Goal: Task Accomplishment & Management: Manage account settings

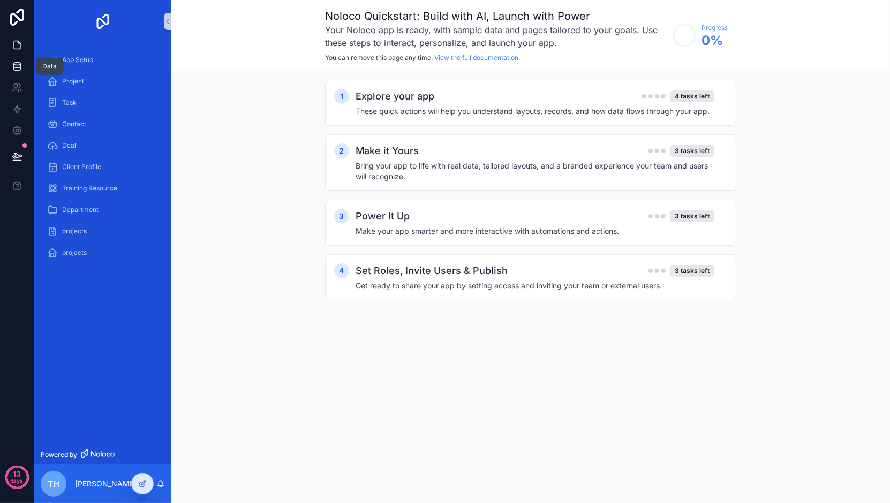
click at [19, 73] on link at bounding box center [17, 66] width 34 height 21
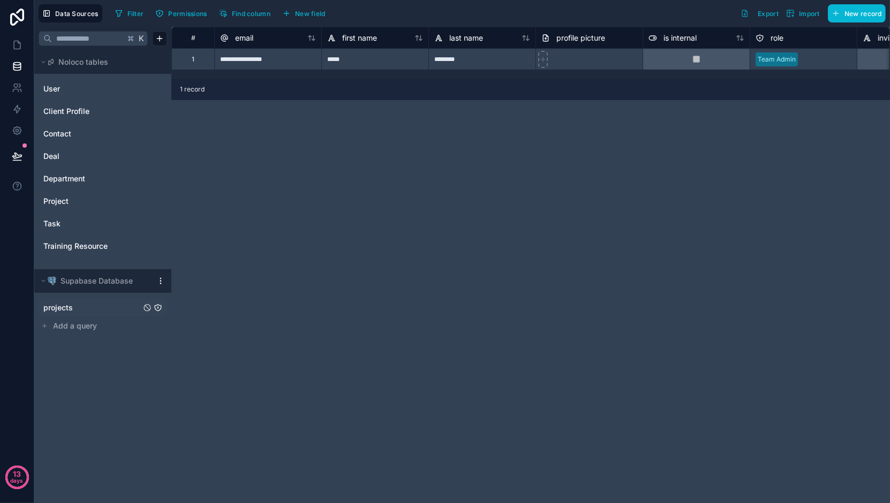
click at [64, 306] on span "projects" at bounding box center [57, 307] width 29 height 11
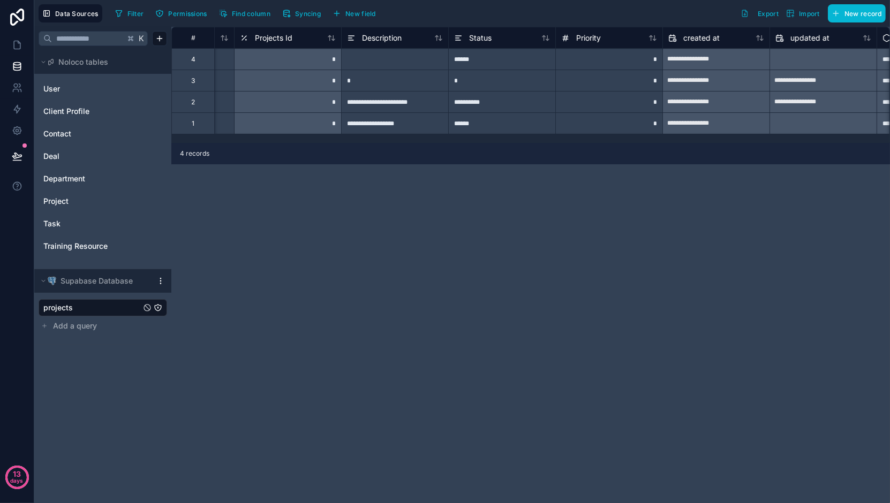
scroll to position [0, 181]
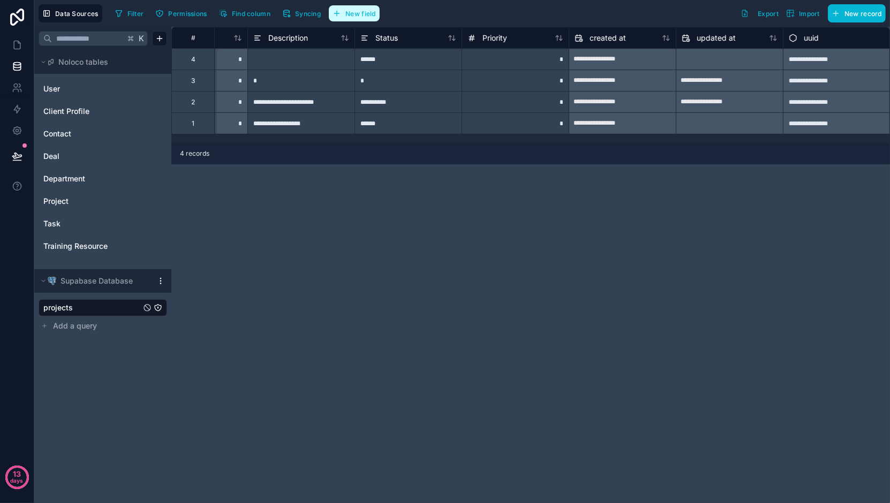
click at [346, 13] on span "New field" at bounding box center [360, 14] width 31 height 8
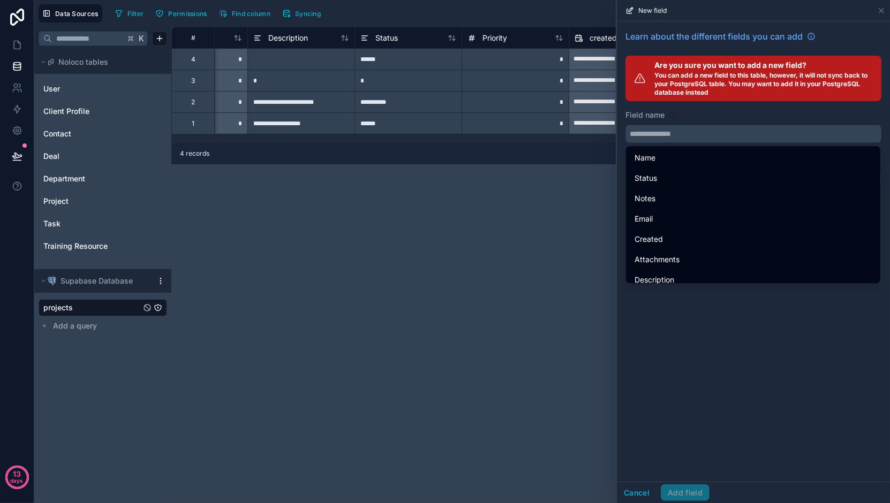
click at [655, 136] on input "text" at bounding box center [753, 133] width 255 height 17
click at [654, 134] on input "text" at bounding box center [753, 133] width 255 height 17
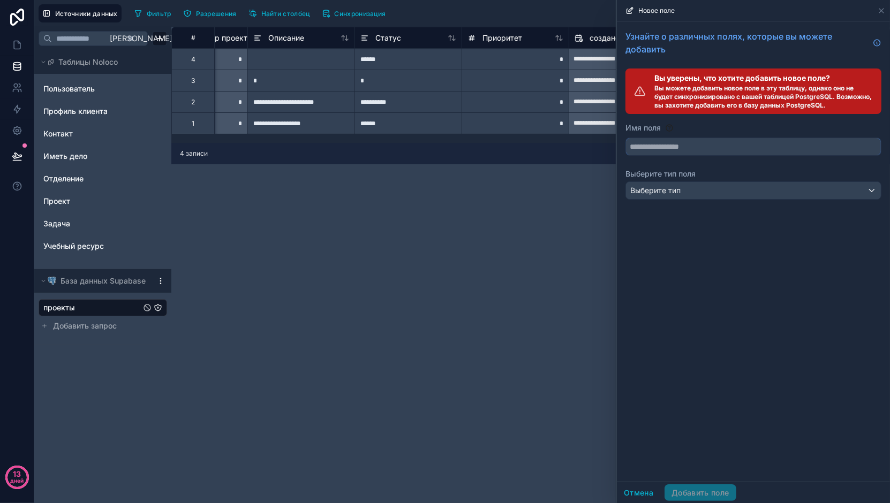
click at [670, 141] on input "text" at bounding box center [753, 146] width 255 height 17
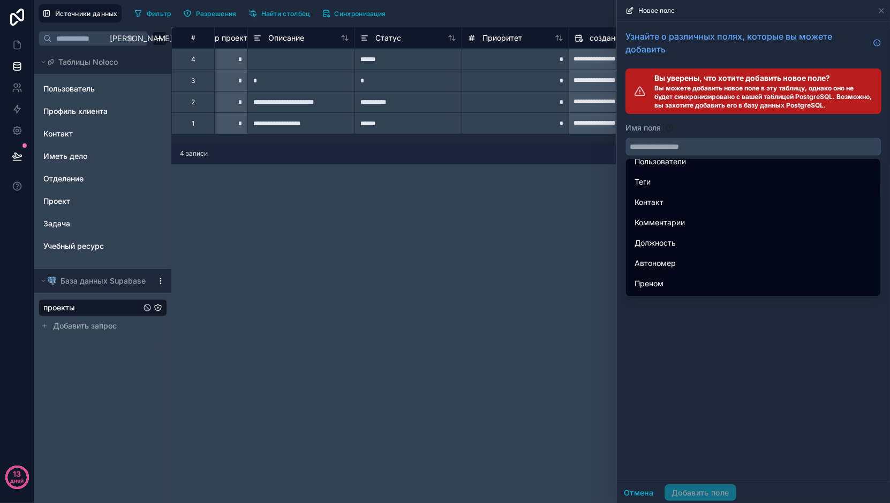
scroll to position [1189, 0]
click at [666, 416] on div "Узнайте о различных полях, которые вы можете добавить Вы уверены, что хотите до…" at bounding box center [753, 251] width 273 height 460
click at [677, 328] on div "Узнайте о различных полях, которые вы можете добавить Вы уверены, что хотите до…" at bounding box center [753, 251] width 273 height 460
click at [677, 131] on div "Имя поля" at bounding box center [753, 128] width 256 height 11
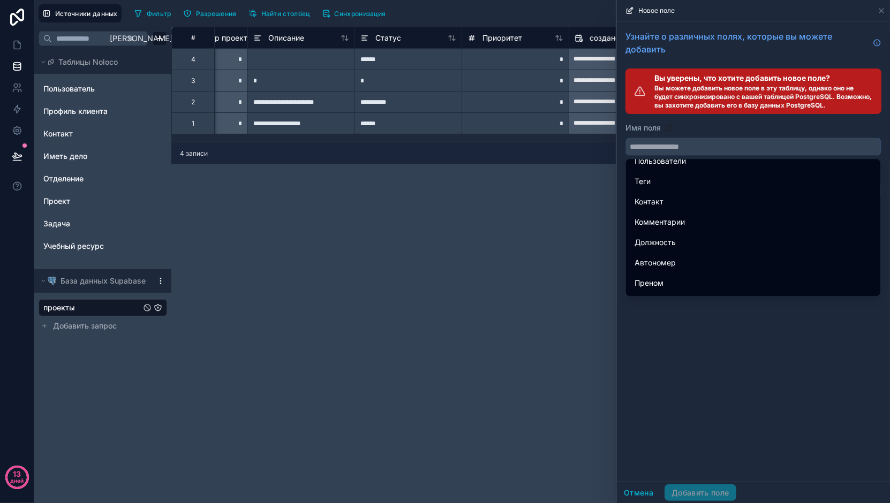
click at [677, 145] on input "text" at bounding box center [753, 146] width 255 height 17
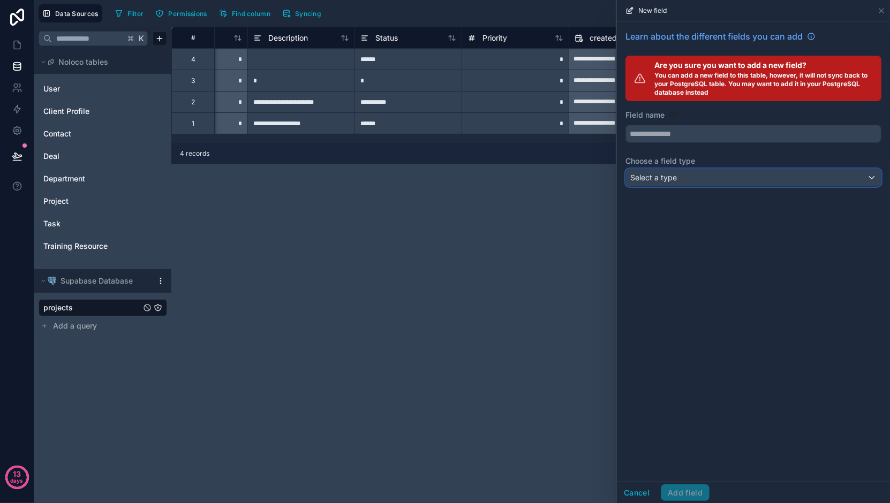
click at [679, 178] on div "Select a type" at bounding box center [753, 177] width 255 height 17
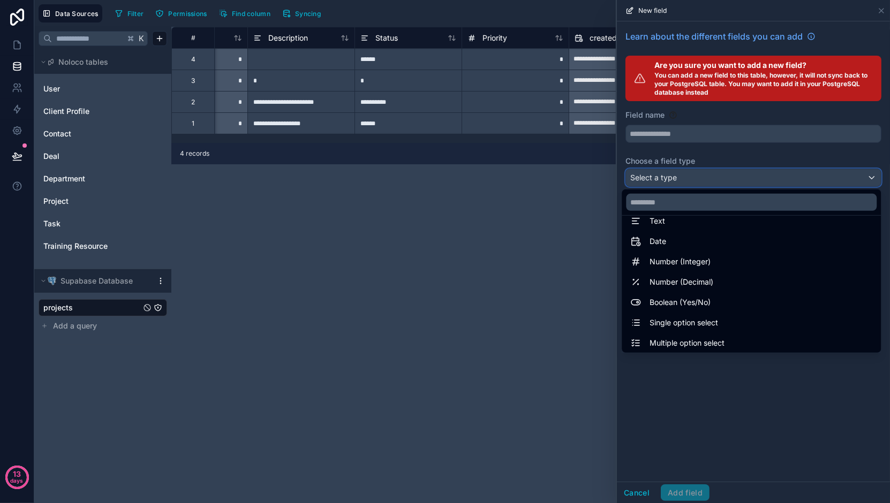
scroll to position [0, 0]
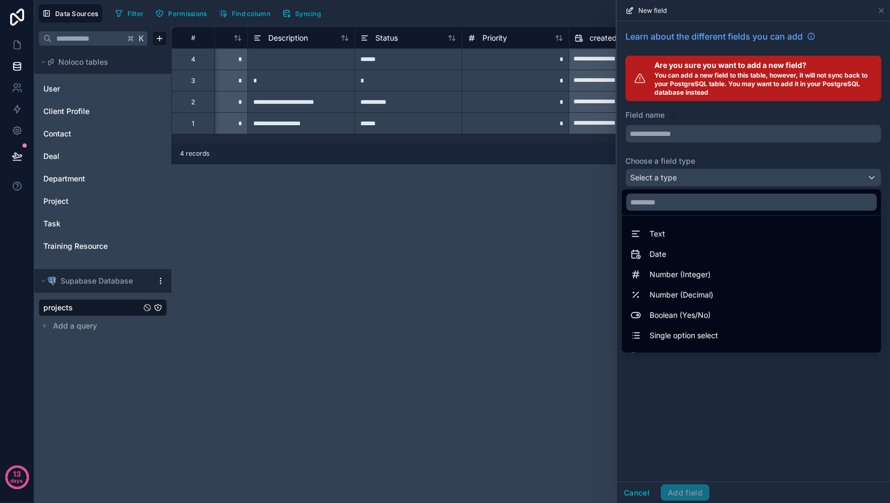
click at [533, 249] on div "**********" at bounding box center [530, 265] width 718 height 476
click at [881, 9] on div at bounding box center [753, 251] width 273 height 503
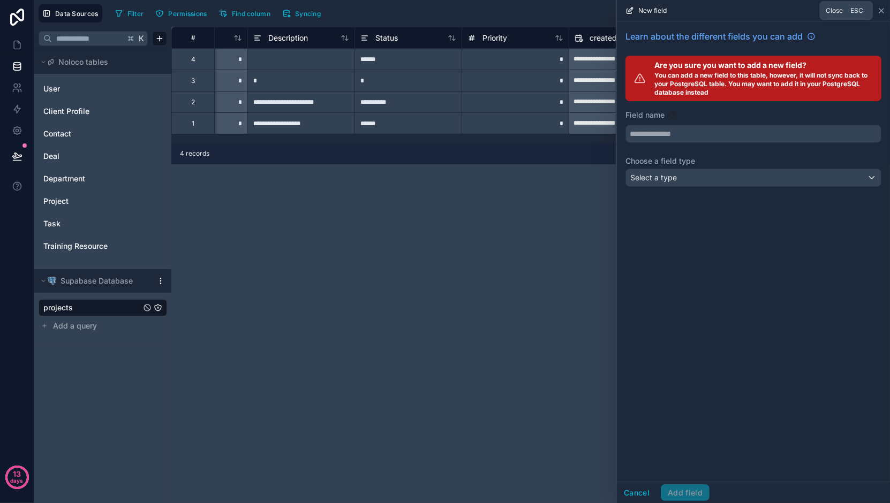
click at [881, 9] on icon at bounding box center [881, 10] width 9 height 9
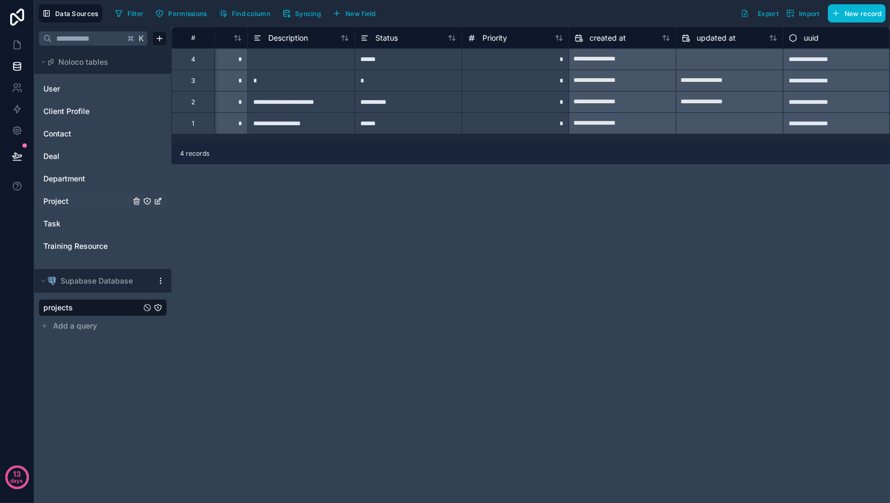
click at [68, 199] on span "Project" at bounding box center [55, 201] width 25 height 11
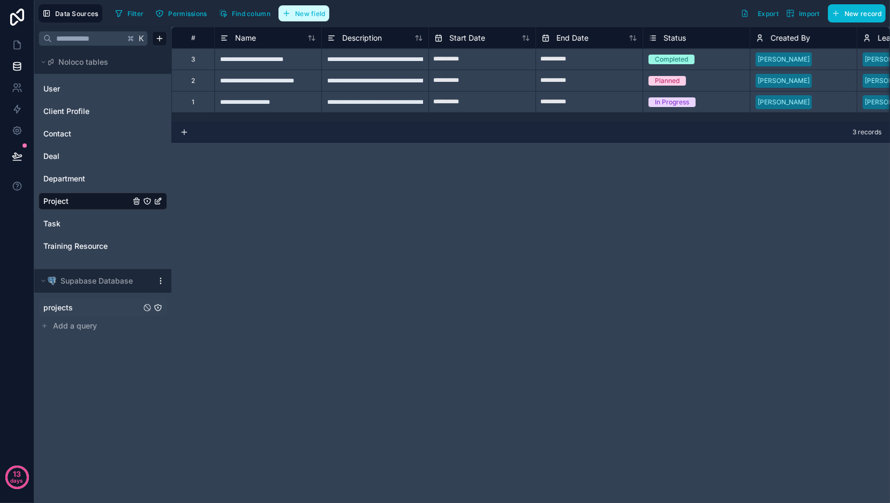
click at [292, 19] on button "New field" at bounding box center [303, 13] width 51 height 16
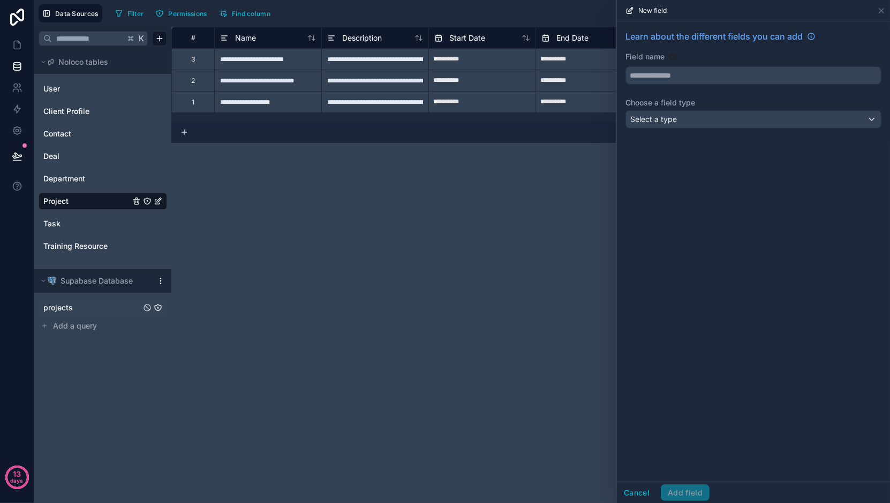
click at [723, 128] on div "Learn about the different fields you can add Field name Choose a field type Sel…" at bounding box center [753, 81] width 273 height 120
click at [721, 122] on div "Select a type" at bounding box center [753, 119] width 255 height 17
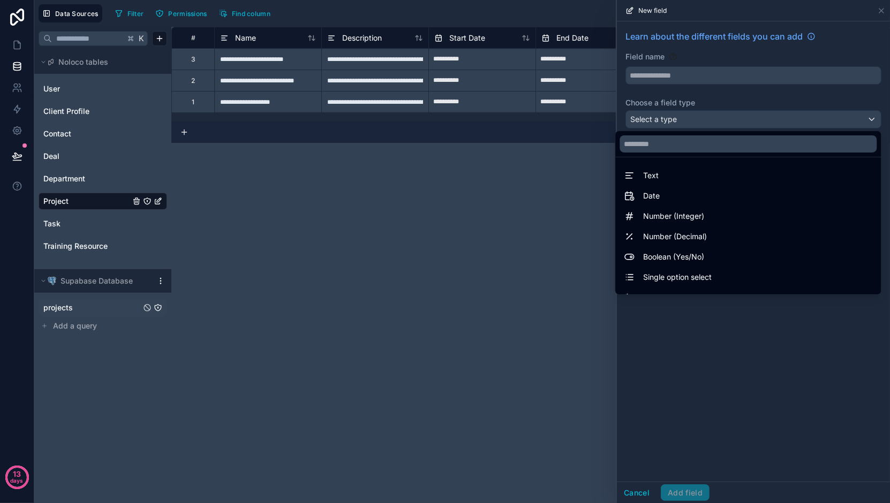
click at [637, 487] on div at bounding box center [753, 251] width 273 height 503
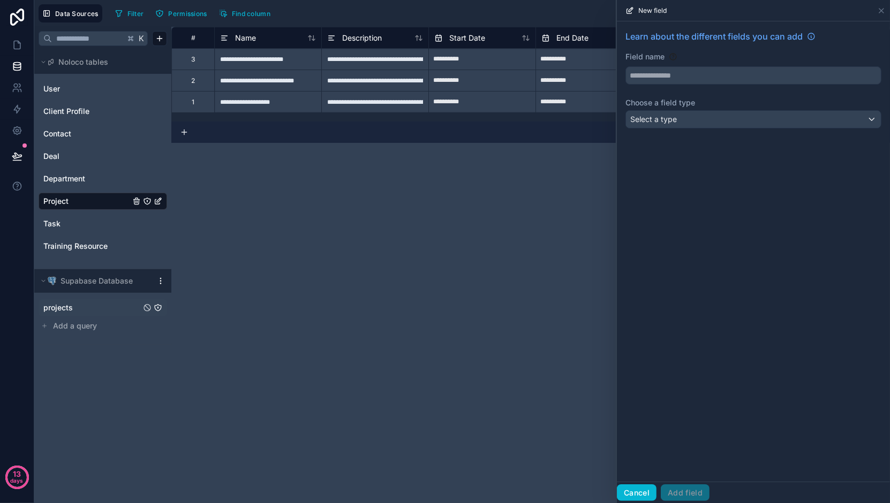
click at [637, 491] on button "Cancel" at bounding box center [637, 492] width 40 height 17
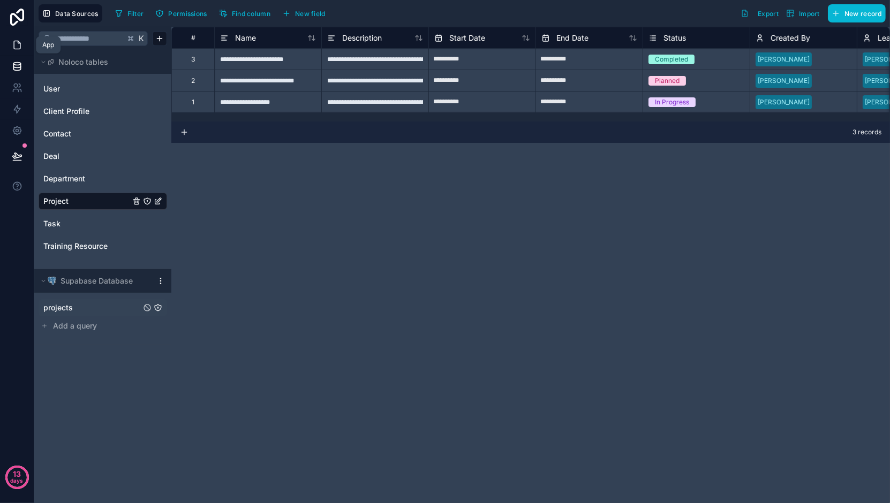
click at [18, 46] on icon at bounding box center [17, 45] width 11 height 11
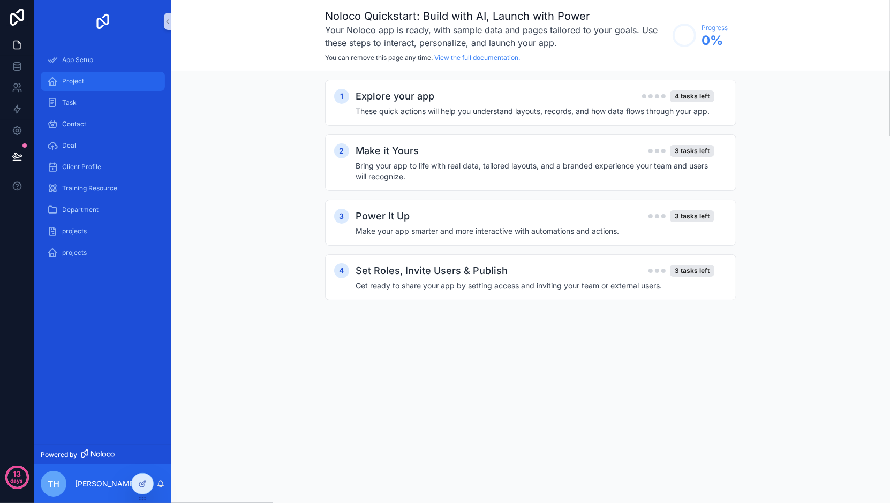
click at [86, 83] on div "Project" at bounding box center [102, 81] width 111 height 17
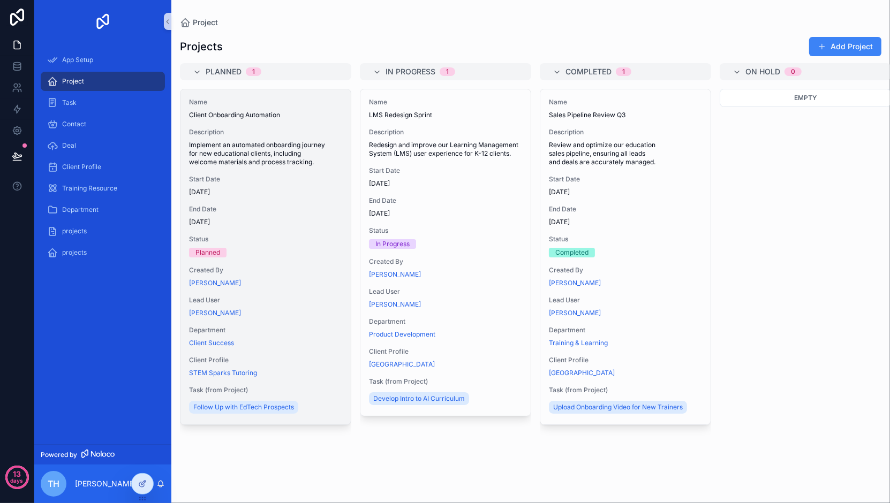
click at [283, 196] on div "Name Client Onboarding Automation Description Implement an automated onboarding…" at bounding box center [265, 256] width 170 height 335
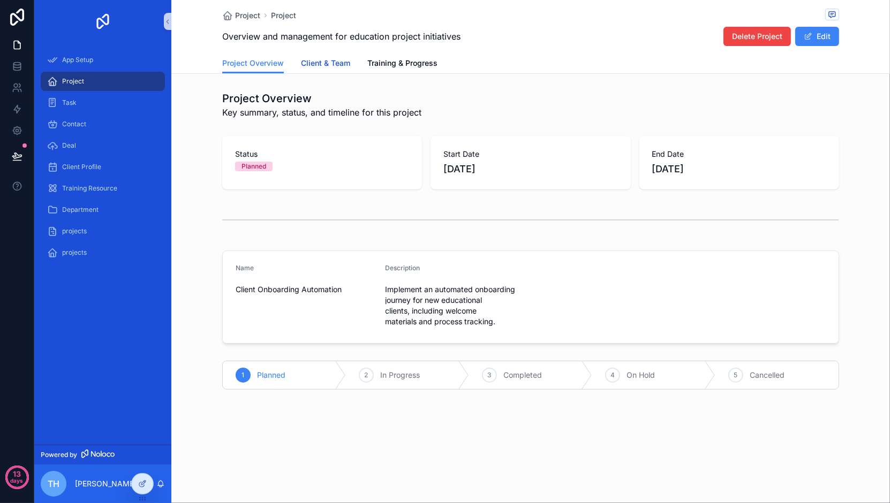
click at [334, 58] on span "Client & Team" at bounding box center [325, 63] width 49 height 11
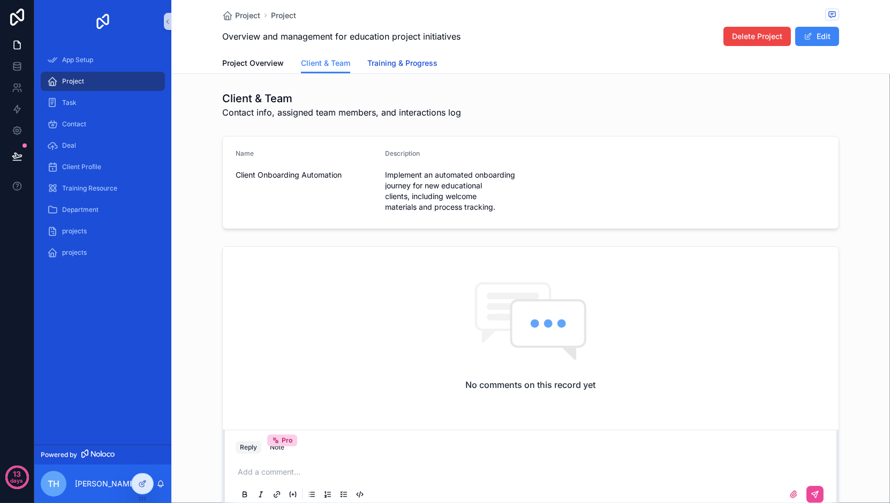
click at [390, 67] on span "Training & Progress" at bounding box center [402, 63] width 70 height 11
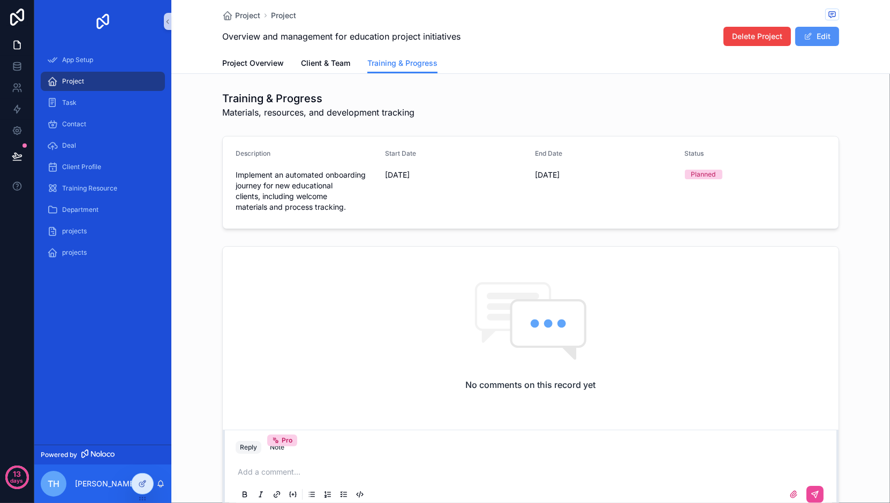
click at [803, 36] on span "scrollable content" at bounding box center [807, 36] width 9 height 9
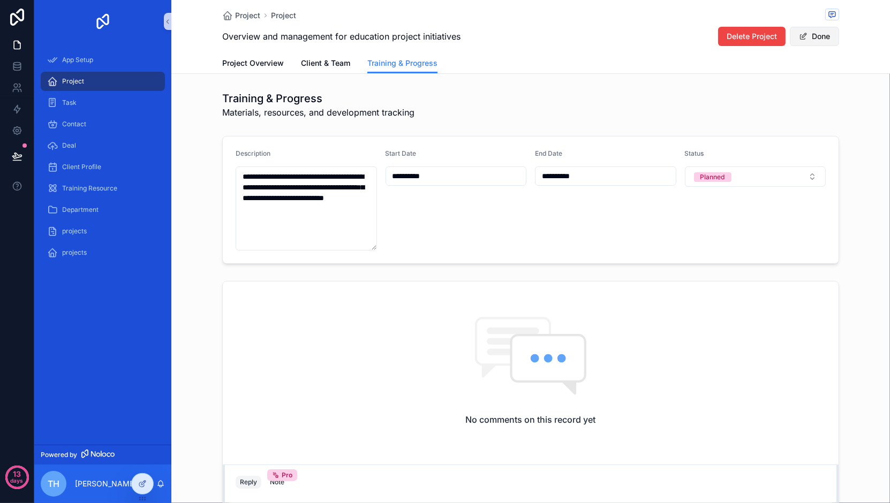
click at [802, 36] on button "Done" at bounding box center [814, 36] width 49 height 19
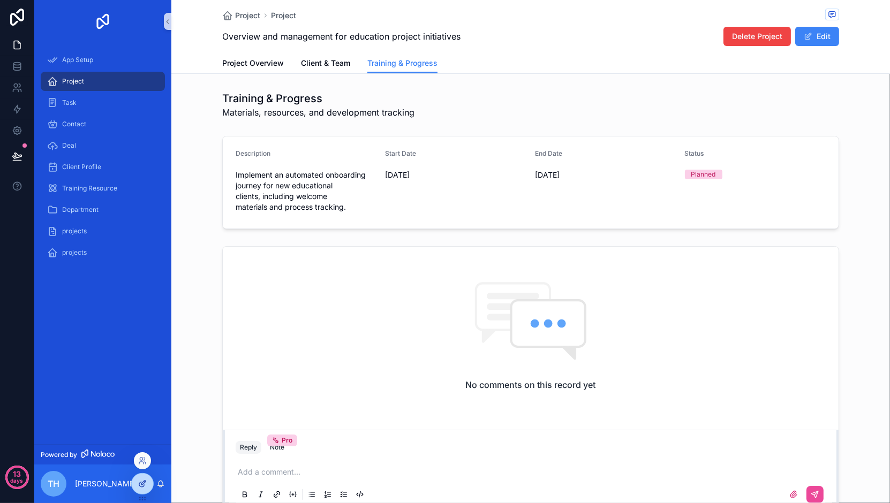
click at [142, 479] on div at bounding box center [142, 484] width 21 height 20
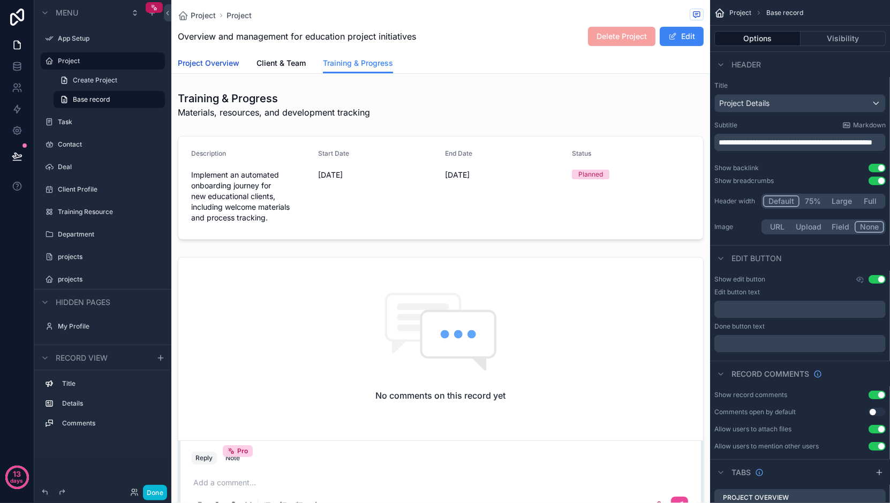
click at [195, 60] on span "Project Overview" at bounding box center [209, 63] width 62 height 11
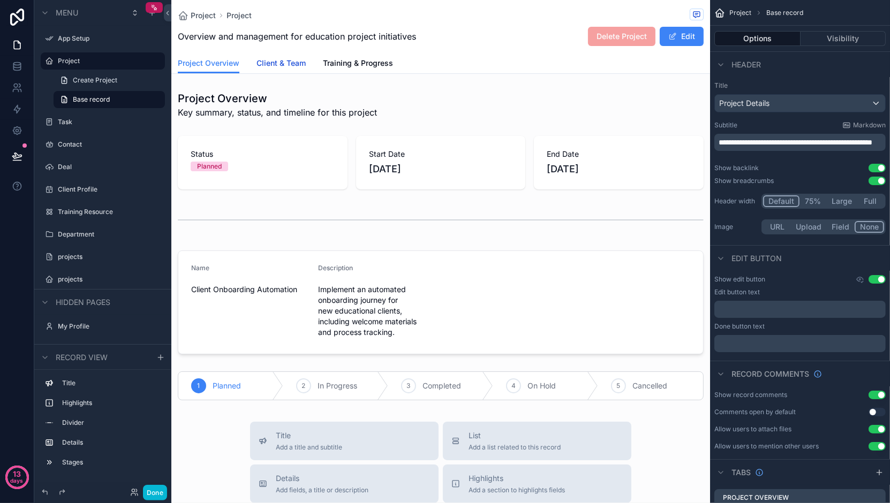
click at [262, 63] on span "Client & Team" at bounding box center [280, 63] width 49 height 11
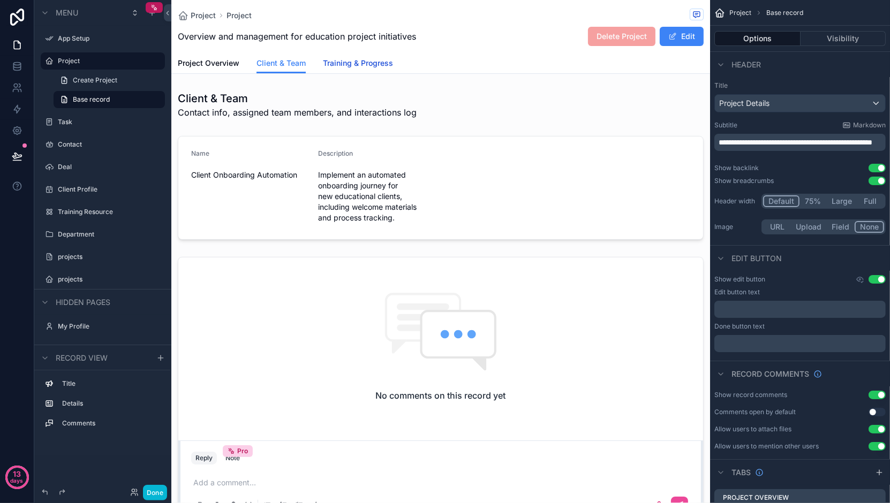
click at [351, 58] on span "Training & Progress" at bounding box center [358, 63] width 70 height 11
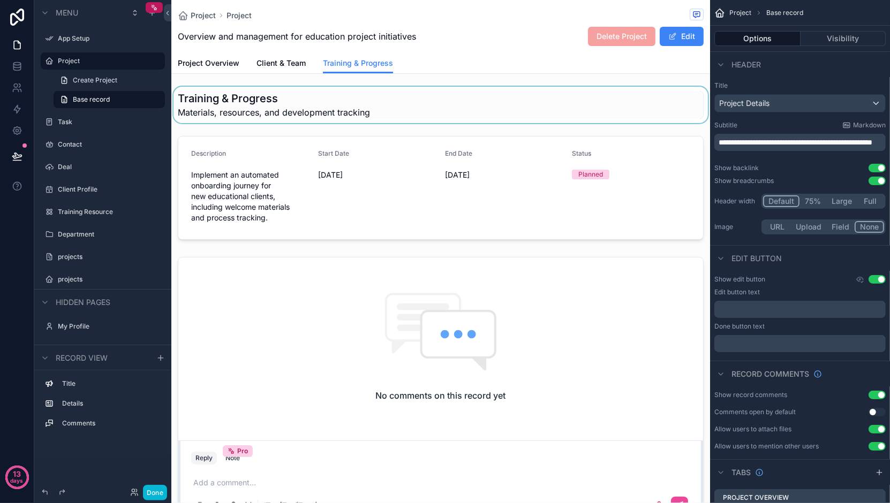
click at [362, 102] on div "scrollable content" at bounding box center [440, 105] width 539 height 36
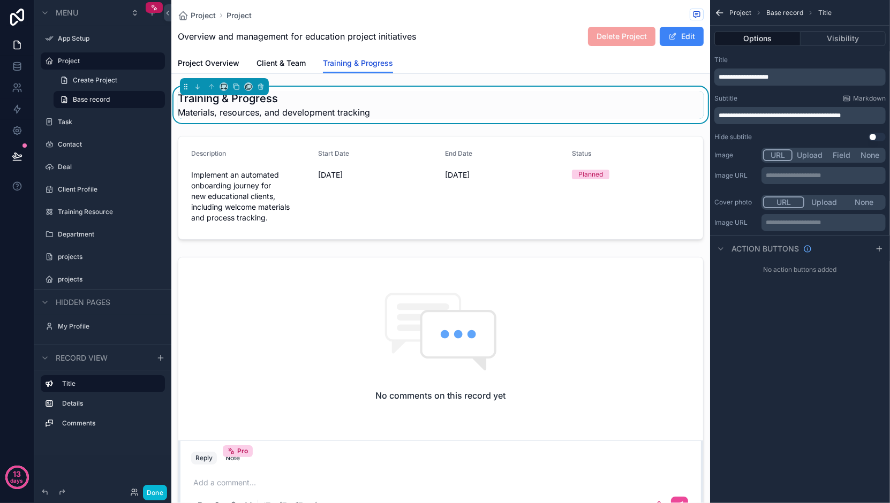
click at [378, 64] on span "Training & Progress" at bounding box center [358, 63] width 70 height 11
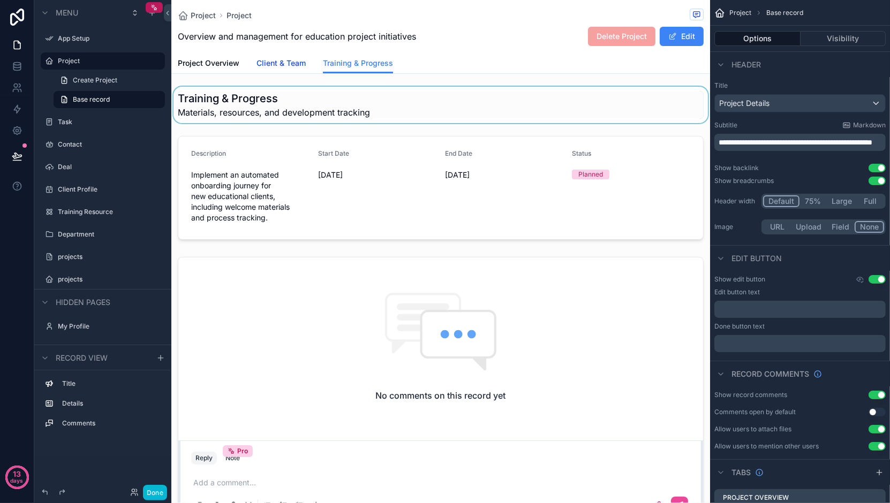
click at [295, 63] on span "Client & Team" at bounding box center [280, 63] width 49 height 11
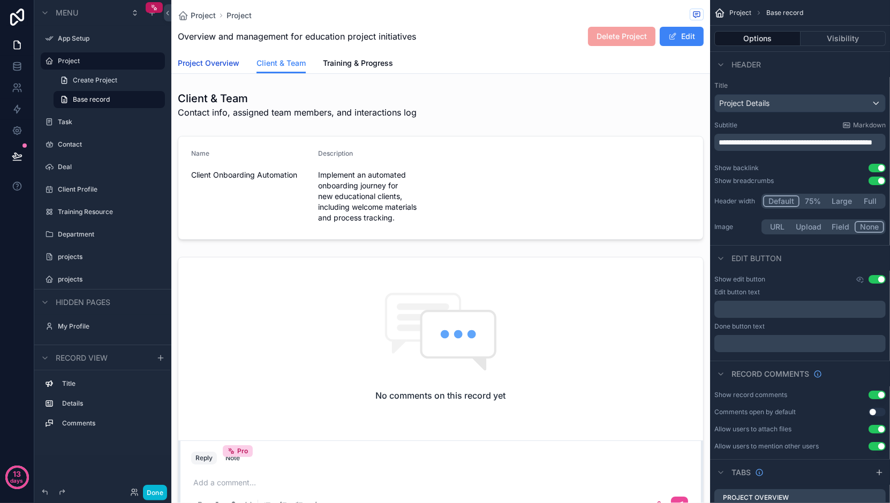
click at [218, 65] on span "Project Overview" at bounding box center [209, 63] width 62 height 11
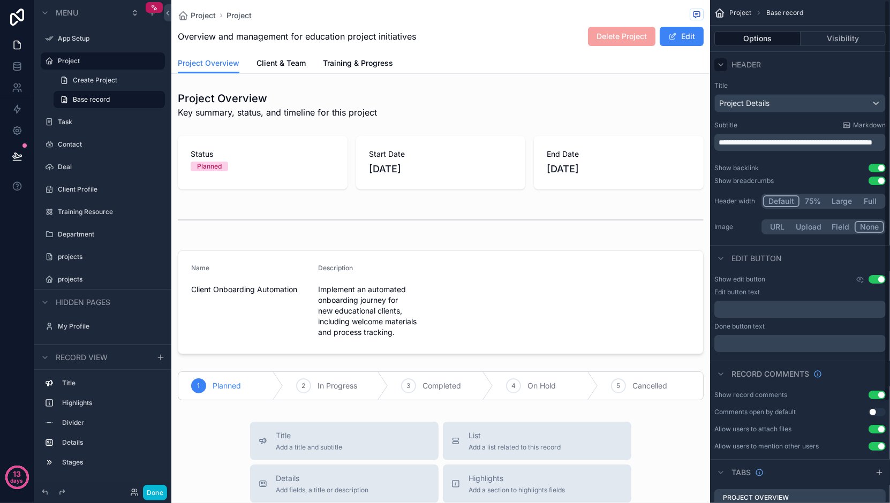
click at [721, 63] on icon "scrollable content" at bounding box center [720, 64] width 9 height 9
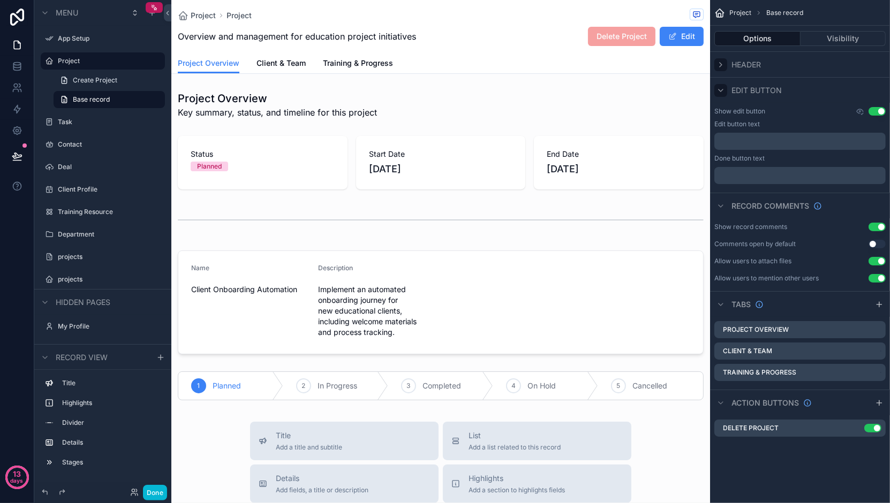
click at [719, 96] on div "scrollable content" at bounding box center [720, 90] width 13 height 13
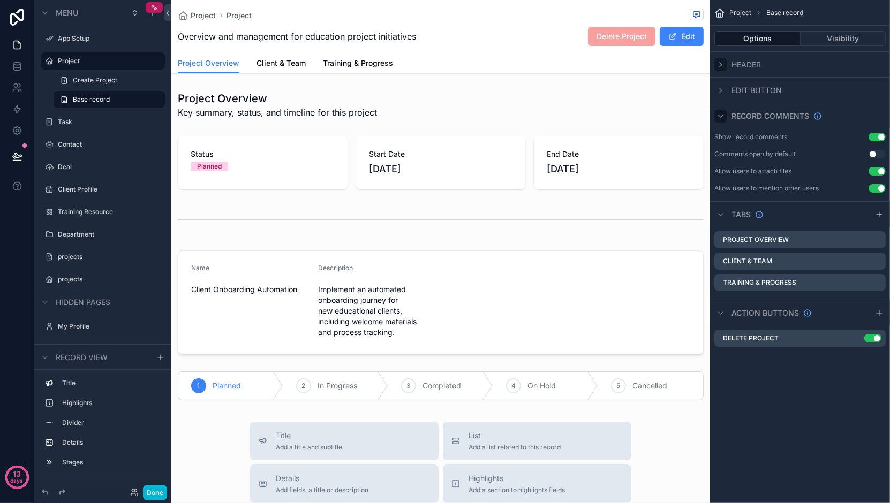
click at [719, 115] on icon "scrollable content" at bounding box center [720, 116] width 9 height 9
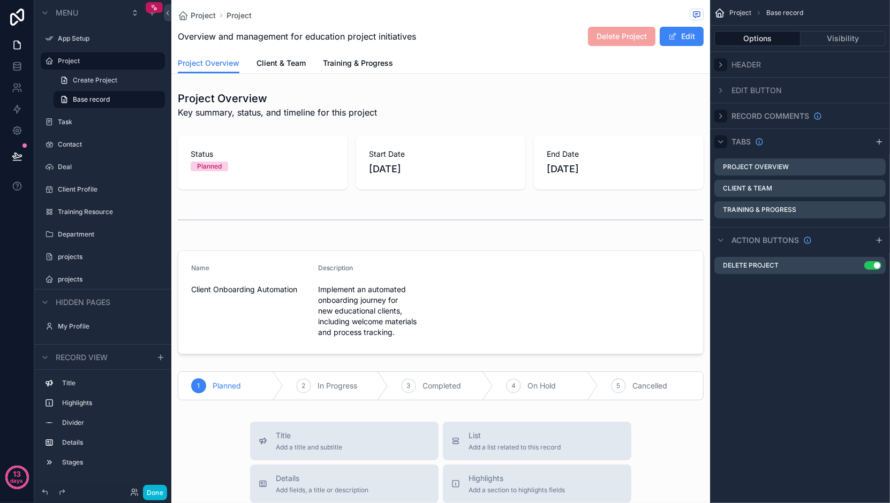
click at [719, 140] on icon "scrollable content" at bounding box center [720, 142] width 9 height 9
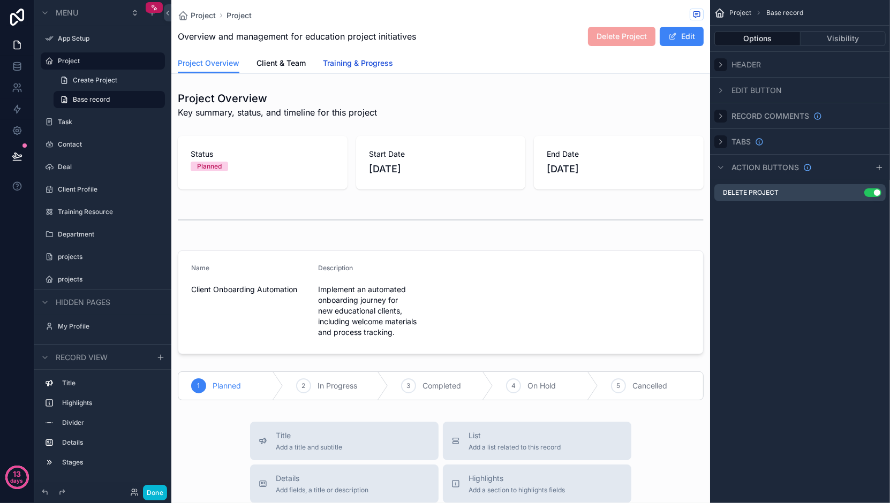
click at [369, 57] on link "Training & Progress" at bounding box center [358, 64] width 70 height 21
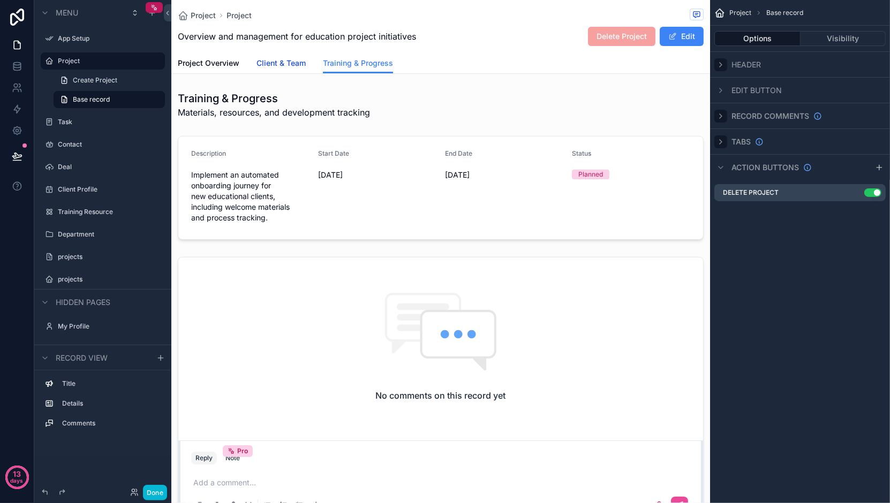
click at [267, 63] on span "Client & Team" at bounding box center [280, 63] width 49 height 11
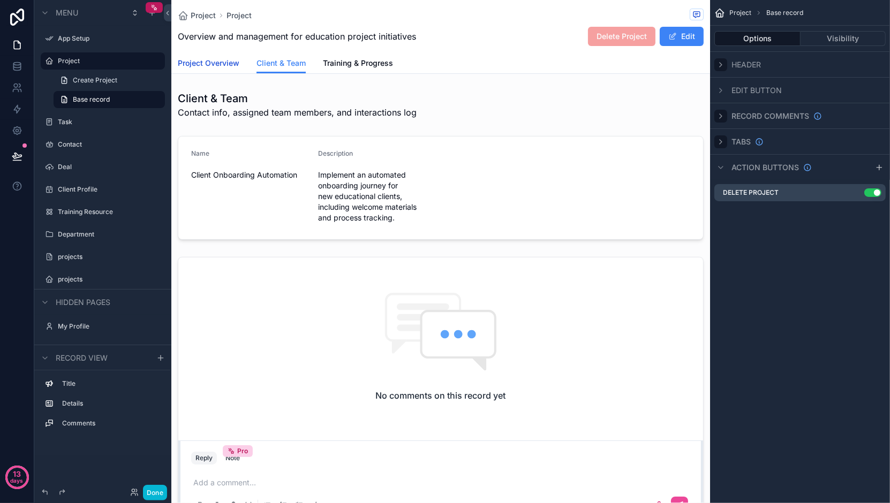
click at [223, 63] on span "Project Overview" at bounding box center [209, 63] width 62 height 11
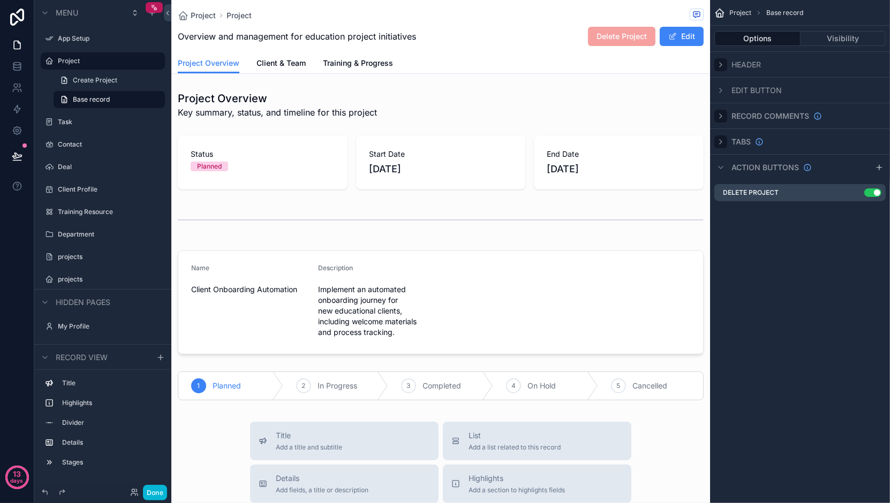
click at [738, 10] on span "Project" at bounding box center [740, 13] width 22 height 9
click at [773, 12] on span "Base record" at bounding box center [784, 13] width 37 height 9
click at [719, 66] on icon "scrollable content" at bounding box center [720, 65] width 2 height 4
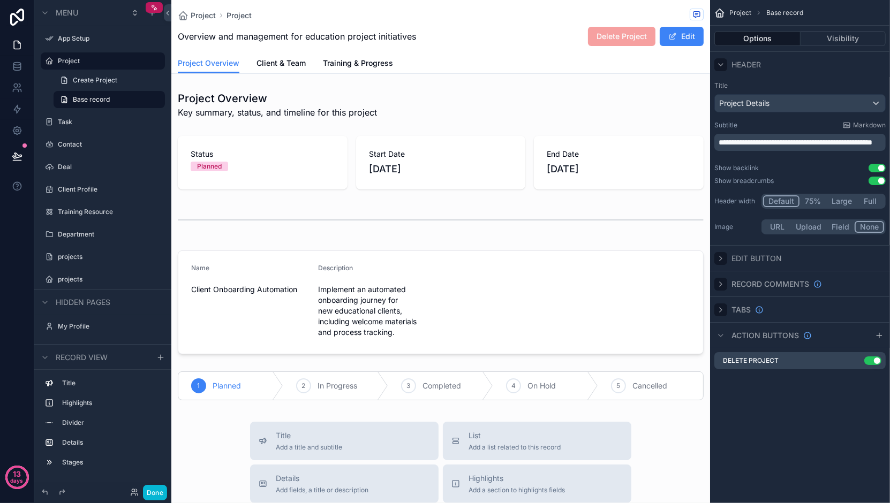
click at [721, 254] on icon "scrollable content" at bounding box center [720, 258] width 9 height 9
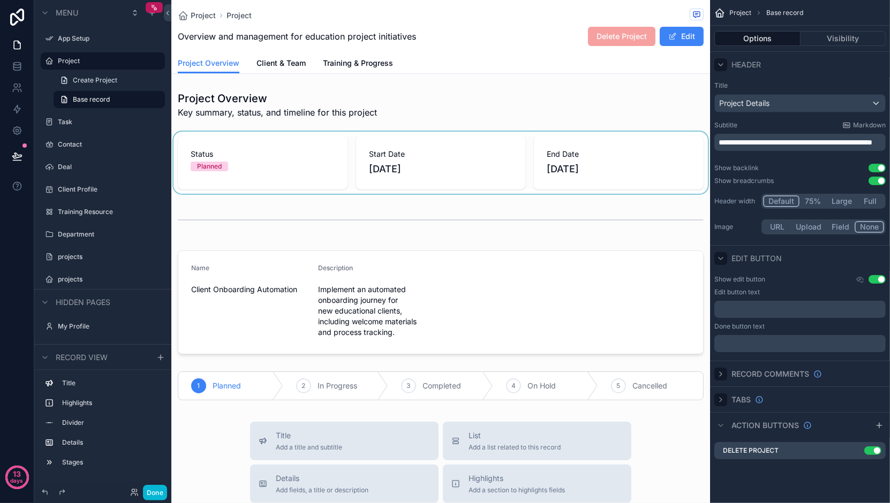
click at [298, 171] on div "scrollable content" at bounding box center [440, 163] width 539 height 62
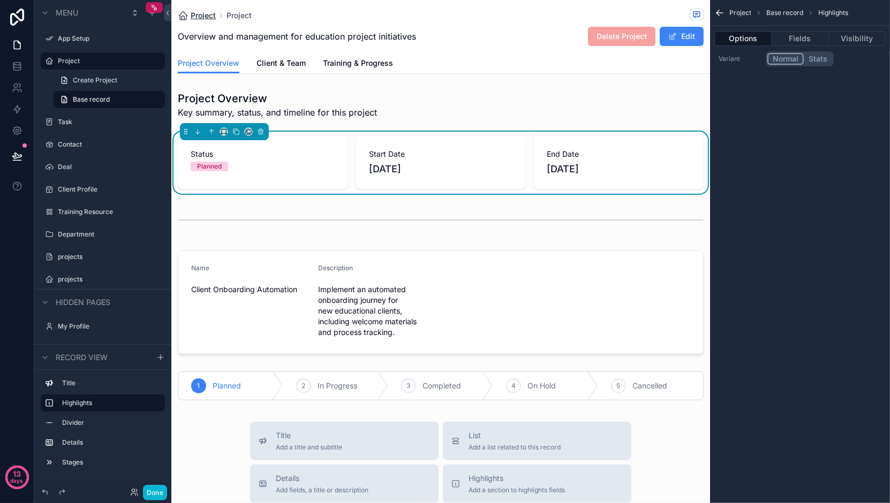
click at [203, 13] on span "Project" at bounding box center [203, 15] width 25 height 11
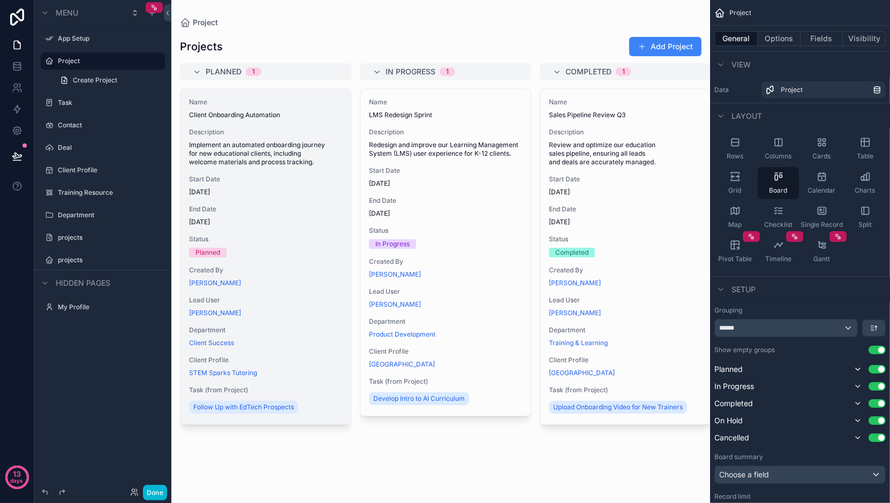
click at [278, 214] on div "End Date [DATE]" at bounding box center [265, 215] width 153 height 21
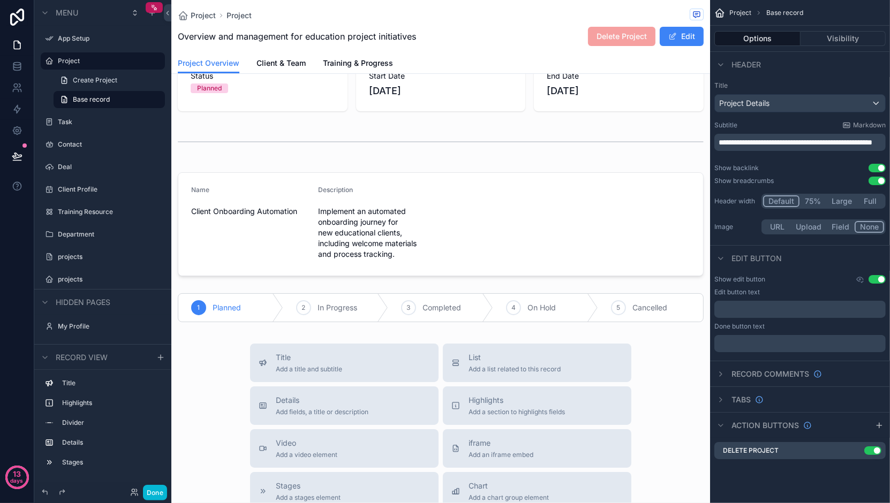
scroll to position [72, 0]
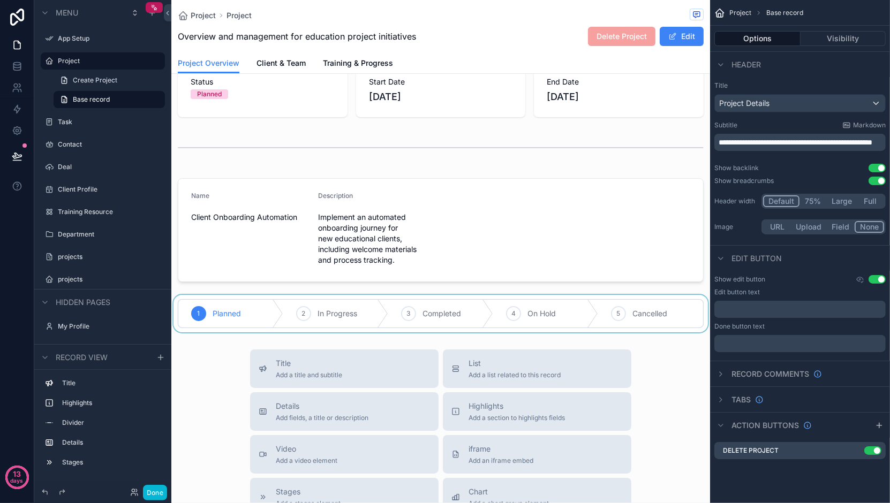
click at [281, 301] on div "scrollable content" at bounding box center [440, 313] width 539 height 37
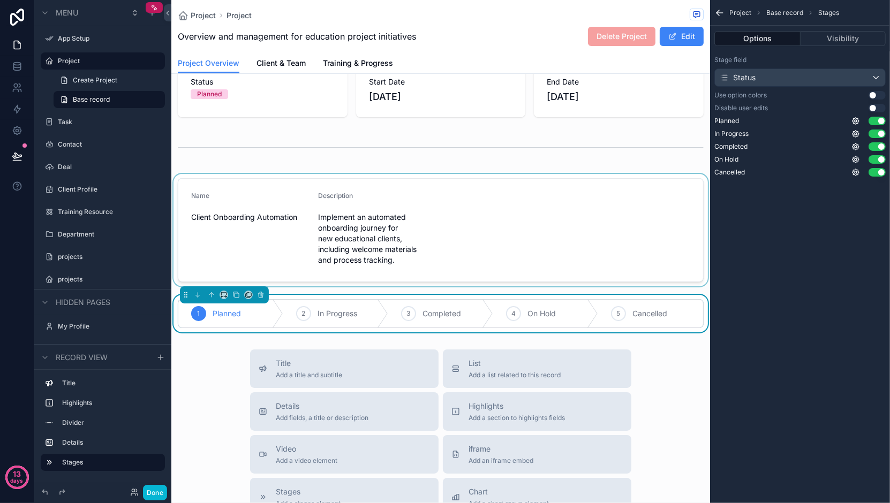
scroll to position [0, 0]
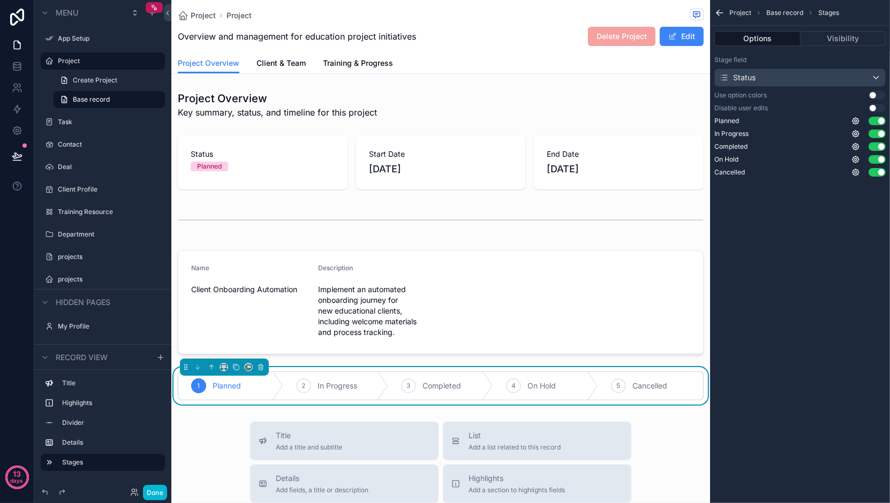
click at [249, 57] on div "Project Overview Client & Team Training & Progress" at bounding box center [441, 63] width 526 height 20
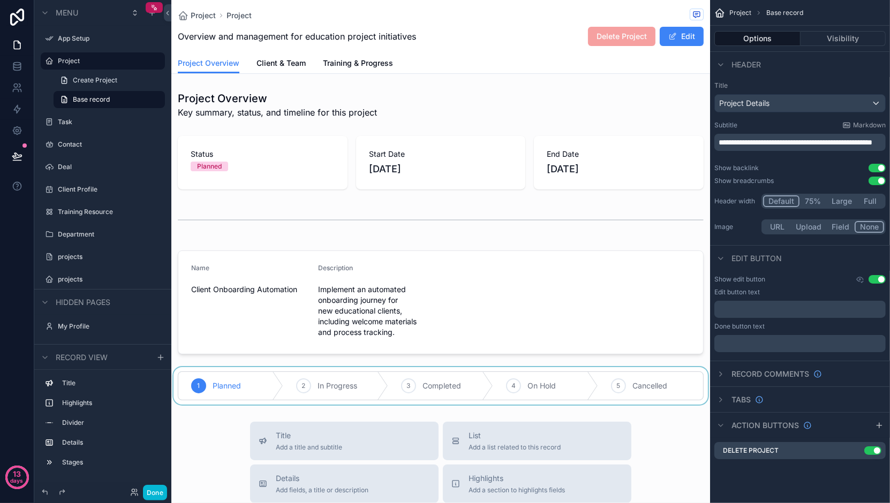
click at [247, 67] on div "Project Overview Client & Team Training & Progress" at bounding box center [441, 63] width 526 height 20
click at [237, 128] on div "Project Overview Key summary, status, and timeline for this project Status Plan…" at bounding box center [440, 246] width 539 height 318
click at [229, 169] on div "scrollable content" at bounding box center [440, 163] width 539 height 62
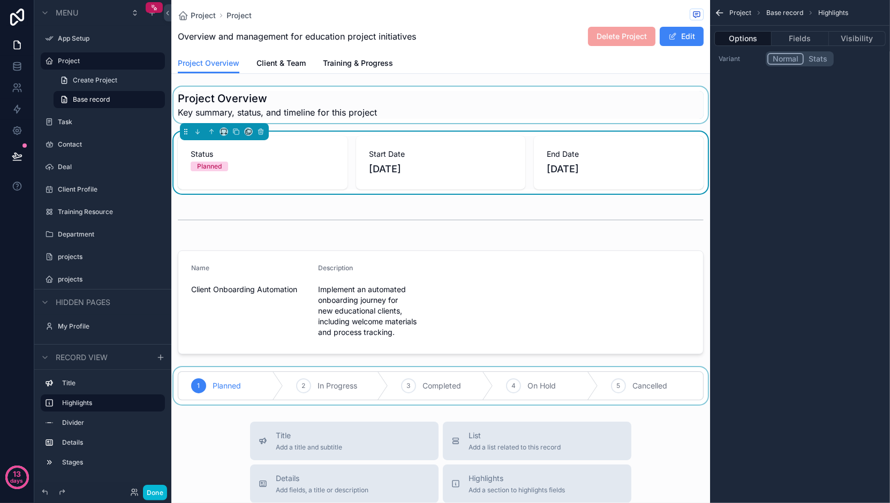
click at [233, 102] on div "scrollable content" at bounding box center [440, 105] width 539 height 36
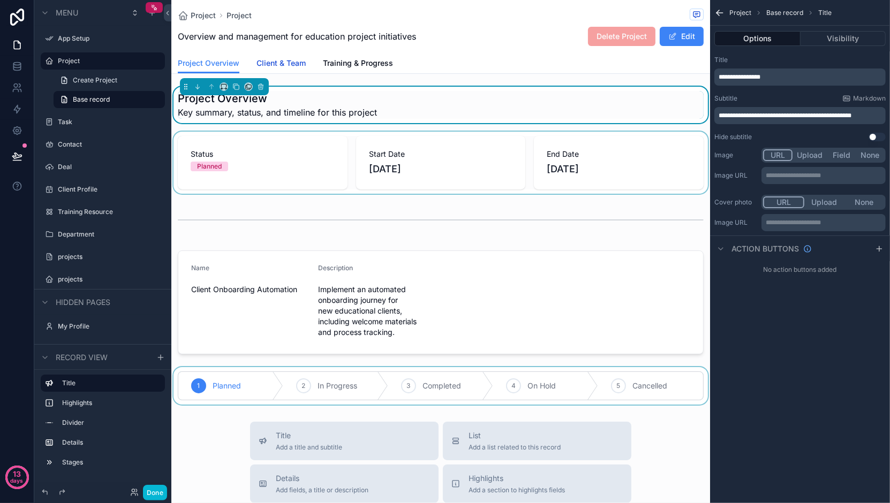
click at [270, 65] on span "Client & Team" at bounding box center [280, 63] width 49 height 11
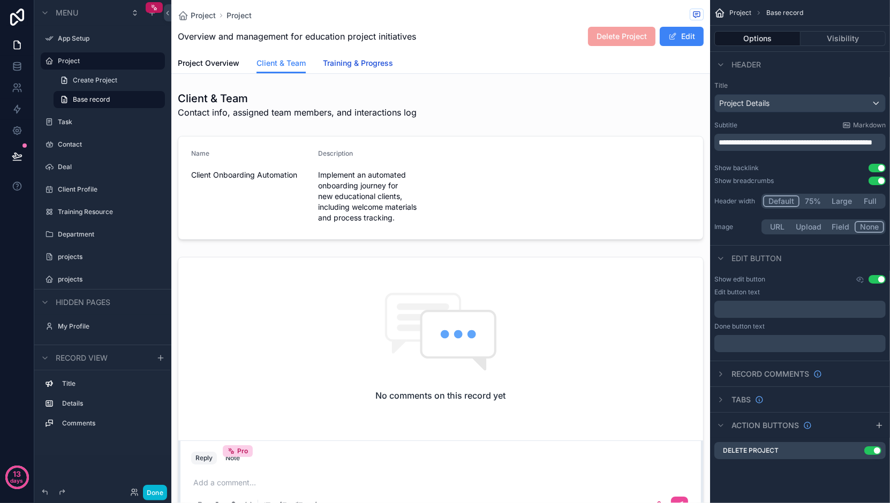
click at [343, 66] on span "Training & Progress" at bounding box center [358, 63] width 70 height 11
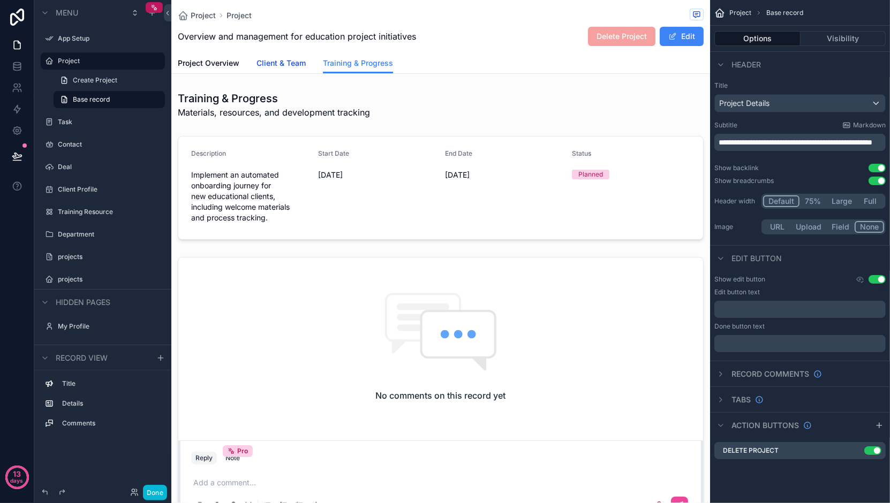
click at [279, 59] on span "Client & Team" at bounding box center [280, 63] width 49 height 11
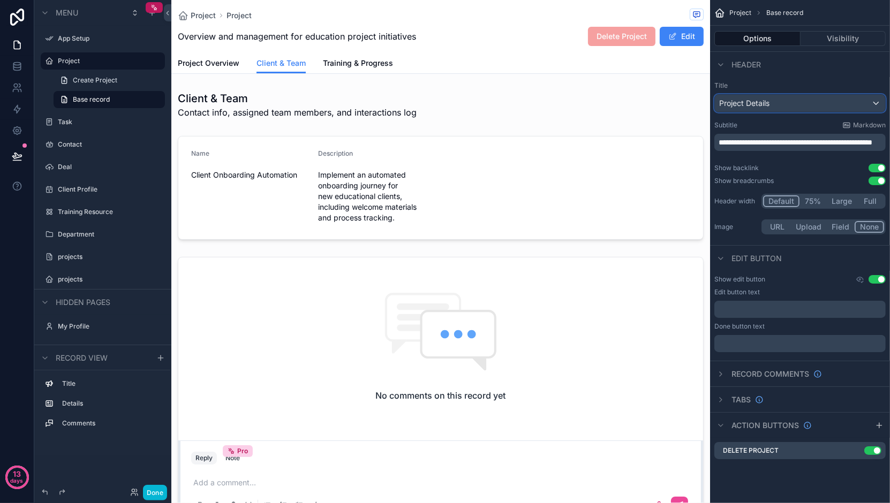
click at [760, 102] on span "Project Details" at bounding box center [744, 103] width 50 height 11
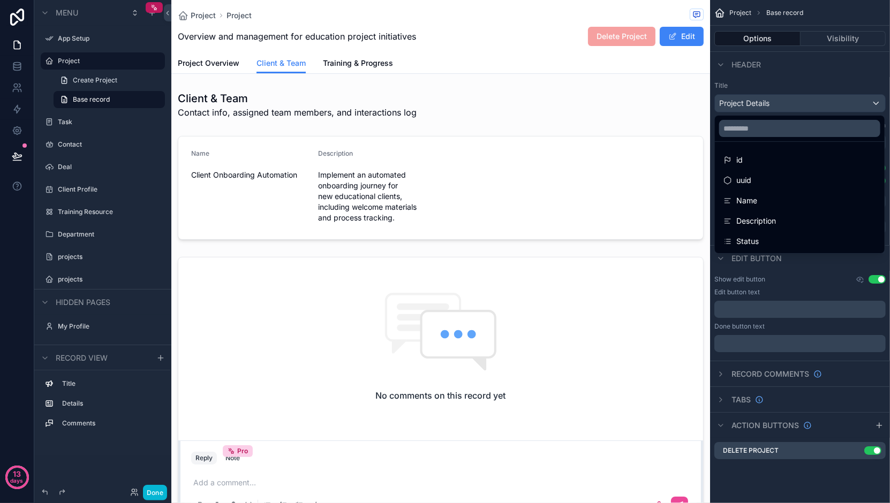
click at [760, 102] on div "scrollable content" at bounding box center [445, 251] width 890 height 503
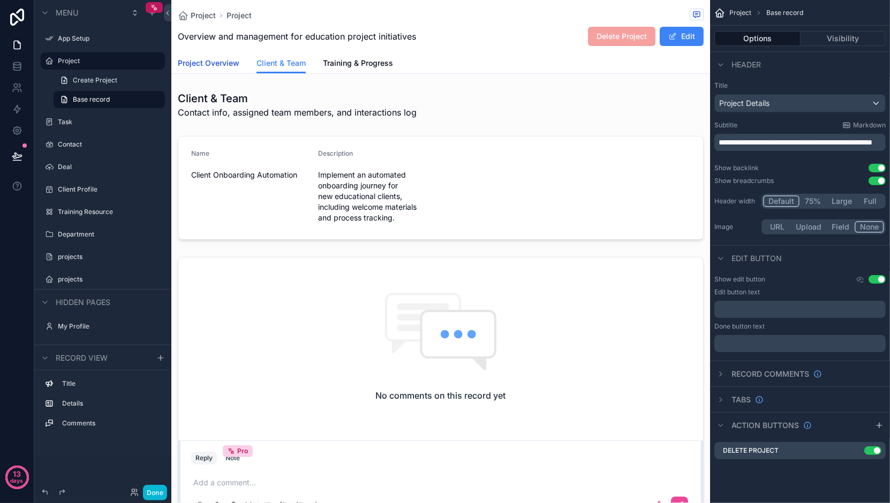
click at [191, 62] on span "Project Overview" at bounding box center [209, 63] width 62 height 11
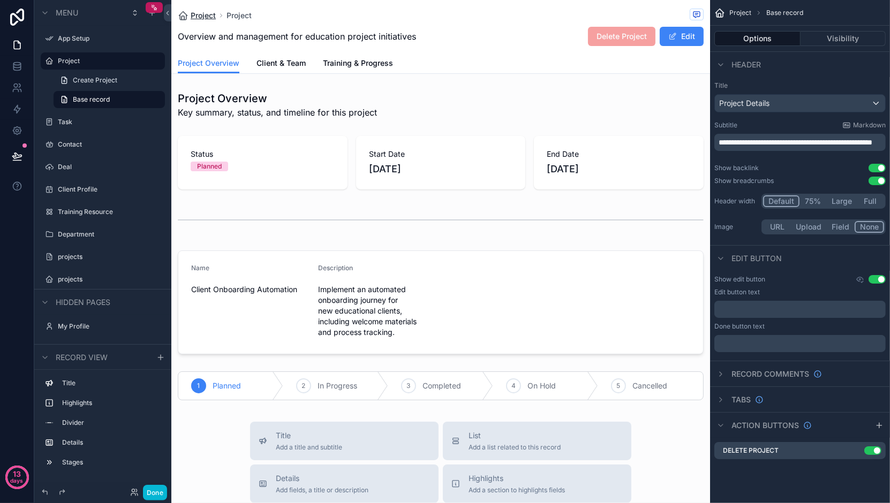
click at [202, 13] on span "Project" at bounding box center [203, 15] width 25 height 11
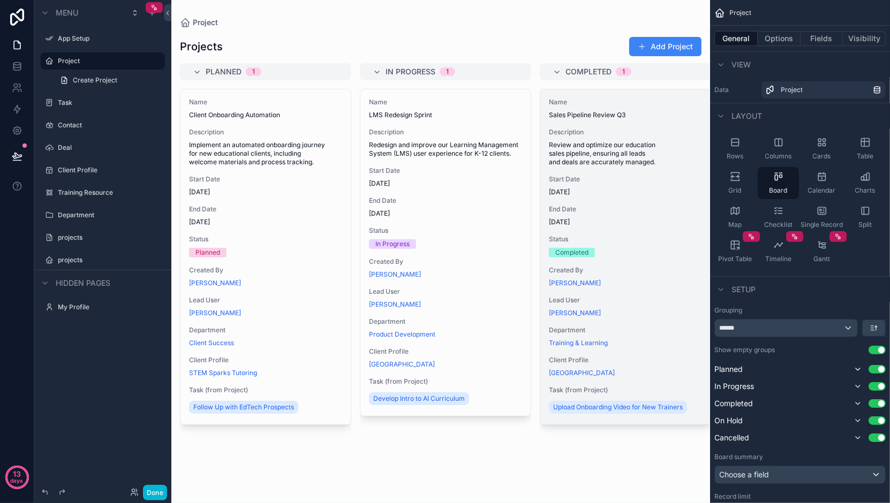
click at [604, 186] on div "Start Date [DATE]" at bounding box center [625, 185] width 153 height 21
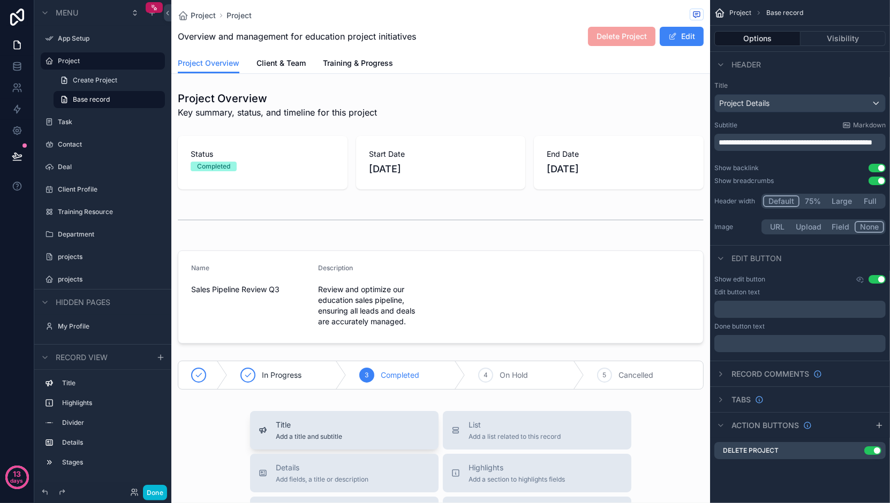
click at [290, 434] on span "Add a title and subtitle" at bounding box center [309, 437] width 66 height 9
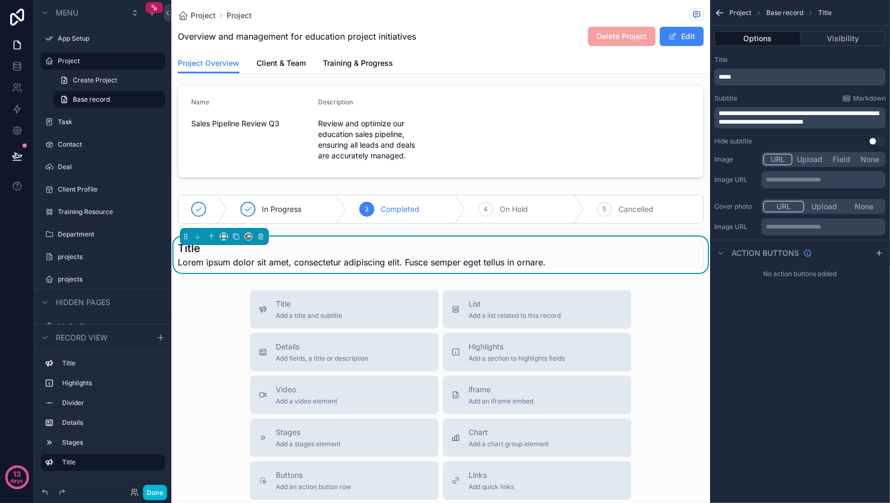
scroll to position [167, 0]
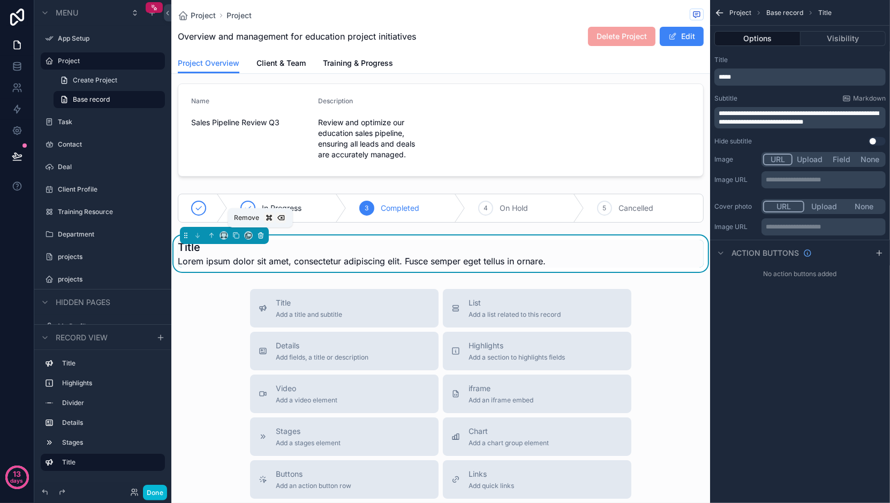
click at [261, 235] on icon "scrollable content" at bounding box center [261, 236] width 0 height 2
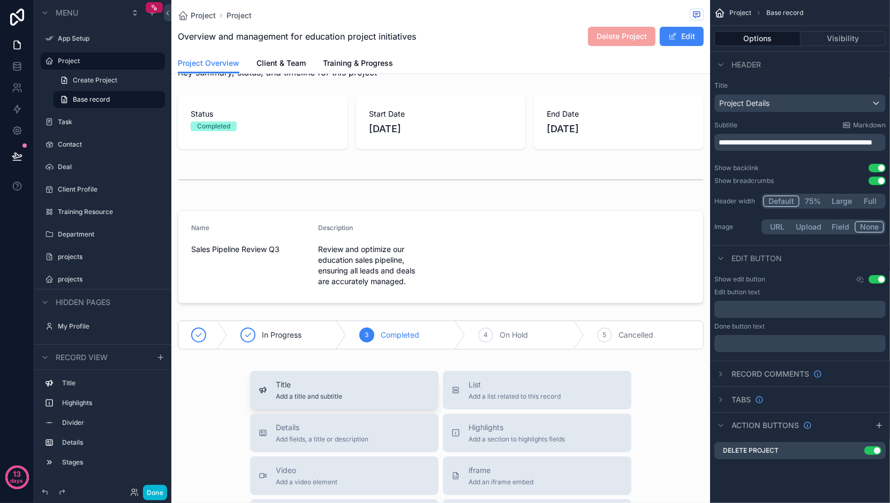
scroll to position [0, 0]
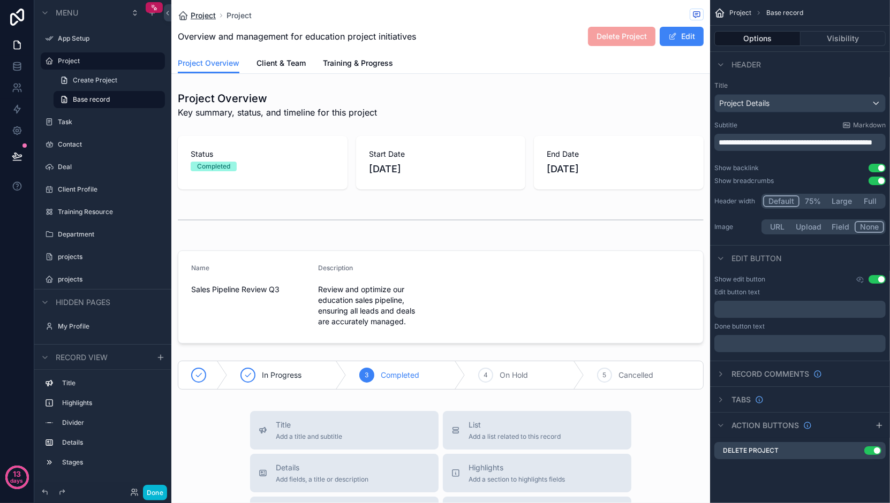
click at [207, 20] on span "Project" at bounding box center [203, 15] width 25 height 11
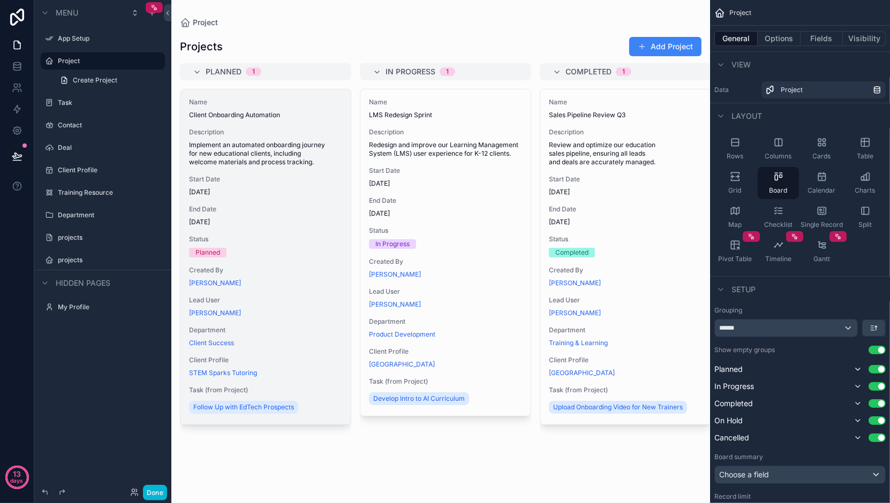
click at [243, 146] on span "Implement an automated onboarding journey for new educational clients, includin…" at bounding box center [265, 154] width 153 height 26
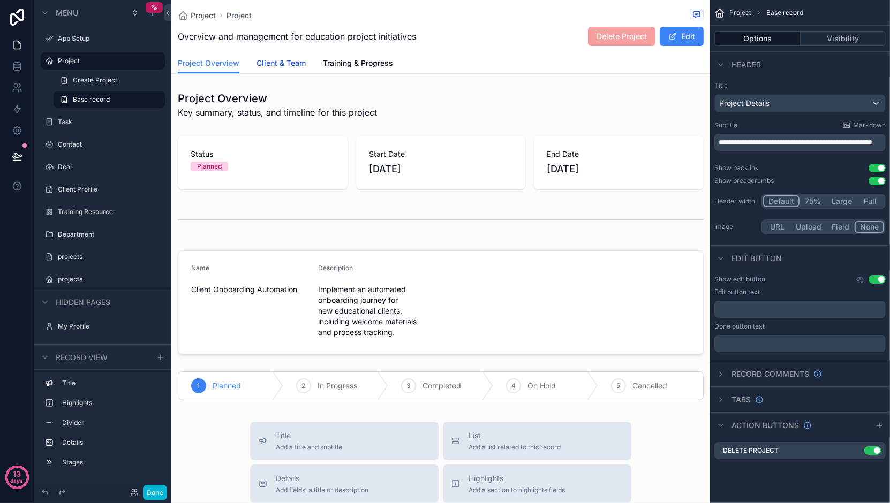
click at [272, 64] on span "Client & Team" at bounding box center [280, 63] width 49 height 11
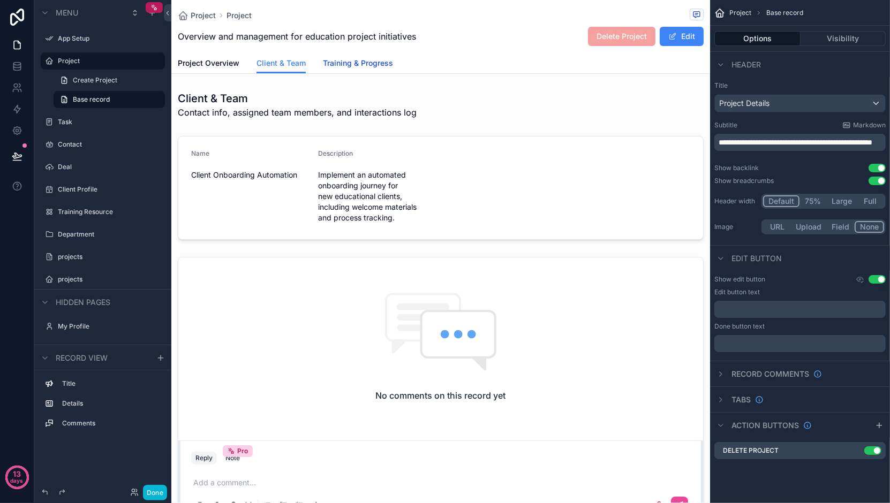
click at [359, 68] on span "Training & Progress" at bounding box center [358, 63] width 70 height 11
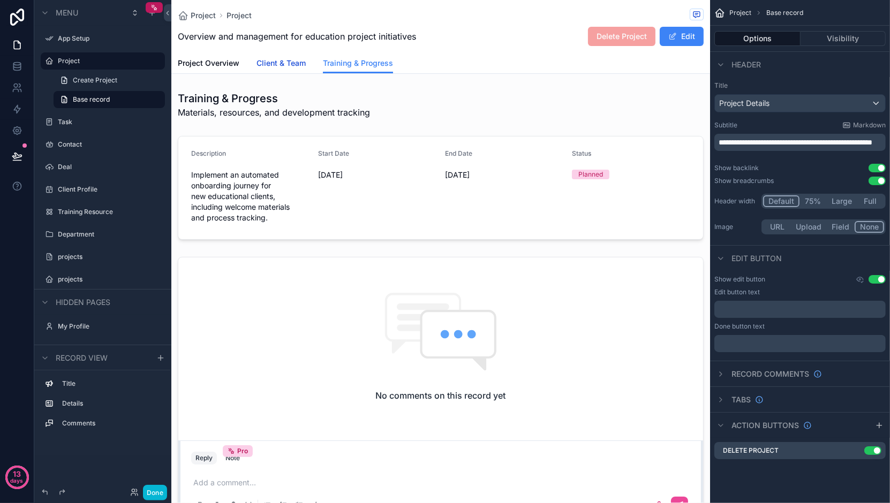
click at [280, 64] on span "Client & Team" at bounding box center [280, 63] width 49 height 11
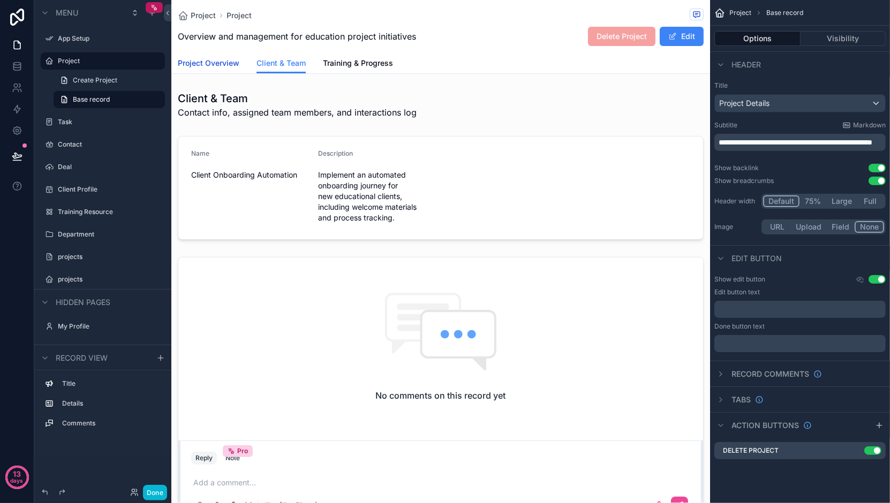
click at [225, 58] on span "Project Overview" at bounding box center [209, 63] width 62 height 11
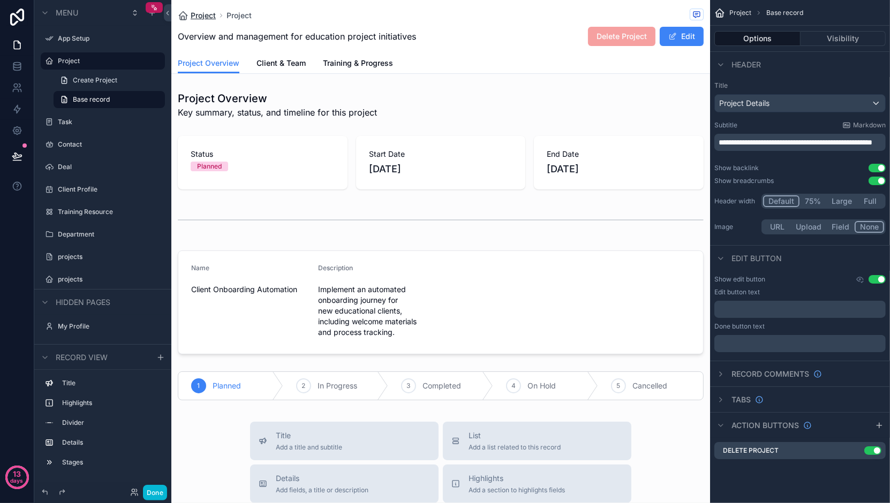
click at [198, 18] on span "Project" at bounding box center [203, 15] width 25 height 11
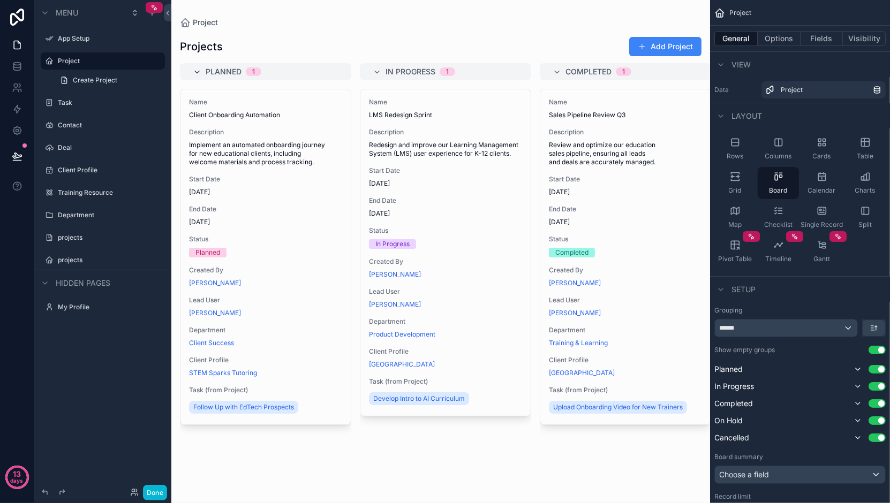
click at [199, 67] on div "Planned 1" at bounding box center [265, 71] width 171 height 17
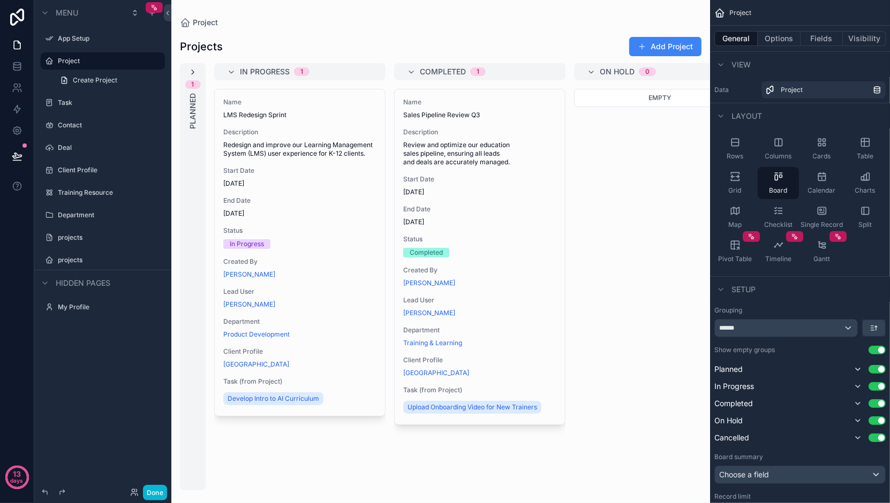
click at [193, 72] on icon "scrollable content" at bounding box center [192, 72] width 9 height 9
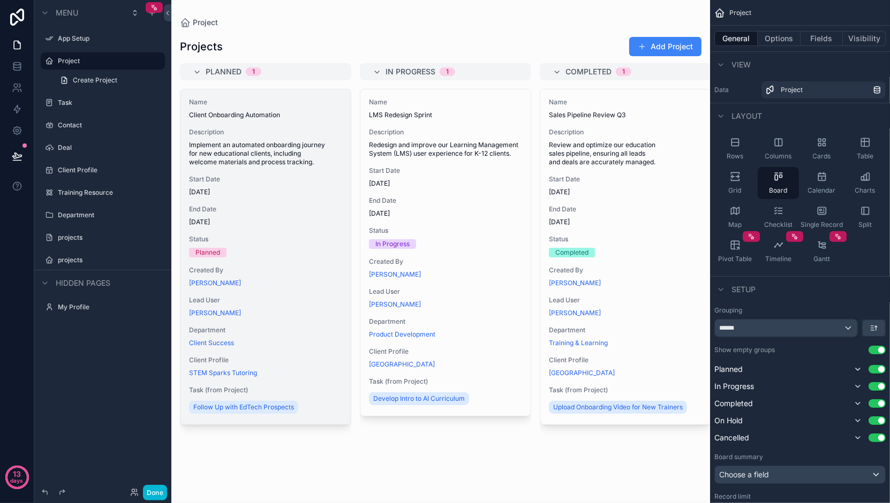
click at [236, 177] on span "Start Date" at bounding box center [265, 179] width 153 height 9
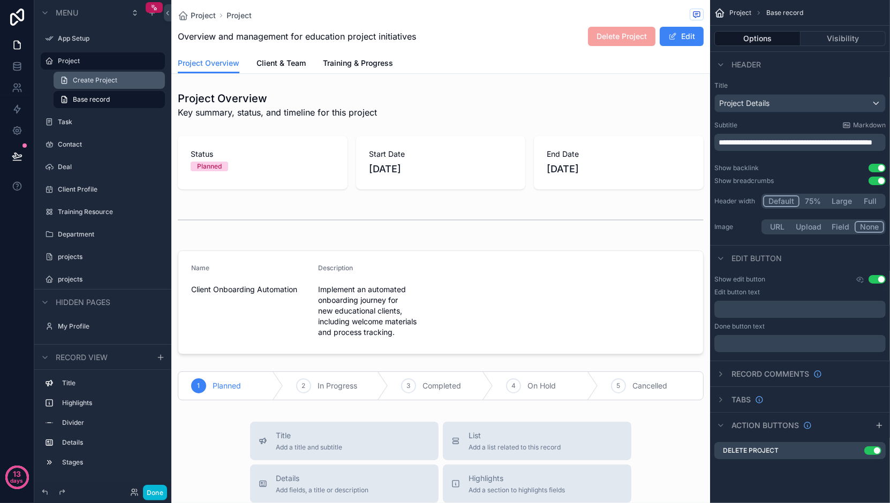
click at [118, 83] on link "Create Project" at bounding box center [109, 80] width 111 height 17
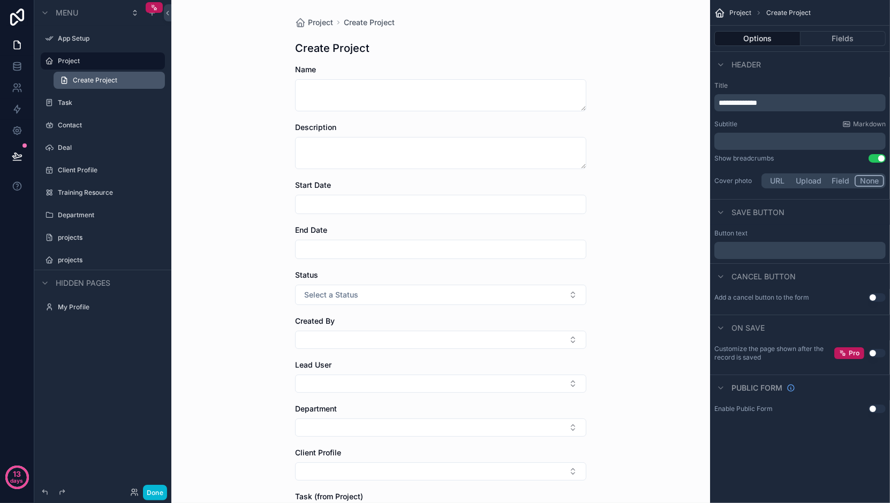
click at [101, 84] on span "Create Project" at bounding box center [95, 80] width 44 height 9
click at [97, 66] on div "Project" at bounding box center [103, 61] width 90 height 13
click at [308, 18] on span "Project" at bounding box center [320, 22] width 25 height 11
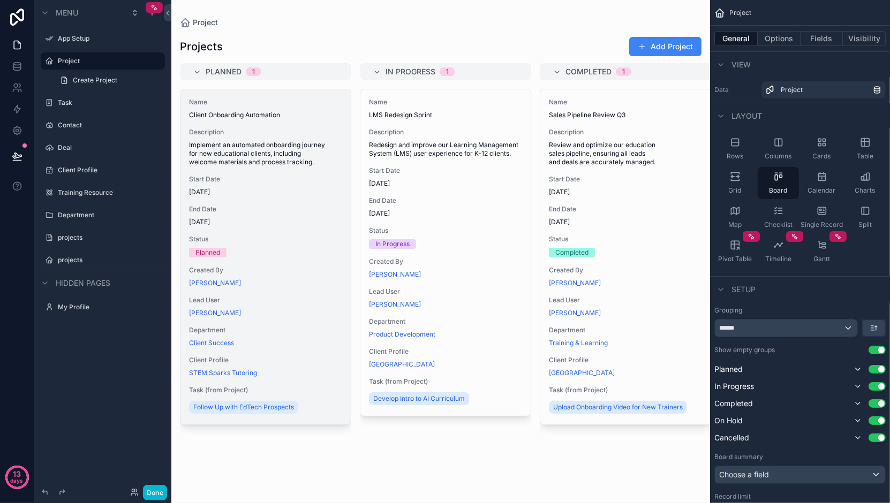
click at [296, 150] on span "Implement an automated onboarding journey for new educational clients, includin…" at bounding box center [265, 154] width 153 height 26
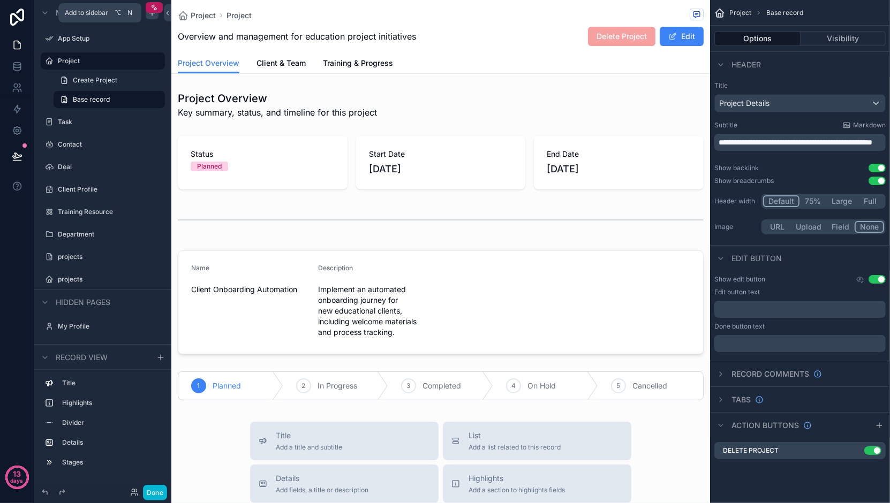
click at [151, 13] on icon "scrollable content" at bounding box center [151, 13] width 5 height 0
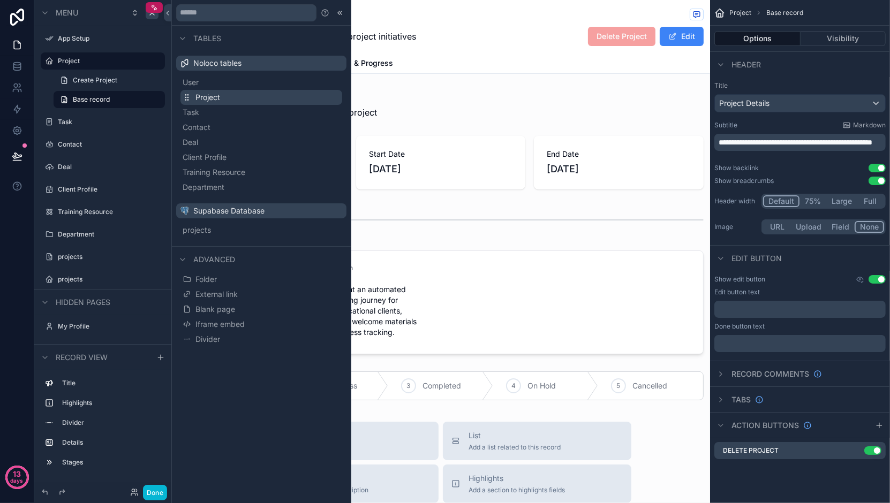
click at [204, 100] on span "Project" at bounding box center [207, 97] width 25 height 11
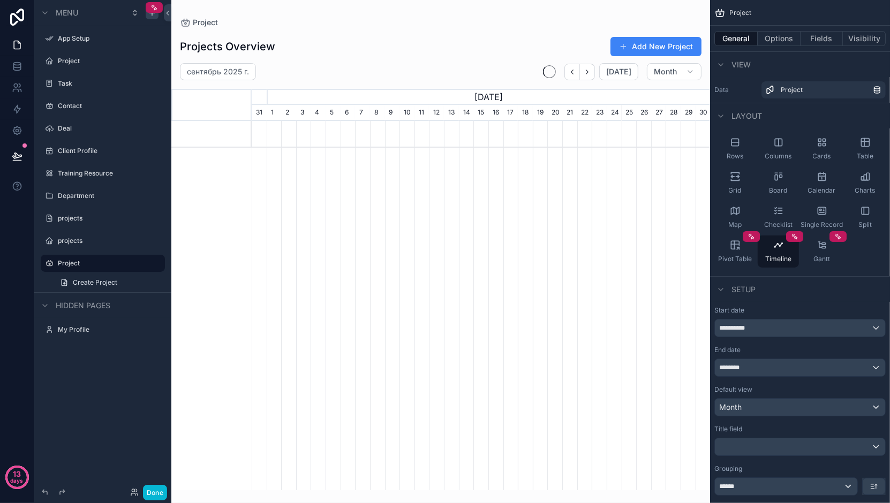
scroll to position [0, 458]
click at [775, 177] on icon "scrollable content" at bounding box center [776, 177] width 3 height 5
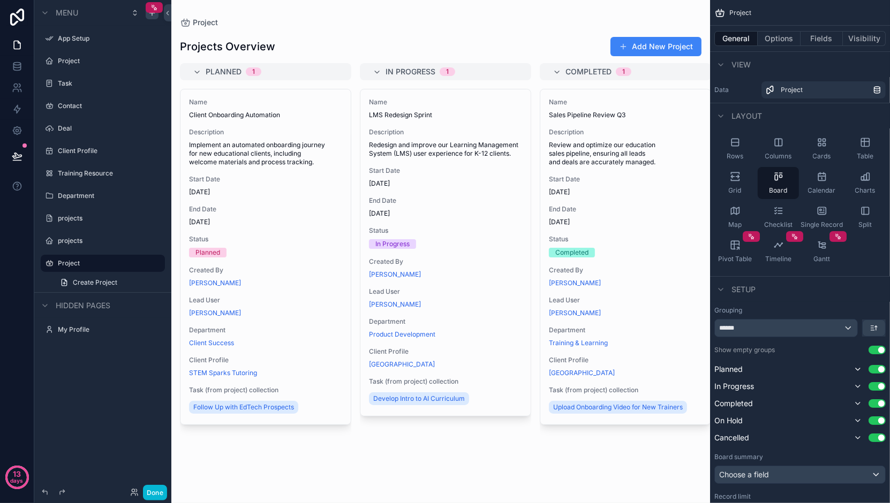
click at [301, 183] on div "scrollable content" at bounding box center [440, 251] width 539 height 503
click at [301, 183] on span "Start Date" at bounding box center [265, 179] width 153 height 9
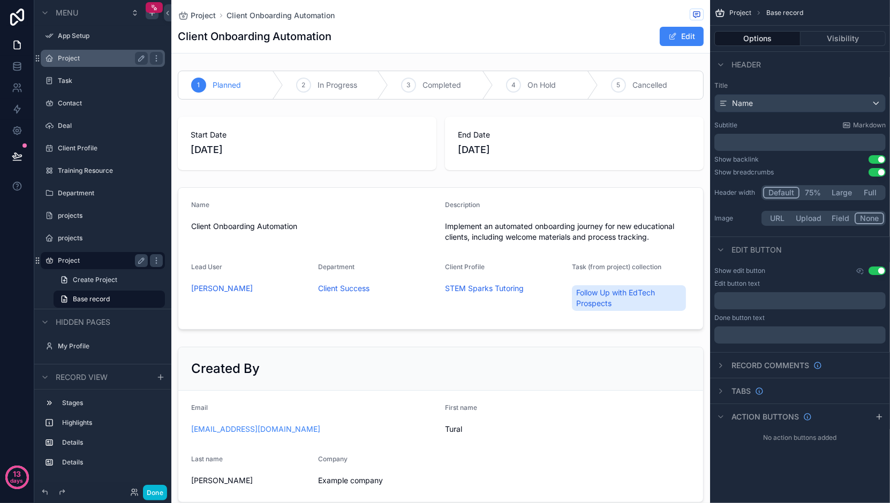
drag, startPoint x: 82, startPoint y: 261, endPoint x: 119, endPoint y: 63, distance: 201.4
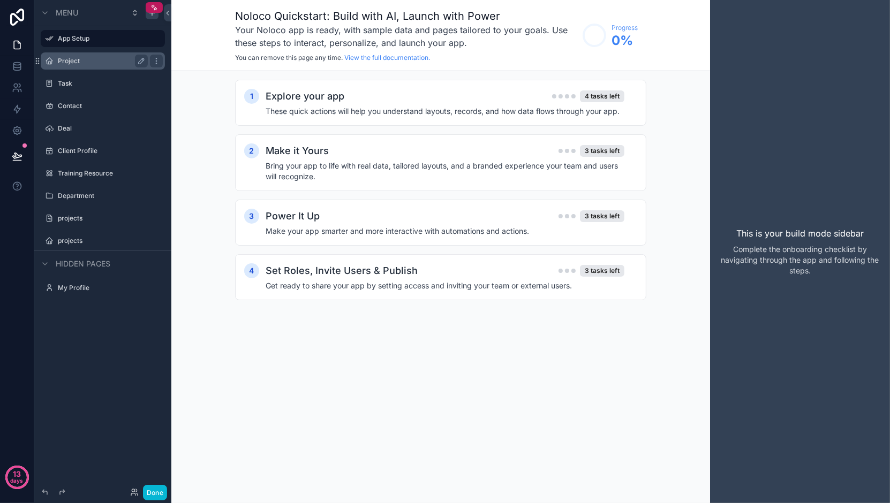
click at [83, 65] on div "Project" at bounding box center [103, 61] width 90 height 13
click at [103, 67] on div "Project" at bounding box center [103, 61] width 90 height 13
click at [63, 62] on label "Project" at bounding box center [101, 61] width 86 height 9
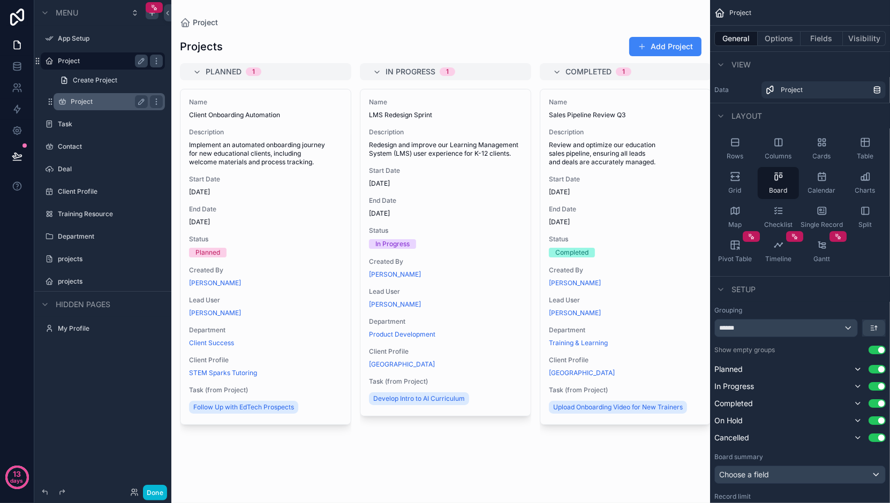
click at [84, 97] on label "Project" at bounding box center [107, 101] width 73 height 9
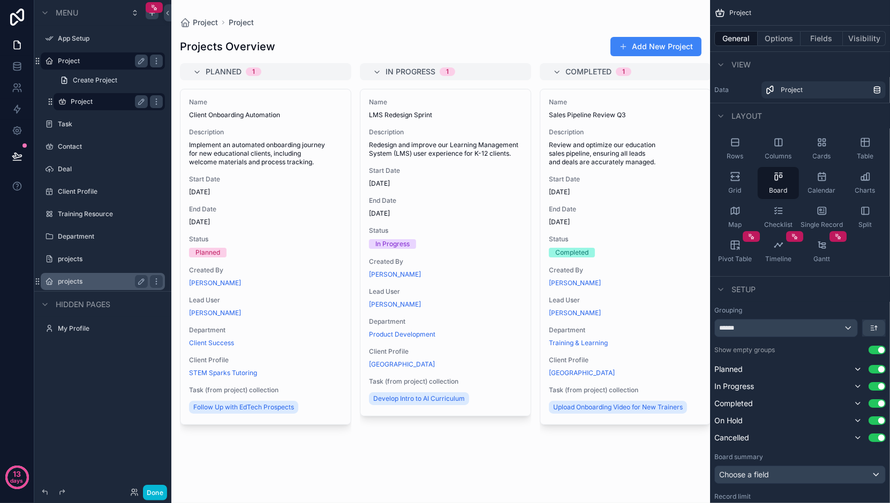
click at [71, 279] on label "projects" at bounding box center [101, 281] width 86 height 9
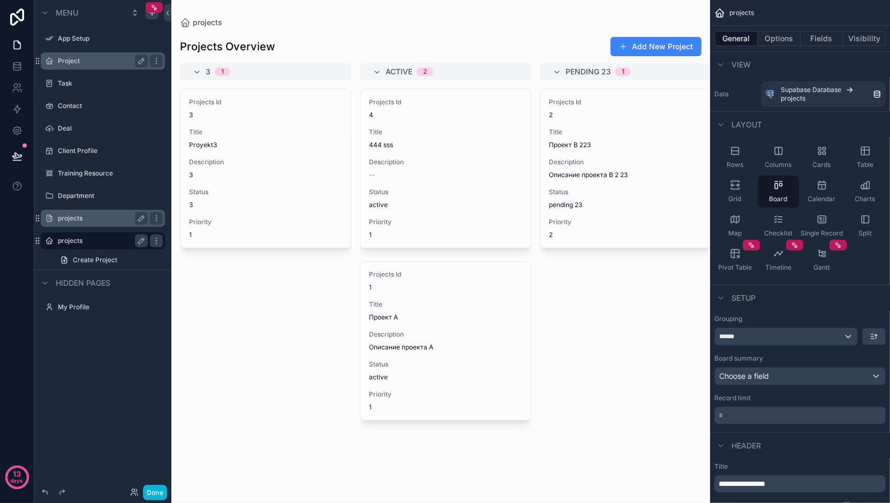
click at [98, 218] on label "projects" at bounding box center [101, 218] width 86 height 9
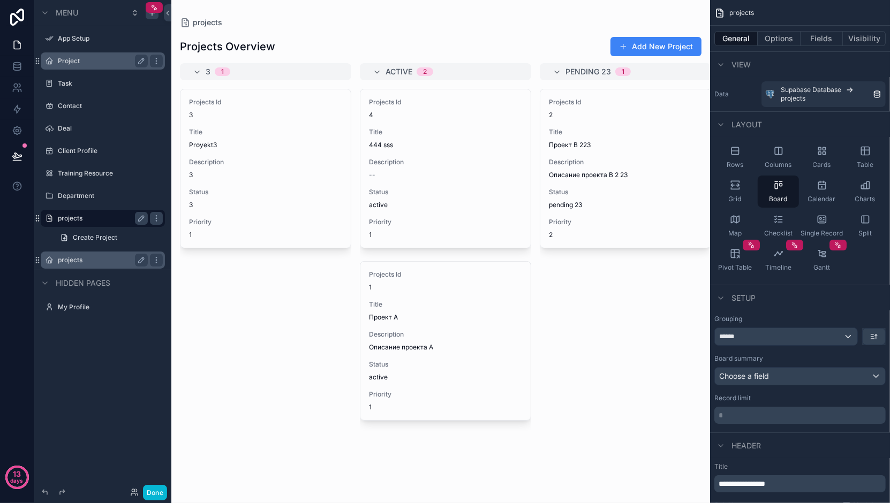
click at [70, 218] on label "projects" at bounding box center [101, 218] width 86 height 9
click at [82, 258] on label "projects" at bounding box center [101, 260] width 86 height 9
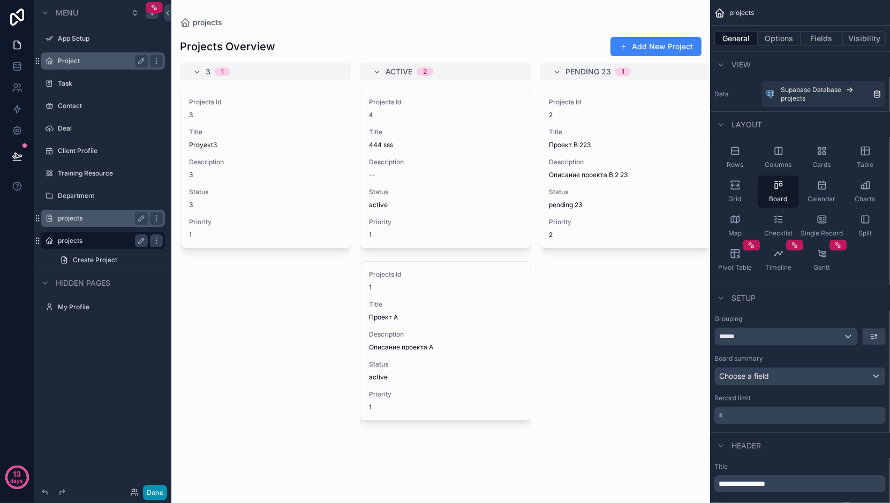
click at [158, 494] on button "Done" at bounding box center [155, 493] width 24 height 16
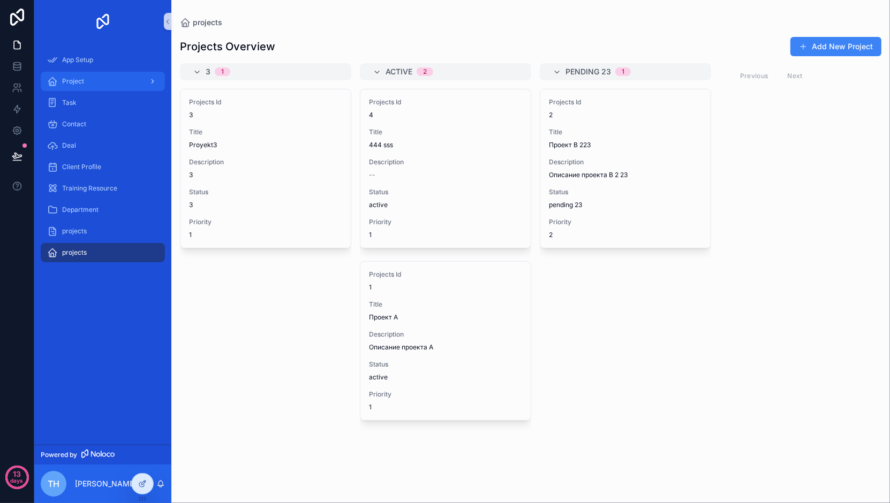
click at [145, 83] on div "scrollable content" at bounding box center [152, 81] width 14 height 17
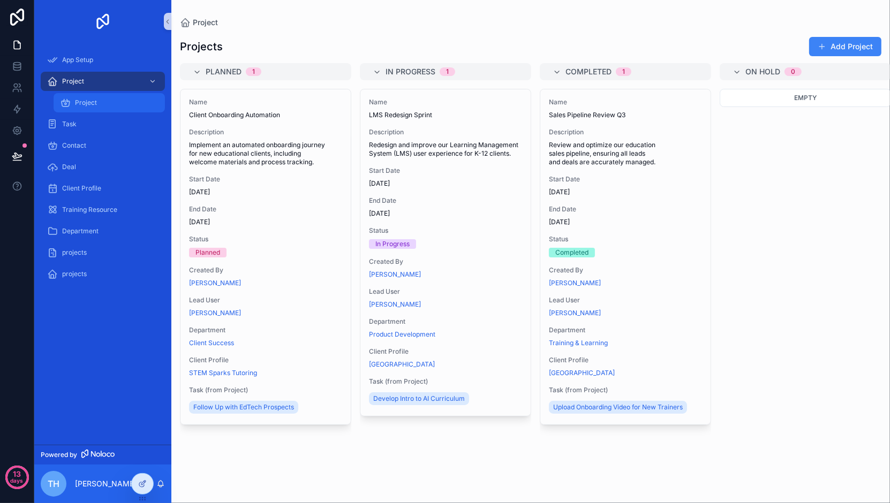
click at [117, 98] on div "Project" at bounding box center [109, 102] width 98 height 17
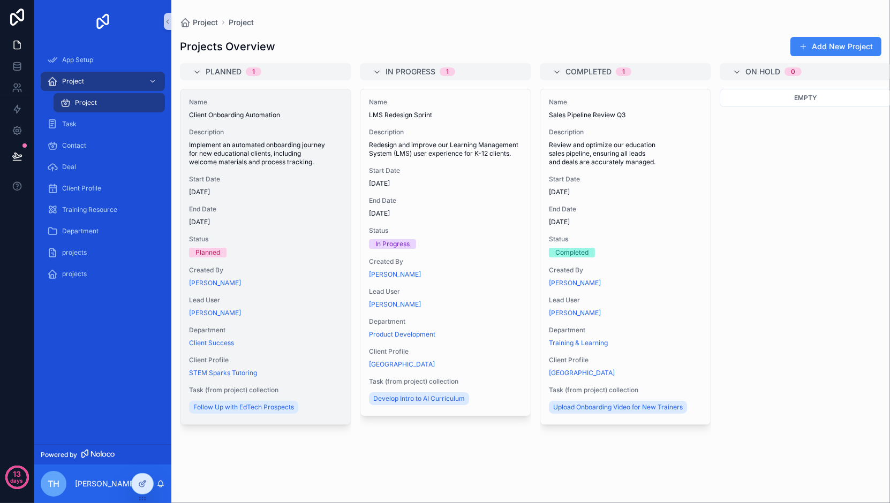
click at [205, 160] on span "Implement an automated onboarding journey for new educational clients, includin…" at bounding box center [265, 154] width 153 height 26
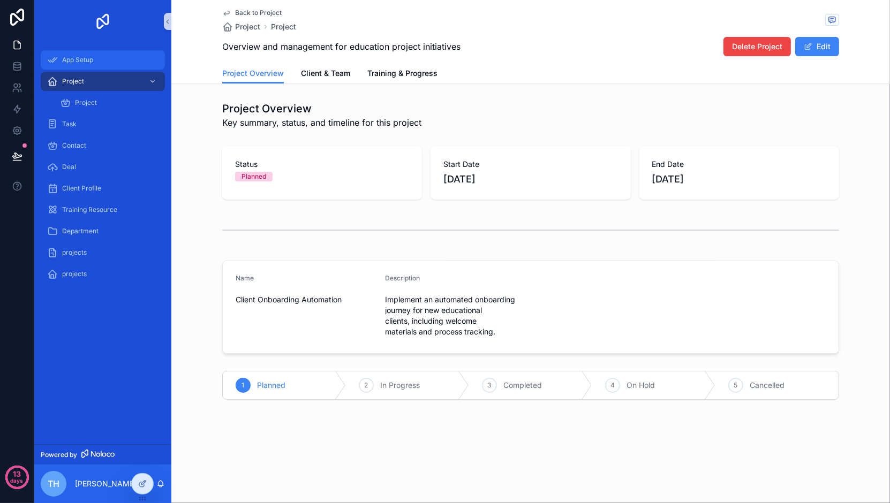
click at [89, 58] on span "App Setup" at bounding box center [77, 60] width 31 height 9
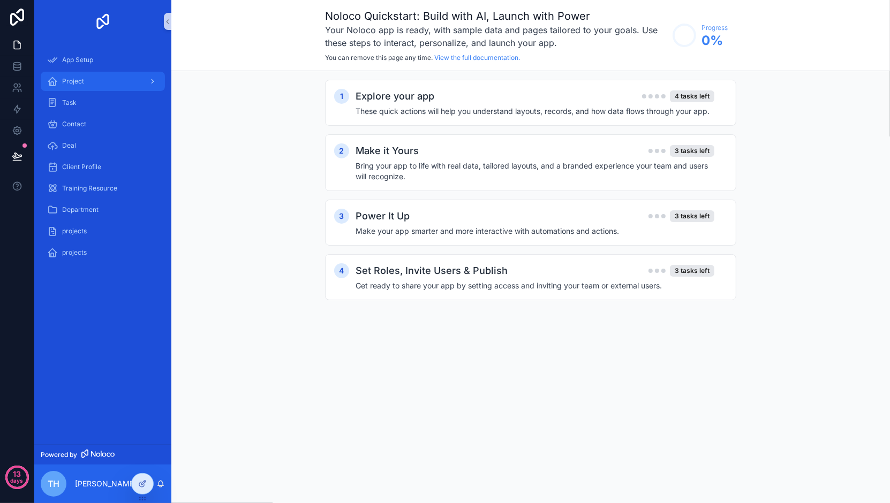
click at [82, 84] on span "Project" at bounding box center [73, 81] width 22 height 9
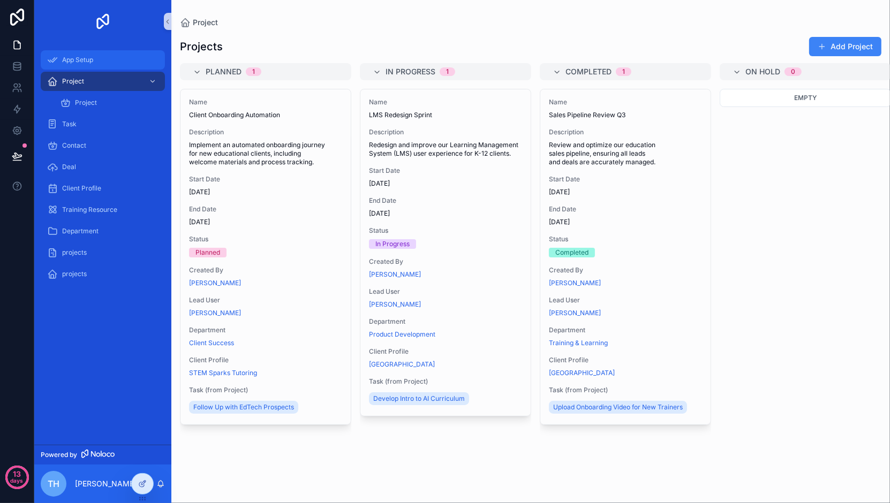
click at [86, 60] on span "App Setup" at bounding box center [77, 60] width 31 height 9
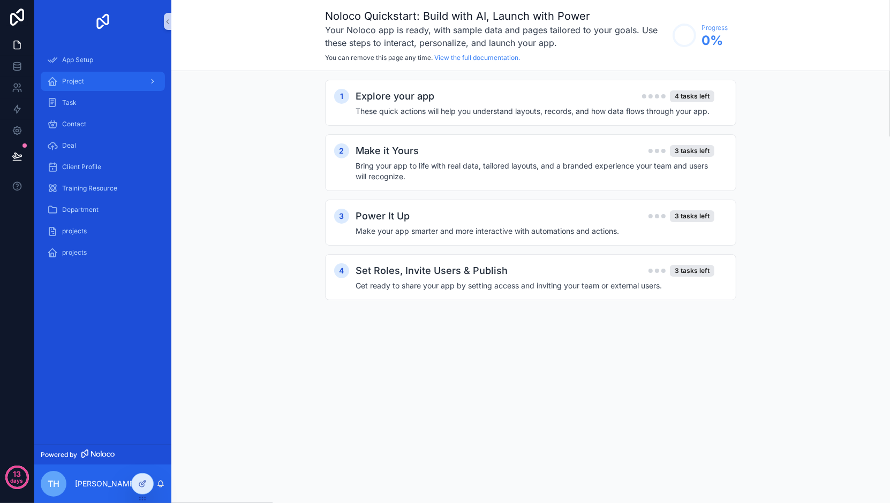
click at [80, 82] on span "Project" at bounding box center [73, 81] width 22 height 9
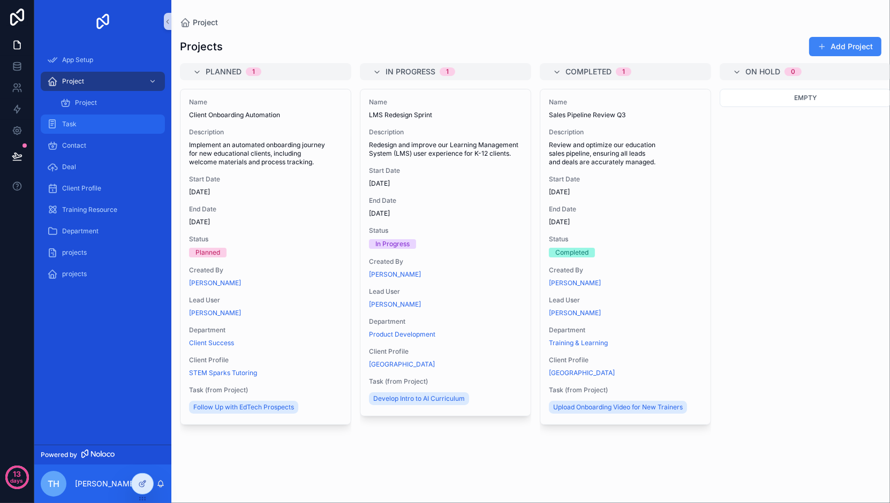
click at [80, 120] on div "Task" at bounding box center [102, 124] width 111 height 17
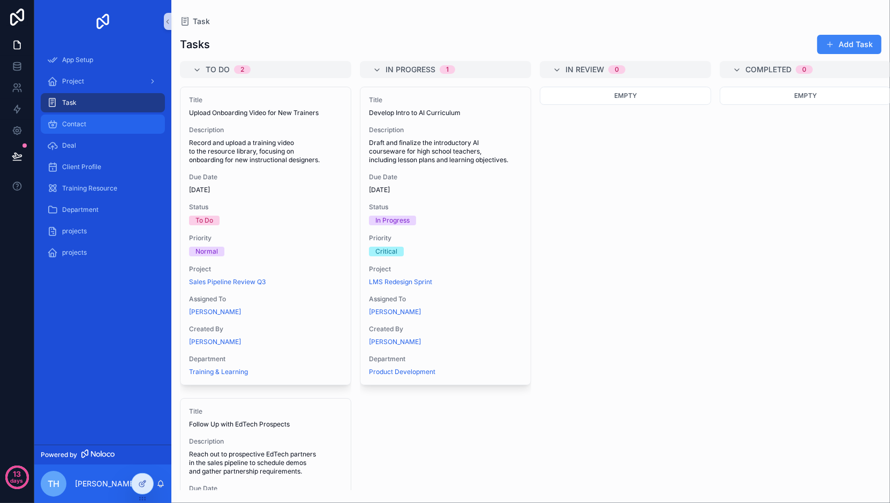
click at [143, 125] on div "Contact" at bounding box center [102, 124] width 111 height 17
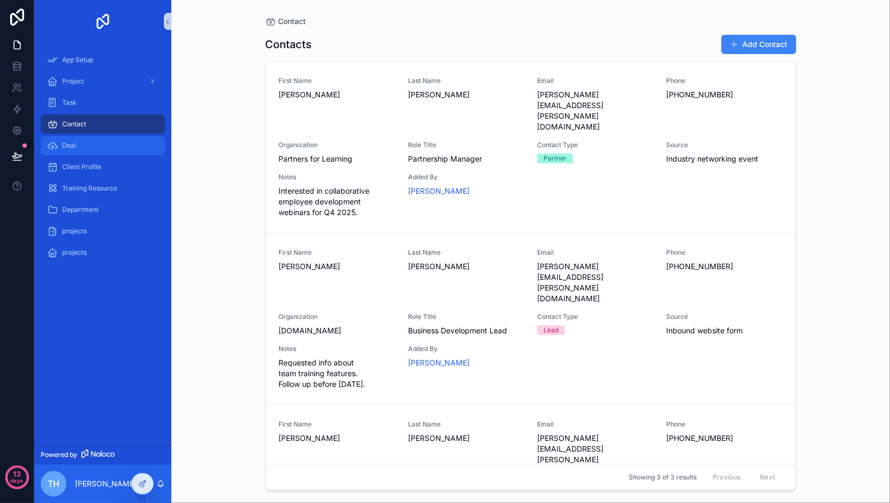
click at [128, 151] on div "Deal" at bounding box center [102, 145] width 111 height 17
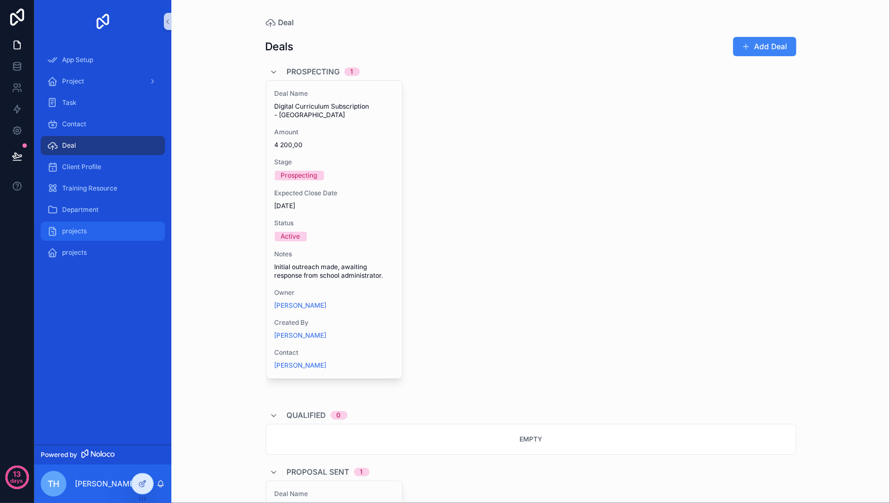
click at [105, 225] on div "projects" at bounding box center [102, 231] width 111 height 17
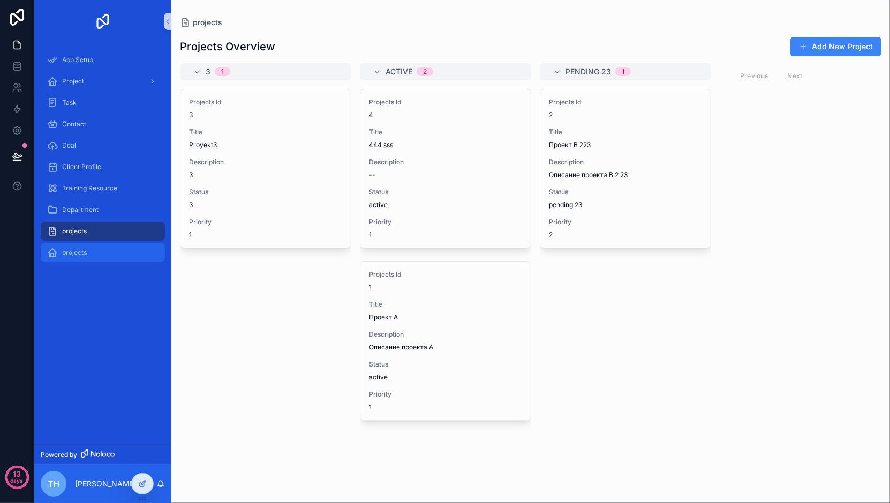
click at [104, 246] on div "projects" at bounding box center [102, 252] width 111 height 17
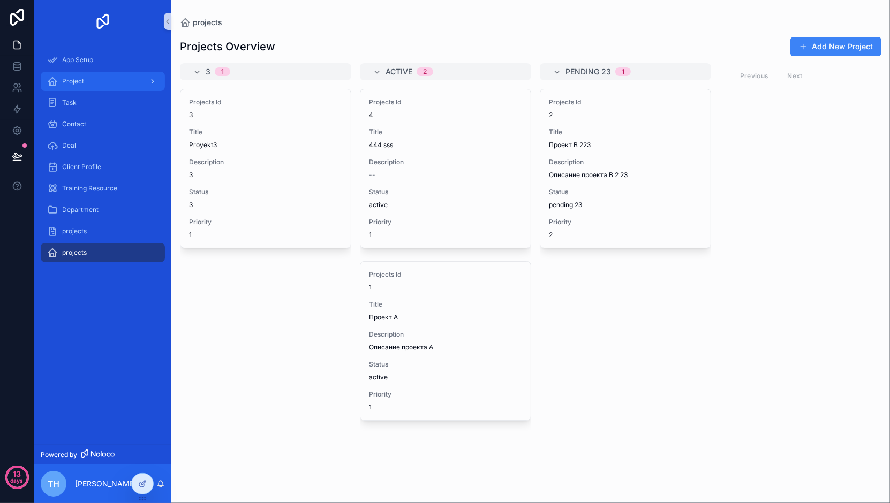
click at [103, 81] on div "Project" at bounding box center [102, 81] width 111 height 17
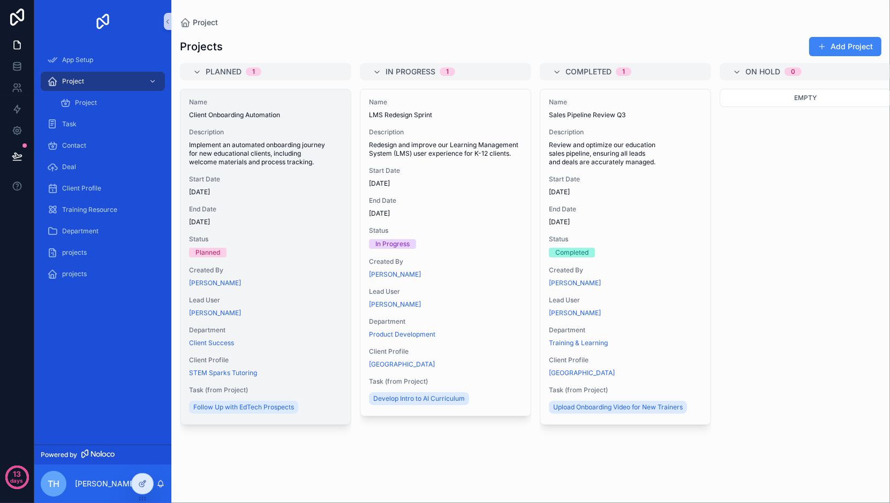
click at [245, 165] on span "Implement an automated onboarding journey for new educational clients, includin…" at bounding box center [265, 154] width 153 height 26
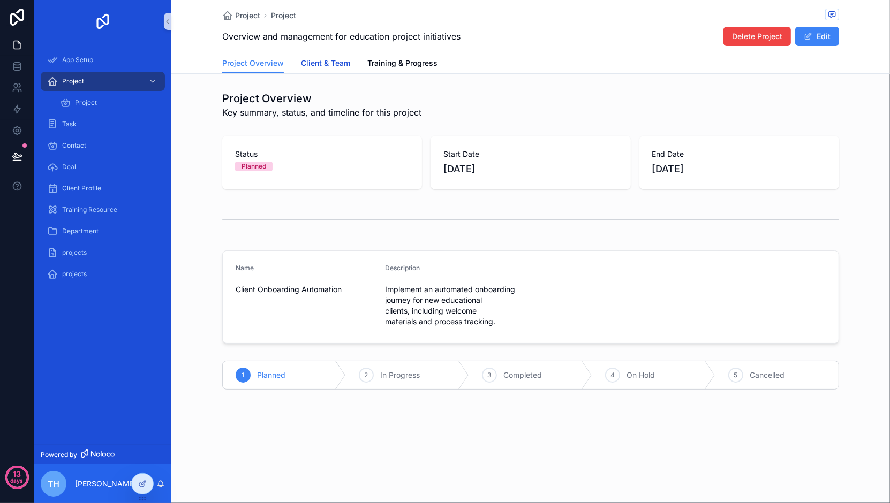
click at [322, 64] on span "Client & Team" at bounding box center [325, 63] width 49 height 11
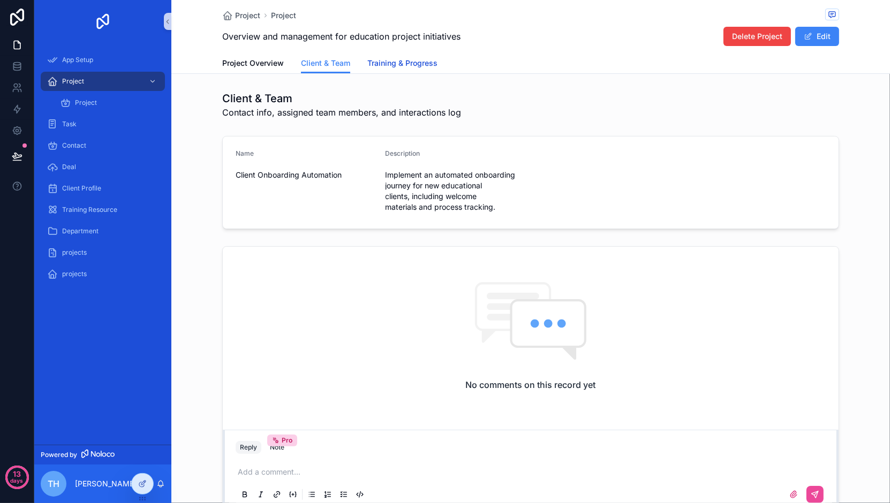
click at [393, 63] on span "Training & Progress" at bounding box center [402, 63] width 70 height 11
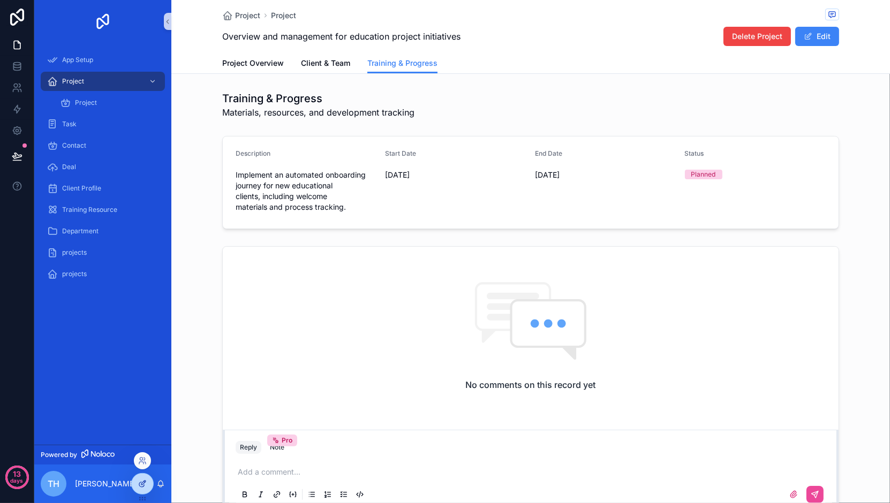
click at [137, 480] on div at bounding box center [142, 484] width 21 height 20
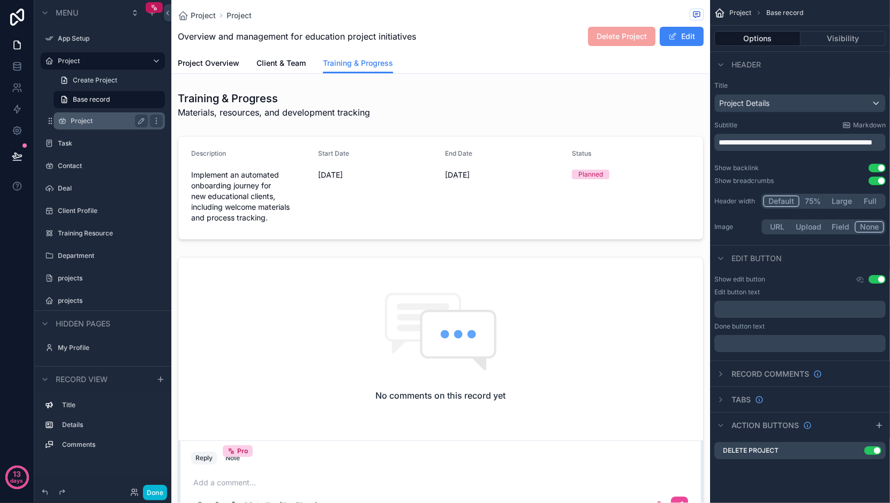
click at [89, 119] on label "Project" at bounding box center [107, 121] width 73 height 9
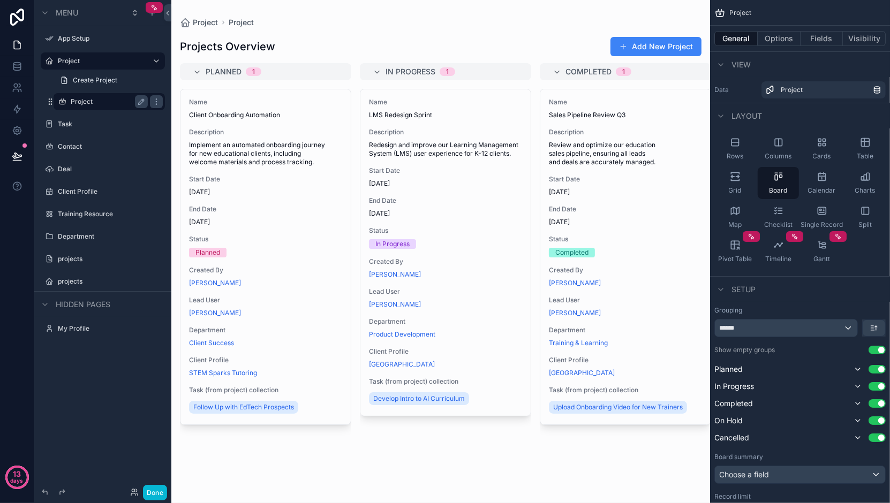
click at [208, 171] on div "scrollable content" at bounding box center [440, 251] width 539 height 503
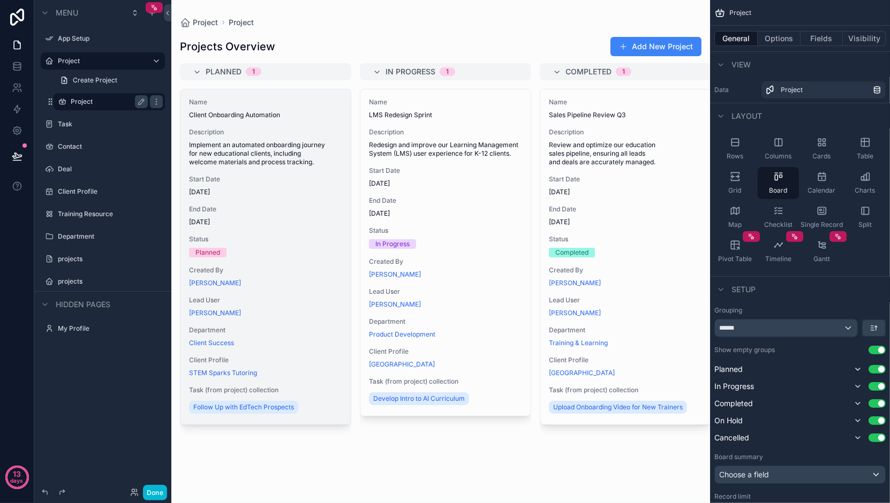
click at [229, 168] on div "Name Client Onboarding Automation Description Implement an automated onboarding…" at bounding box center [265, 256] width 170 height 335
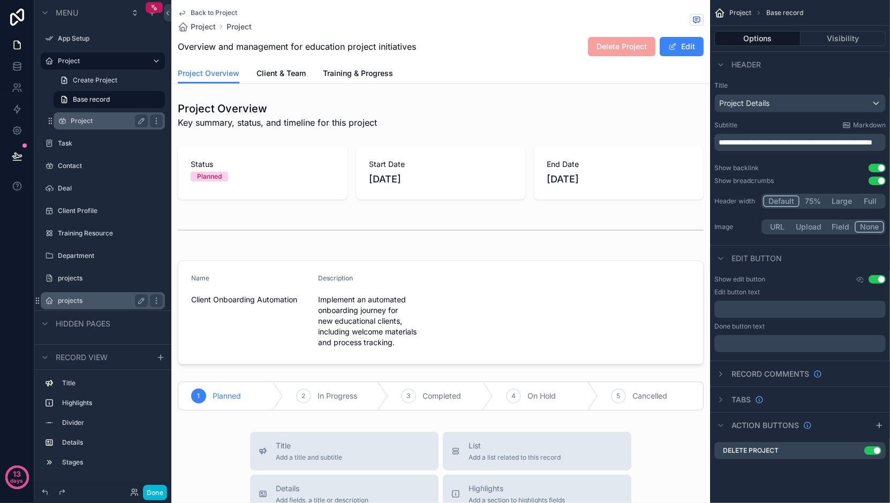
click at [75, 300] on label "projects" at bounding box center [101, 301] width 86 height 9
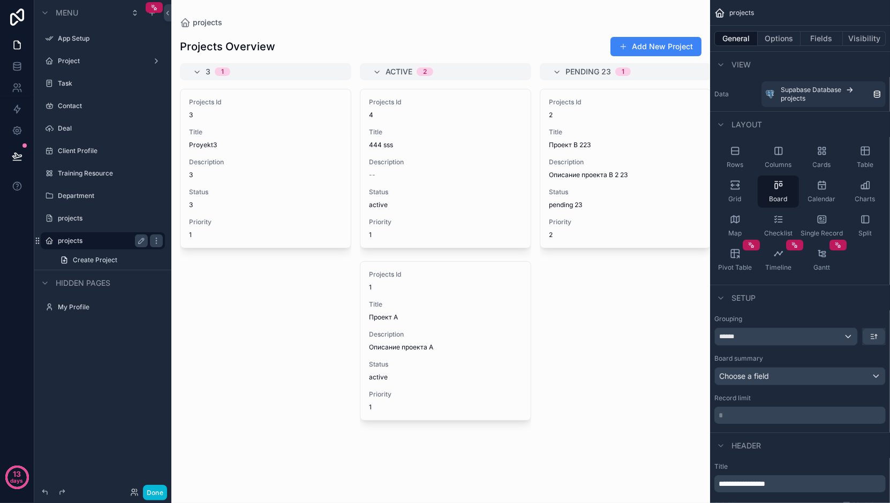
click at [207, 177] on div "scrollable content" at bounding box center [440, 251] width 539 height 503
click at [207, 177] on span "3" at bounding box center [265, 175] width 153 height 9
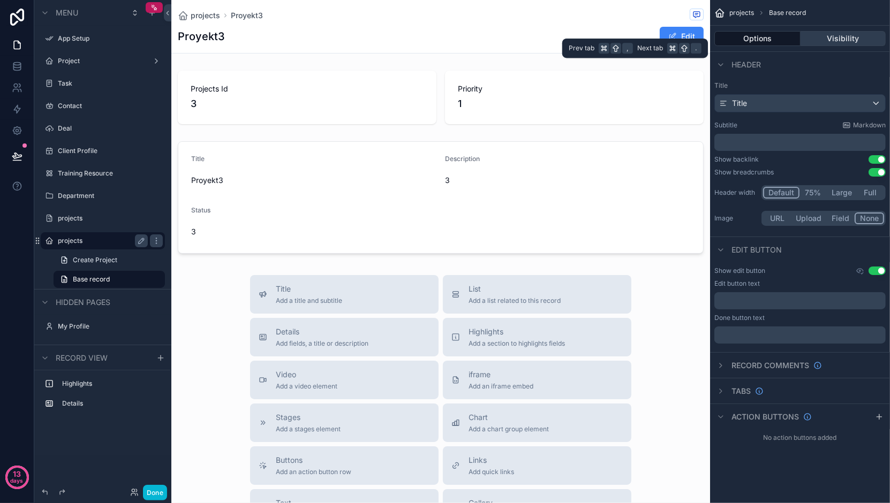
click at [833, 46] on button "Visibility" at bounding box center [843, 38] width 86 height 15
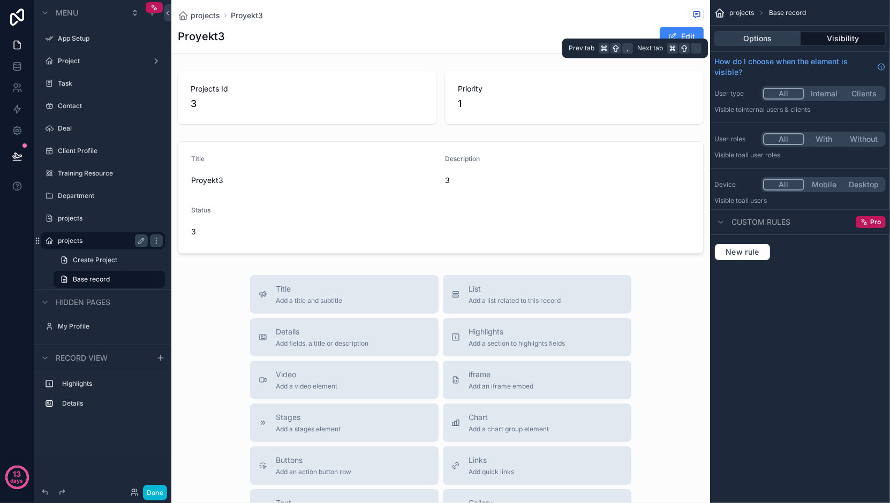
click at [760, 35] on button "Options" at bounding box center [757, 38] width 86 height 15
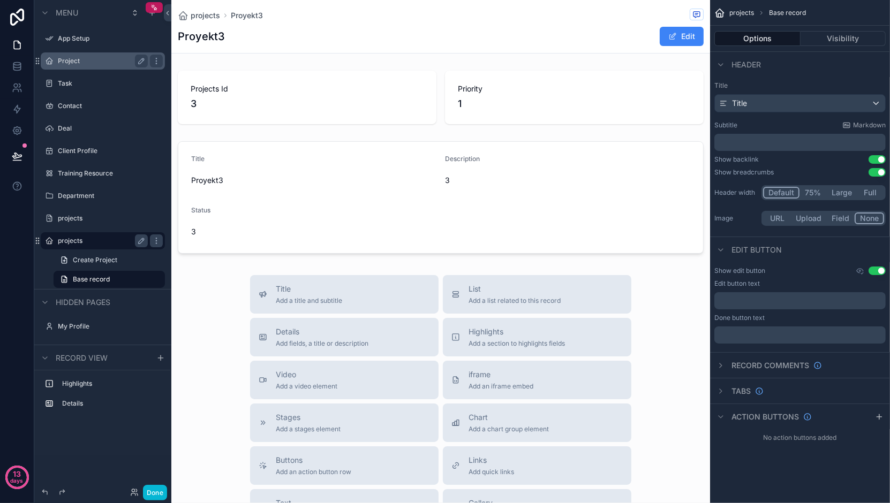
click at [93, 60] on label "Project" at bounding box center [101, 61] width 86 height 9
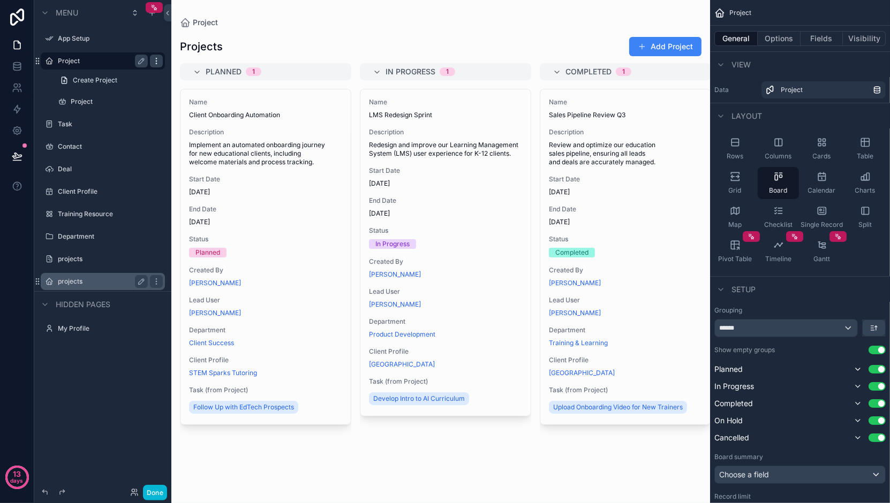
click at [155, 58] on icon "scrollable content" at bounding box center [156, 61] width 9 height 9
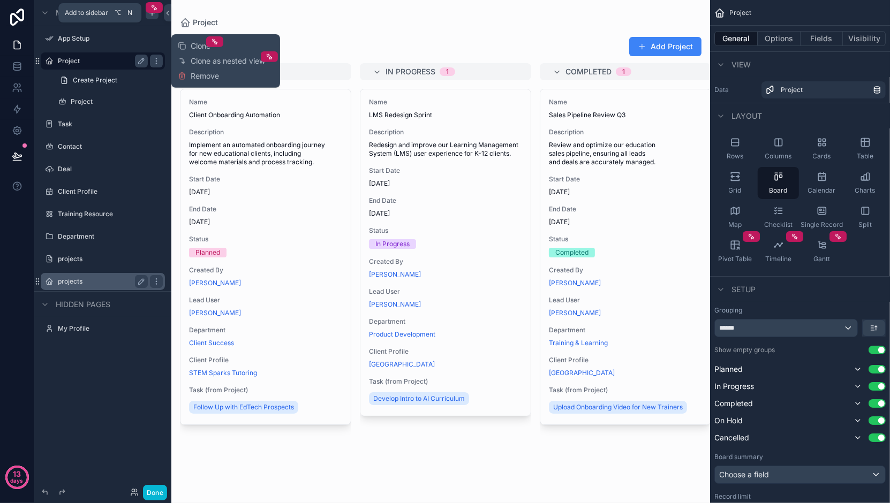
click at [153, 15] on icon "scrollable content" at bounding box center [152, 13] width 9 height 9
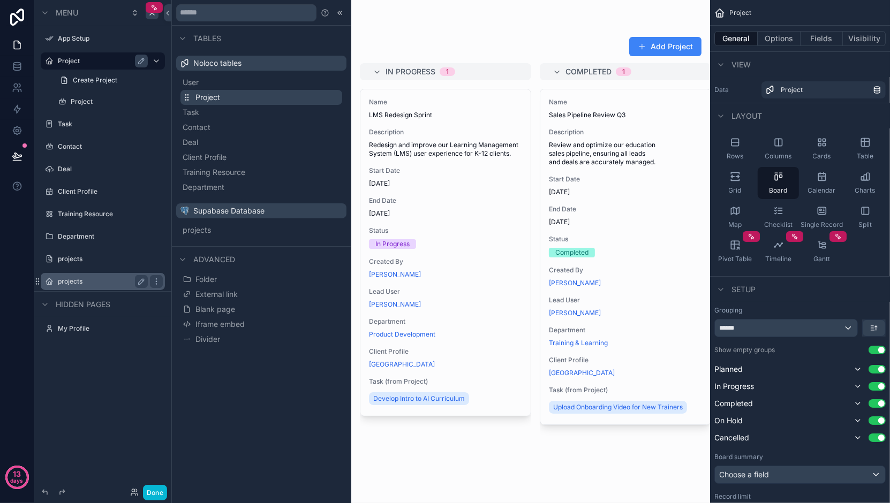
click at [208, 102] on span "Project" at bounding box center [207, 97] width 25 height 11
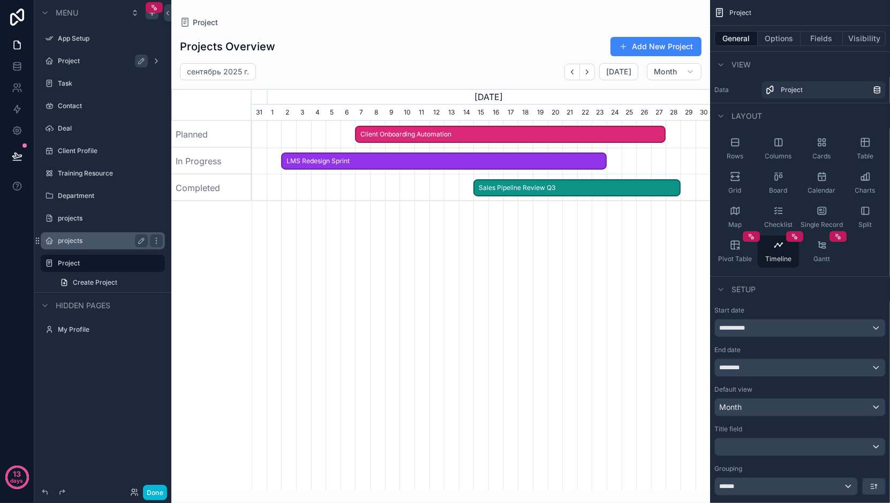
scroll to position [0, 458]
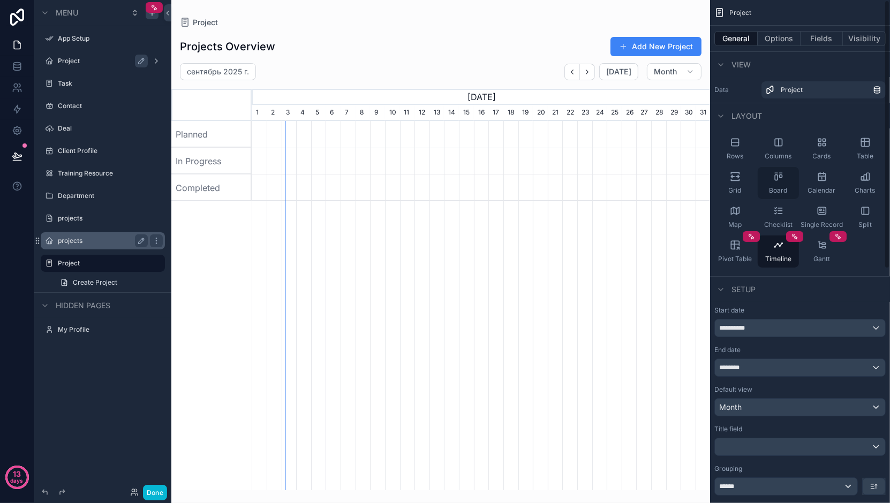
click at [769, 193] on span "Board" at bounding box center [778, 190] width 18 height 9
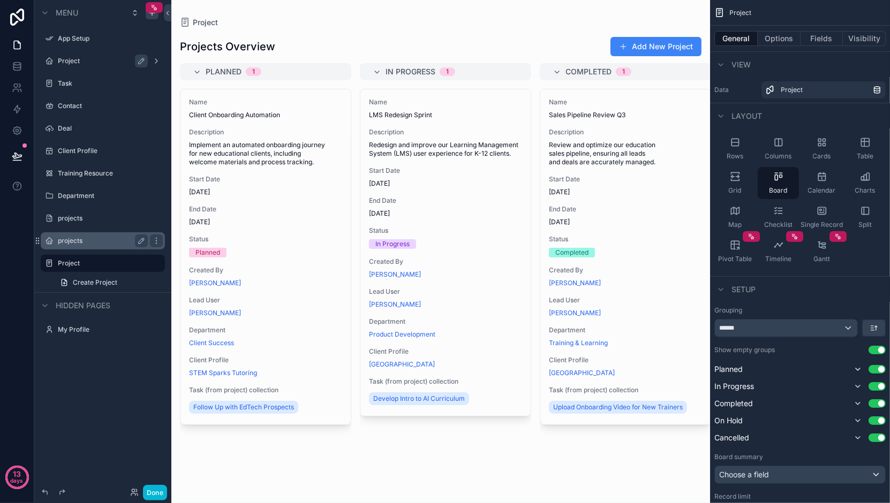
click at [436, 162] on div "scrollable content" at bounding box center [440, 251] width 539 height 503
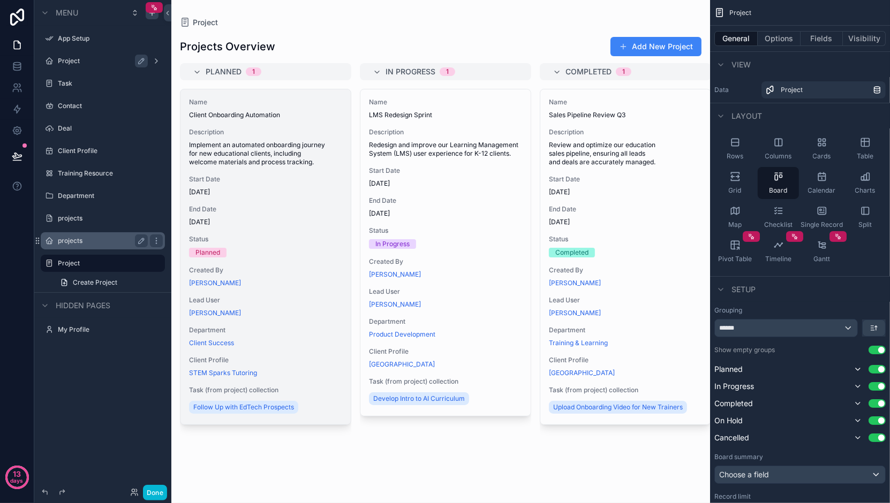
click at [302, 183] on span "Start Date" at bounding box center [265, 179] width 153 height 9
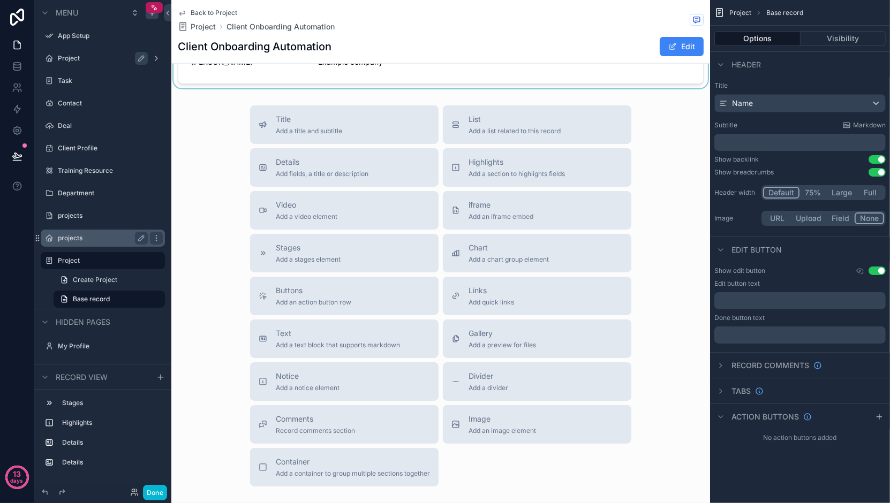
scroll to position [439, 0]
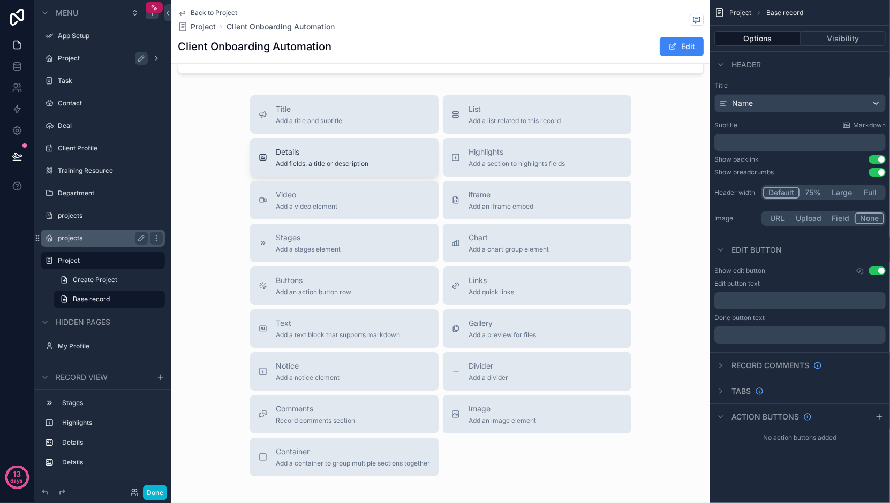
click at [306, 160] on span "Add fields, a title or description" at bounding box center [322, 164] width 93 height 9
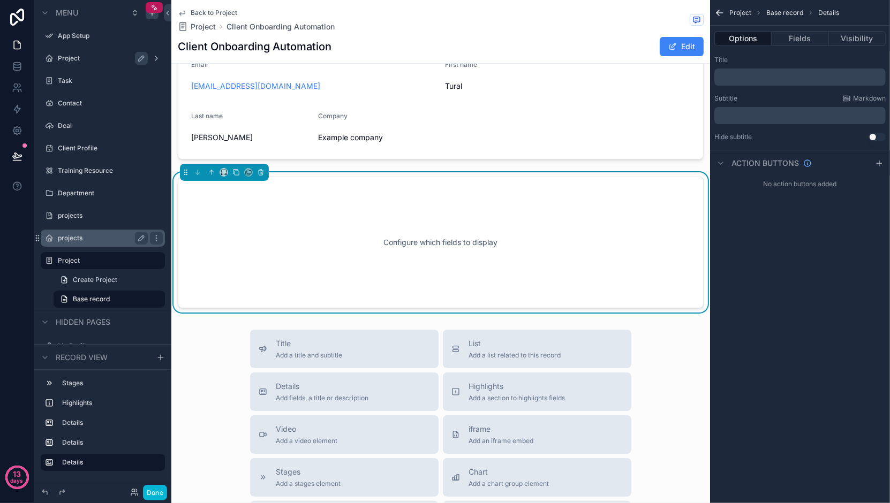
scroll to position [342, 0]
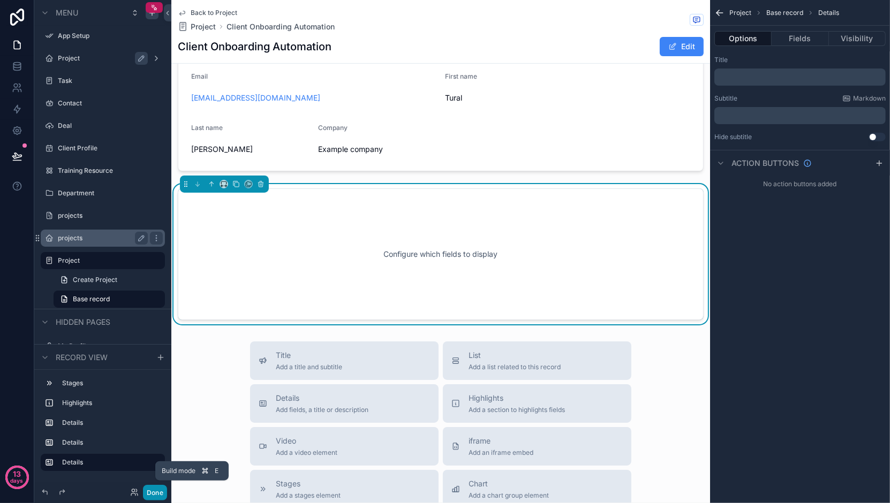
click at [152, 495] on button "Done" at bounding box center [155, 493] width 24 height 16
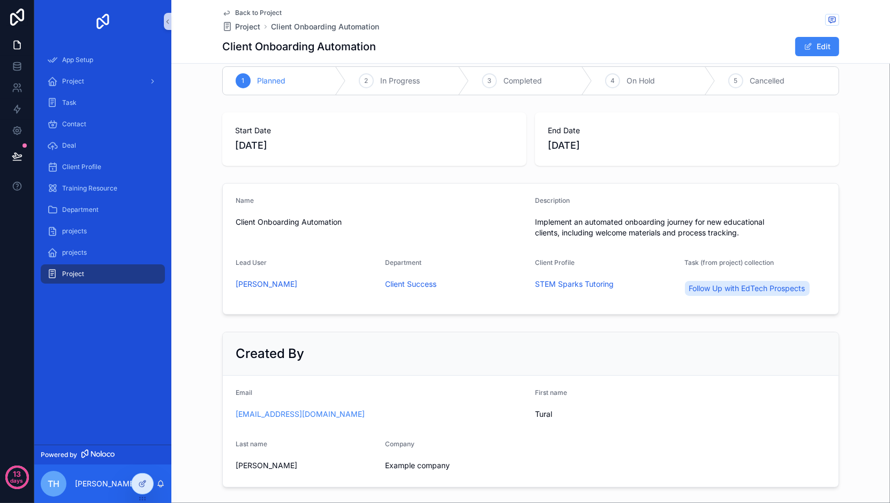
scroll to position [0, 0]
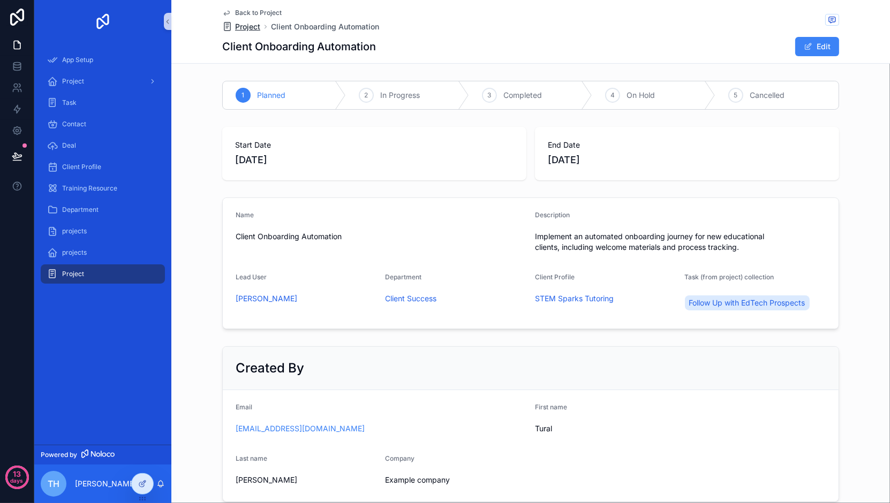
click at [245, 29] on span "Project" at bounding box center [247, 26] width 25 height 11
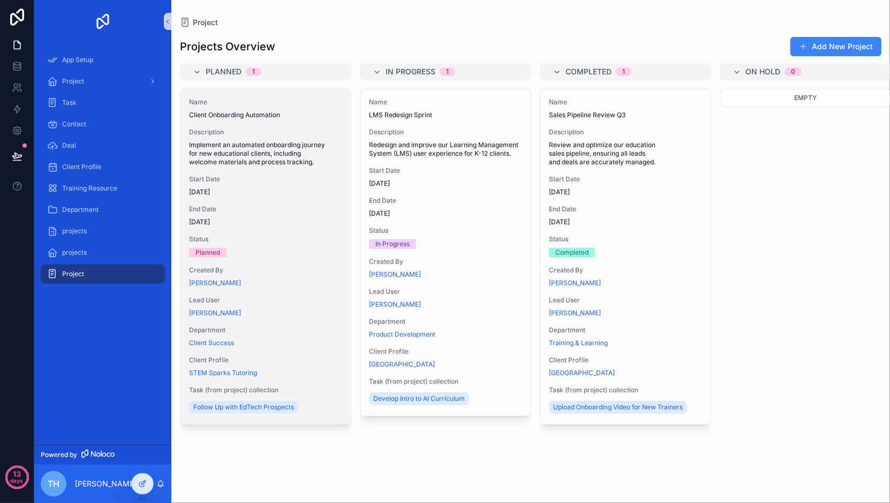
click at [242, 259] on div "Name Client Onboarding Automation Description Implement an automated onboarding…" at bounding box center [265, 256] width 170 height 335
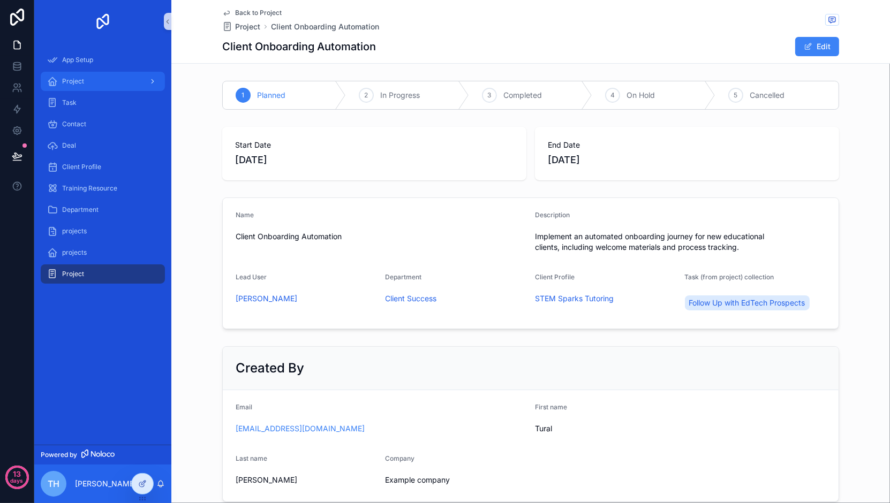
click at [106, 88] on div "Project" at bounding box center [102, 81] width 111 height 17
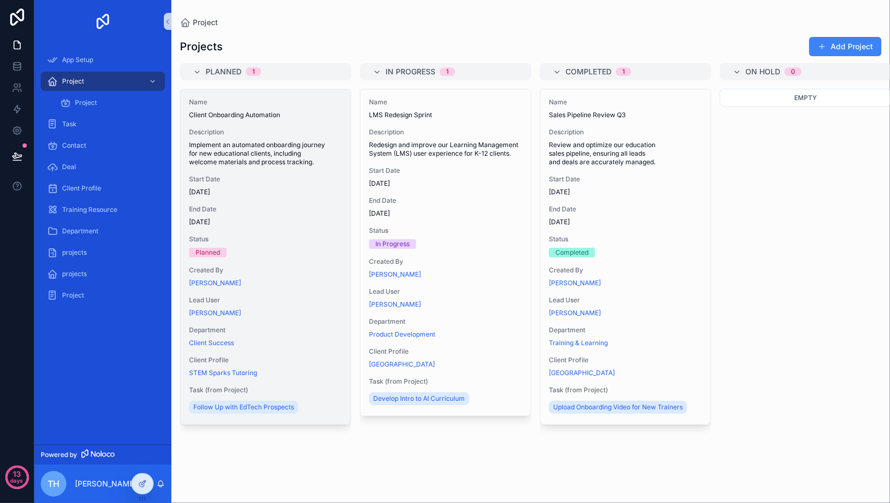
click at [246, 110] on div "Name Client Onboarding Automation" at bounding box center [265, 108] width 153 height 21
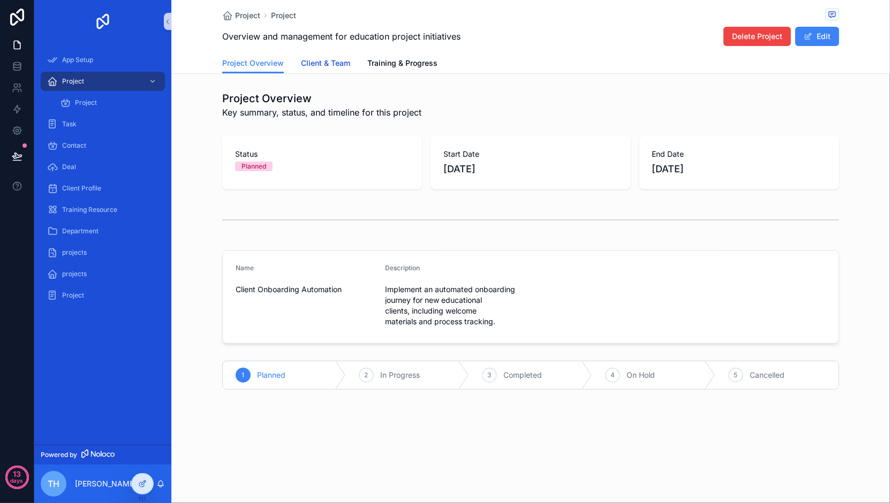
click at [314, 63] on span "Client & Team" at bounding box center [325, 63] width 49 height 11
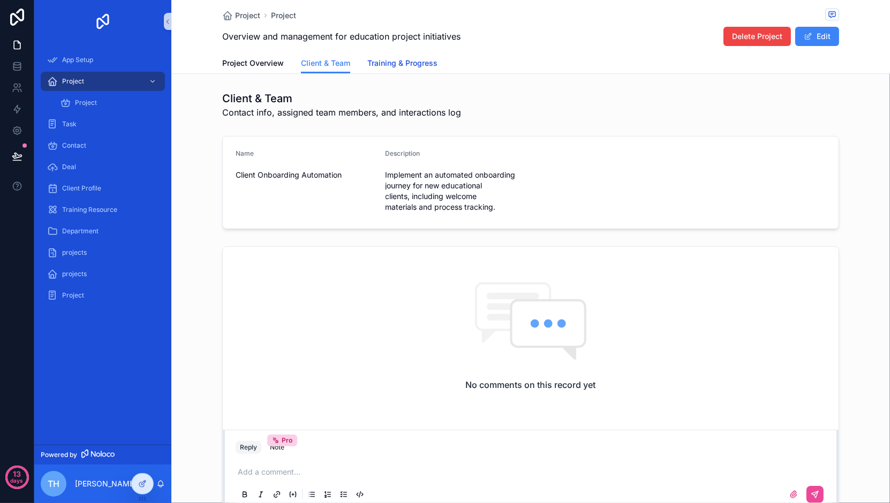
click at [371, 65] on span "Training & Progress" at bounding box center [402, 63] width 70 height 11
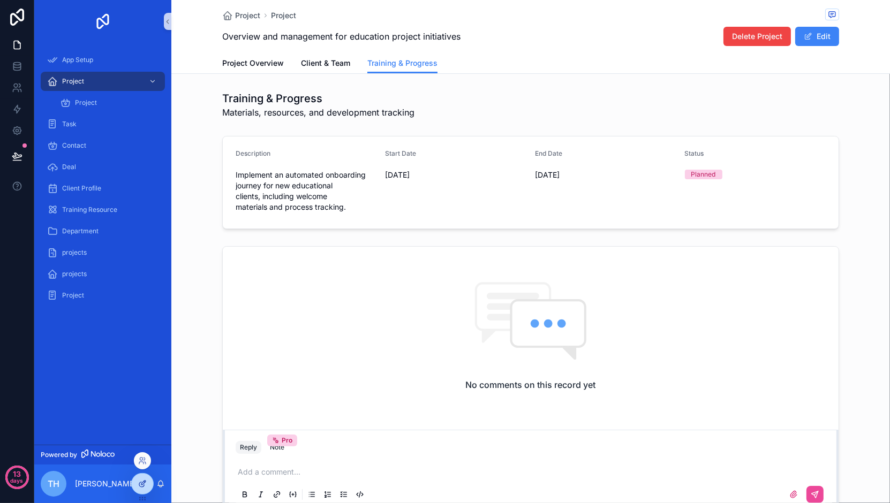
click at [140, 479] on div at bounding box center [142, 484] width 21 height 20
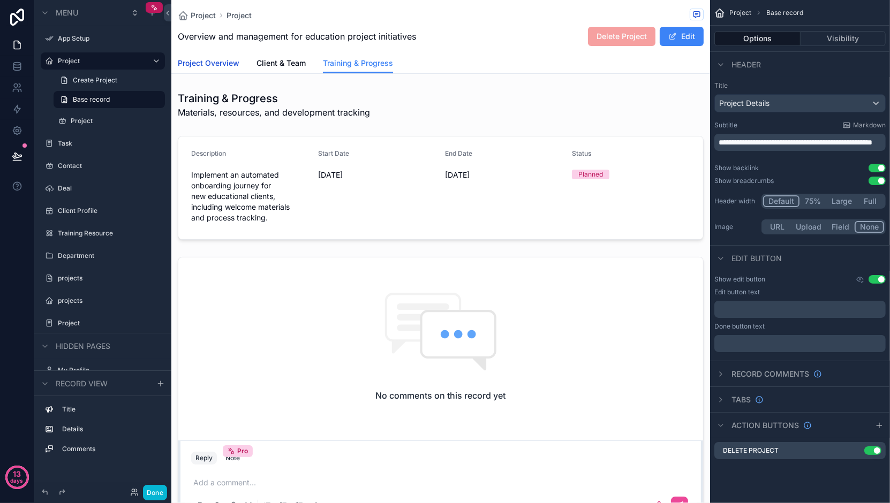
click at [213, 63] on span "Project Overview" at bounding box center [209, 63] width 62 height 11
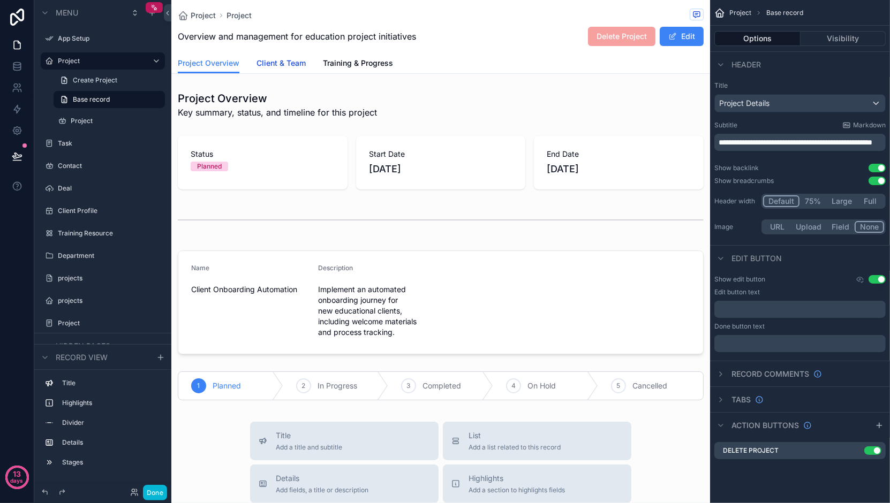
click at [273, 63] on span "Client & Team" at bounding box center [280, 63] width 49 height 11
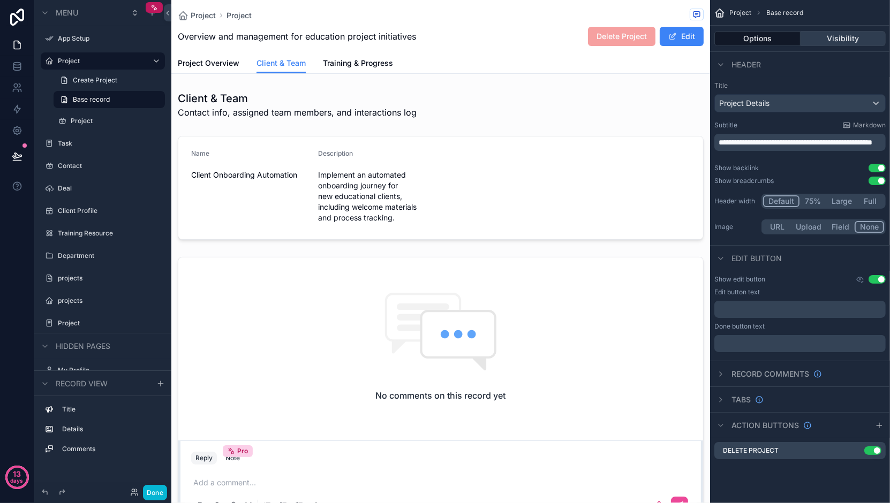
click at [833, 44] on button "Visibility" at bounding box center [843, 38] width 86 height 15
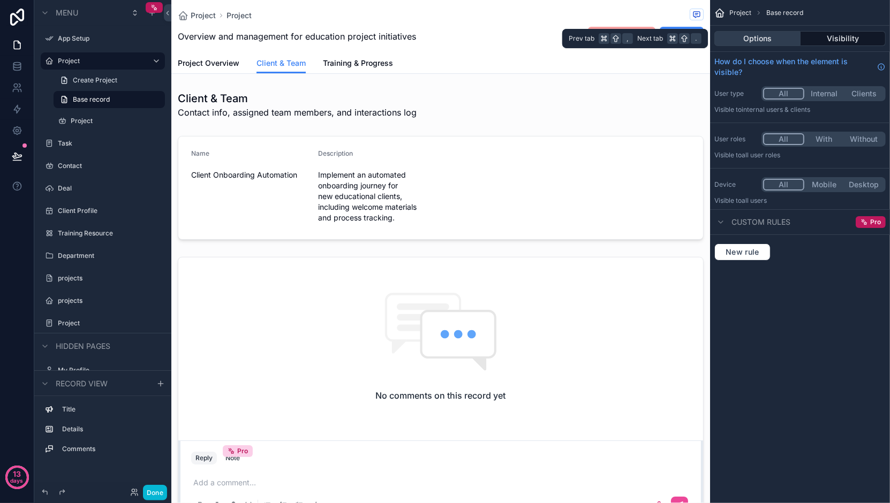
click at [762, 38] on button "Options" at bounding box center [757, 38] width 86 height 15
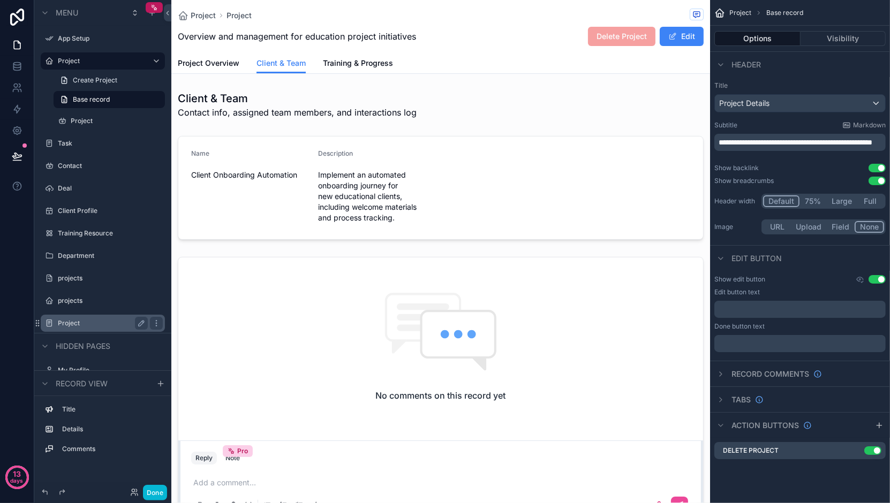
click at [78, 321] on label "Project" at bounding box center [101, 323] width 86 height 9
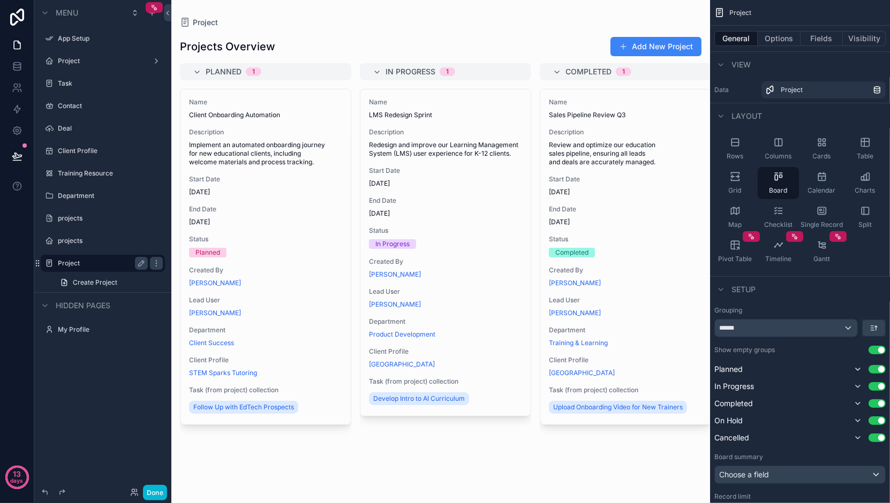
click at [224, 220] on div "scrollable content" at bounding box center [440, 251] width 539 height 503
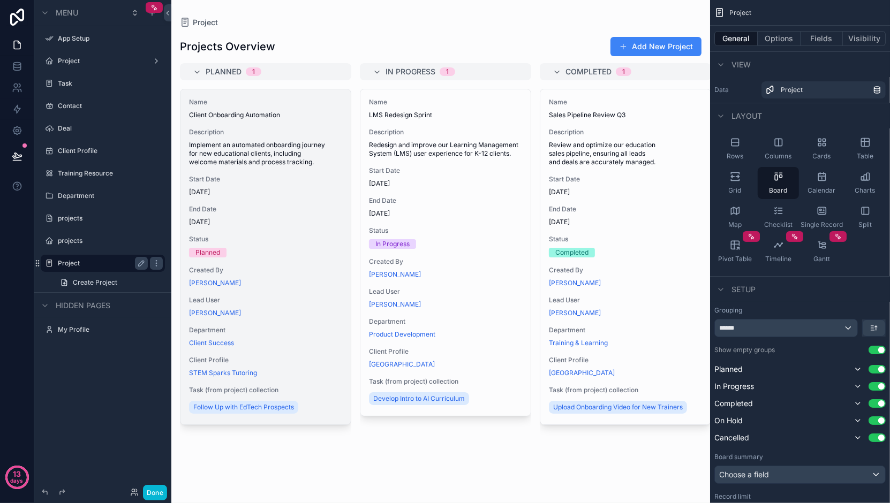
click at [224, 221] on span "[DATE]" at bounding box center [265, 222] width 153 height 9
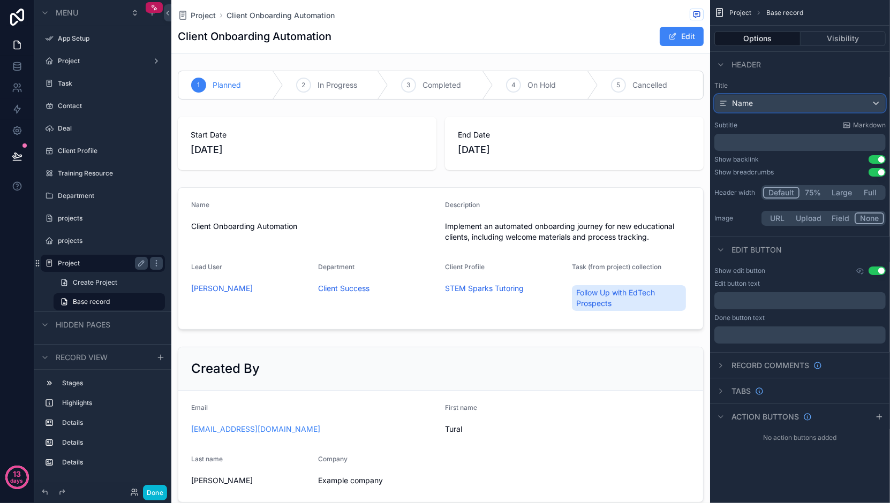
click at [759, 101] on div "Name" at bounding box center [800, 103] width 170 height 17
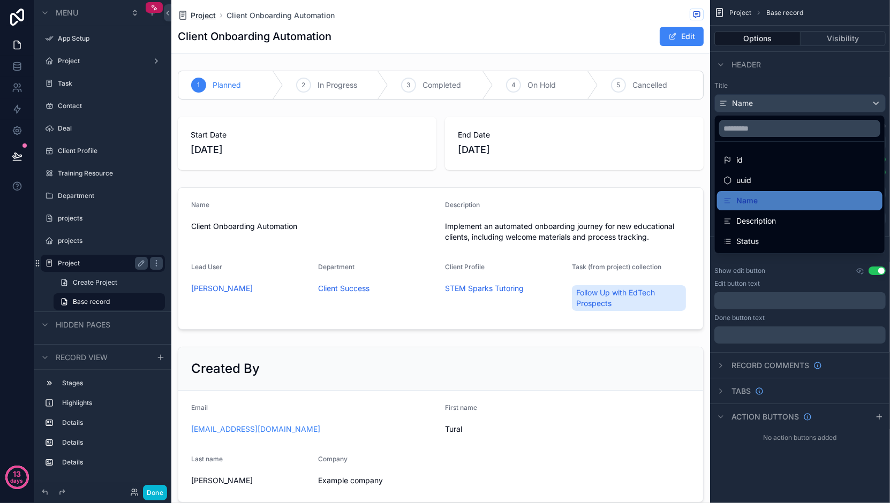
click at [210, 12] on span "Project" at bounding box center [203, 15] width 25 height 11
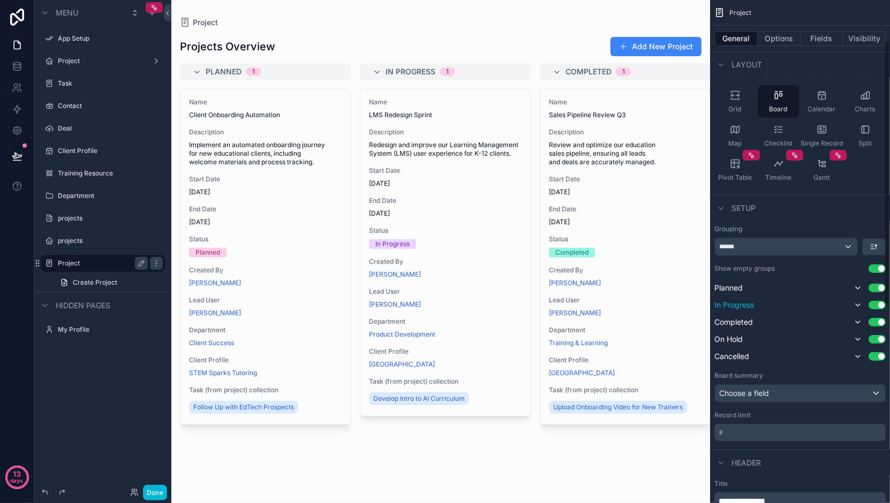
scroll to position [90, 0]
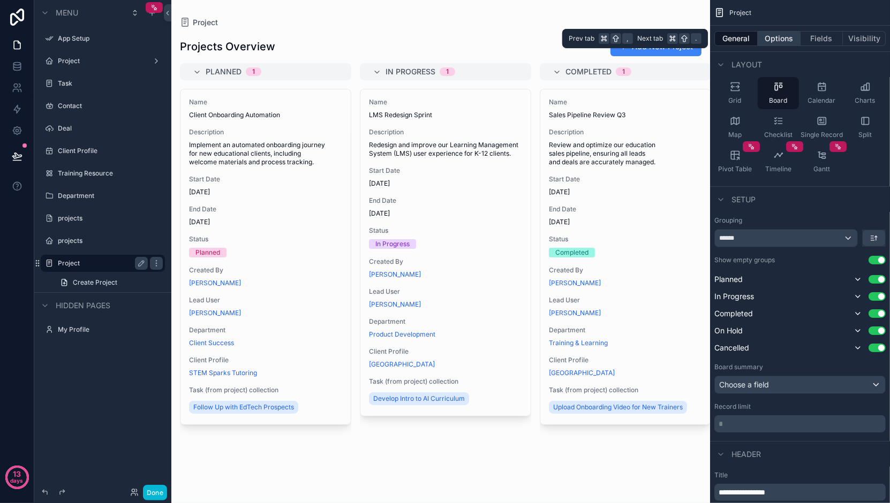
click at [787, 40] on button "Options" at bounding box center [778, 38] width 43 height 15
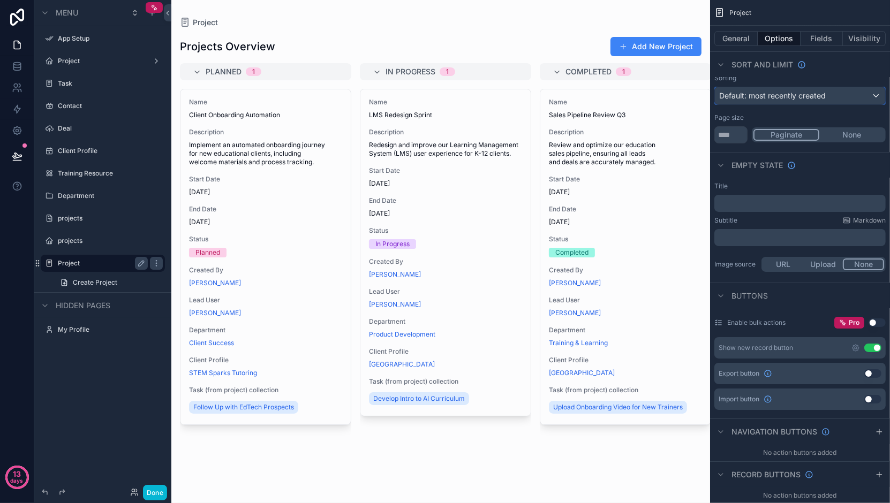
click at [764, 97] on span "Default: most recently created" at bounding box center [772, 95] width 107 height 9
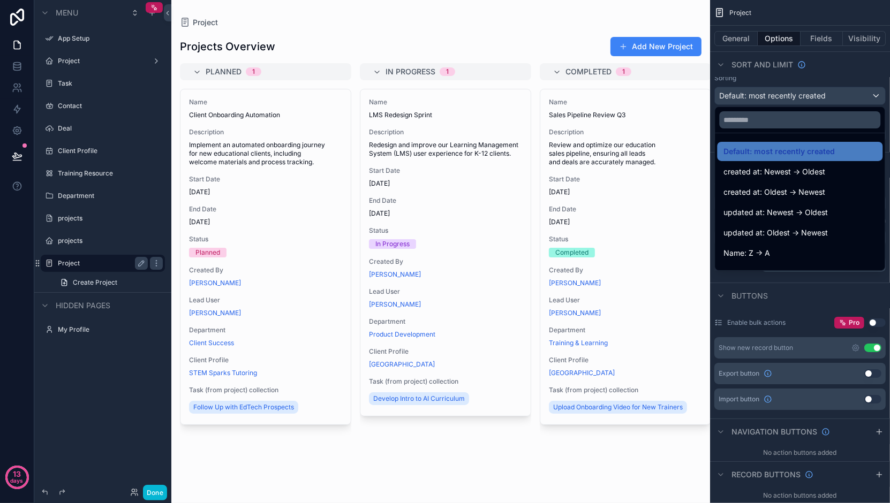
click at [746, 128] on div at bounding box center [800, 120] width 170 height 26
click at [730, 69] on div "scrollable content" at bounding box center [445, 251] width 890 height 503
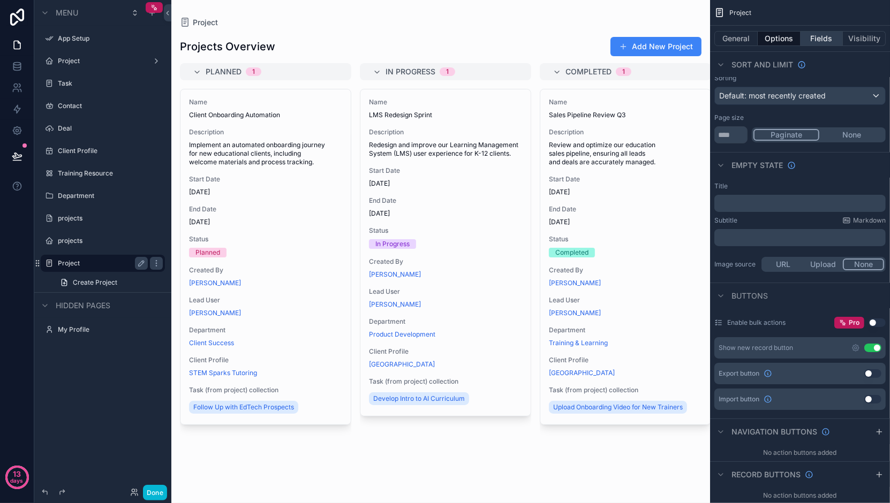
click at [827, 36] on button "Fields" at bounding box center [821, 38] width 43 height 15
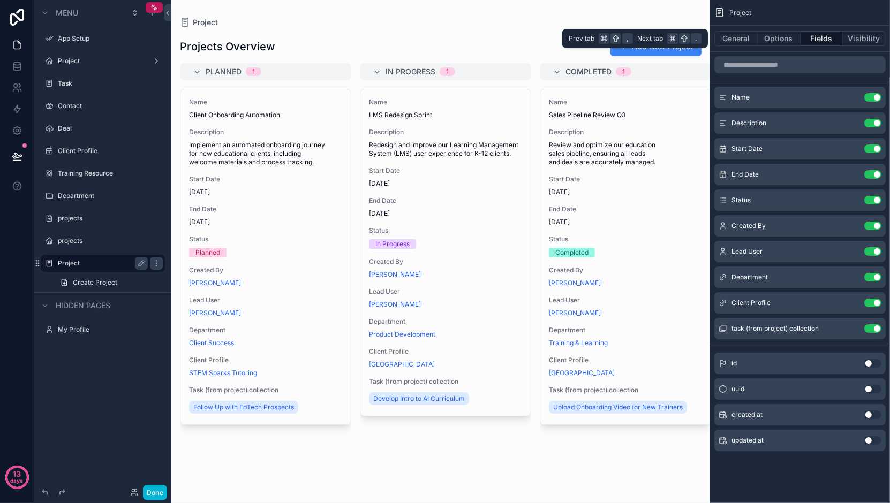
scroll to position [0, 0]
click at [869, 35] on button "Visibility" at bounding box center [864, 38] width 43 height 15
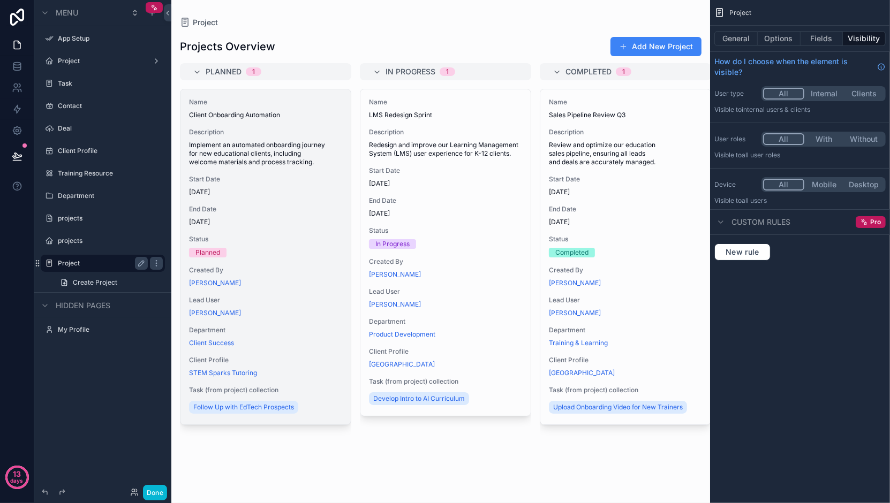
click at [246, 214] on div "End Date [DATE]" at bounding box center [265, 215] width 153 height 21
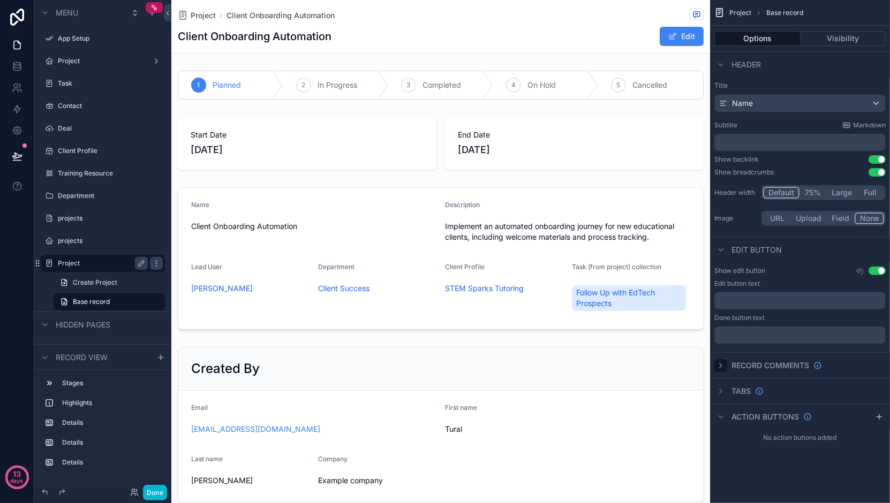
click at [718, 366] on icon "scrollable content" at bounding box center [720, 365] width 9 height 9
click at [873, 404] on button "Use setting" at bounding box center [876, 403] width 17 height 9
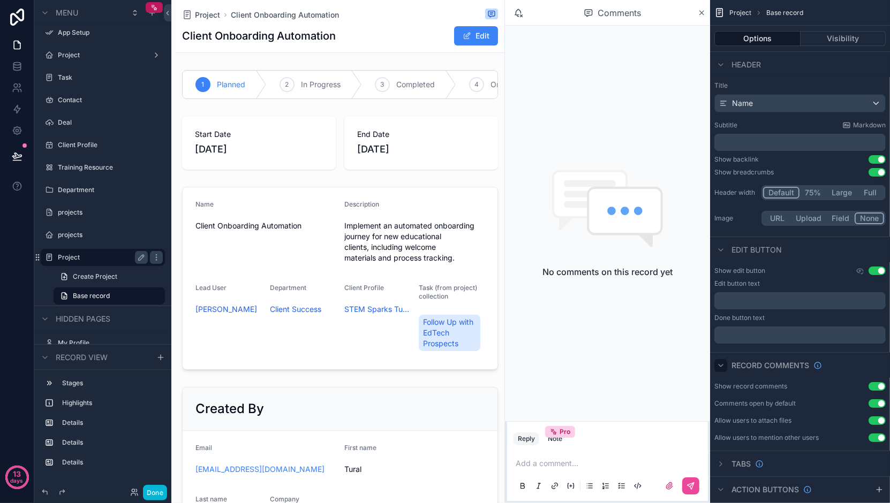
click at [874, 404] on button "Use setting" at bounding box center [876, 403] width 17 height 9
click at [701, 10] on icon "scrollable content" at bounding box center [701, 13] width 8 height 9
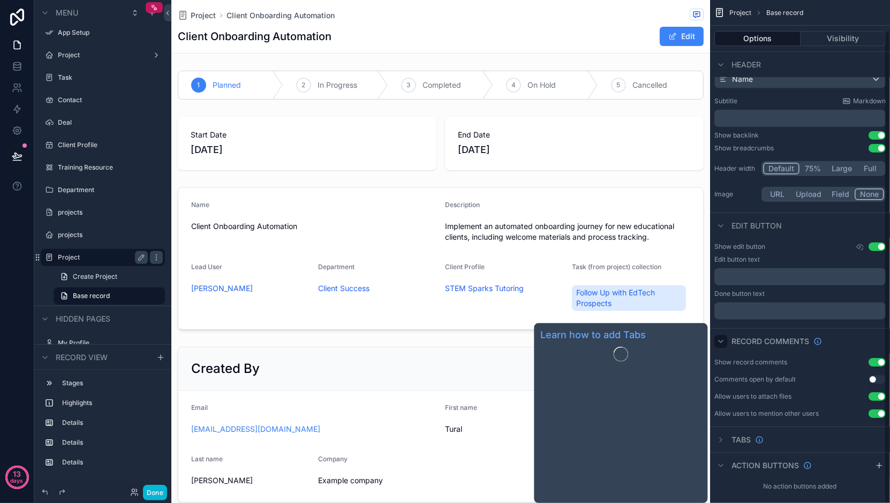
scroll to position [33, 0]
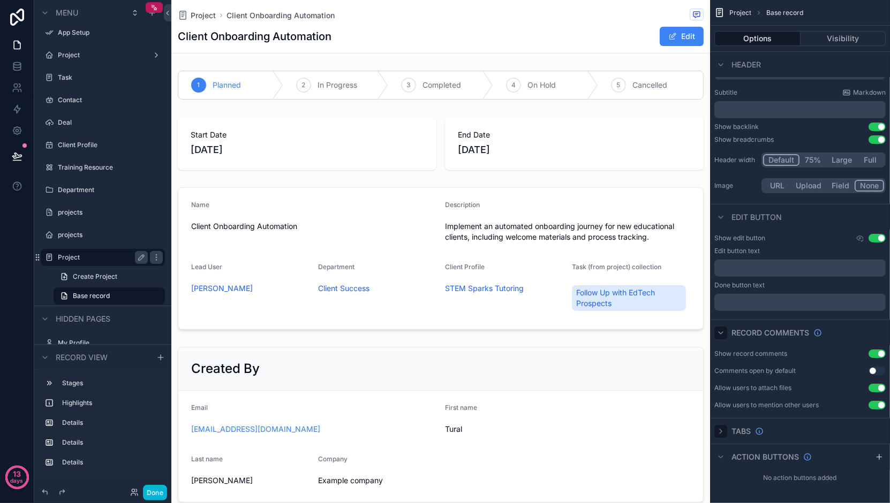
click at [721, 434] on icon "scrollable content" at bounding box center [720, 431] width 9 height 9
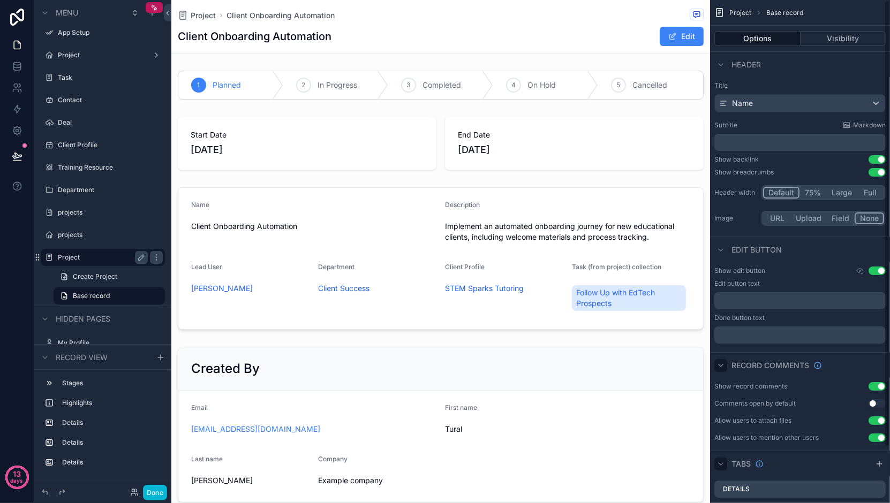
scroll to position [62, 0]
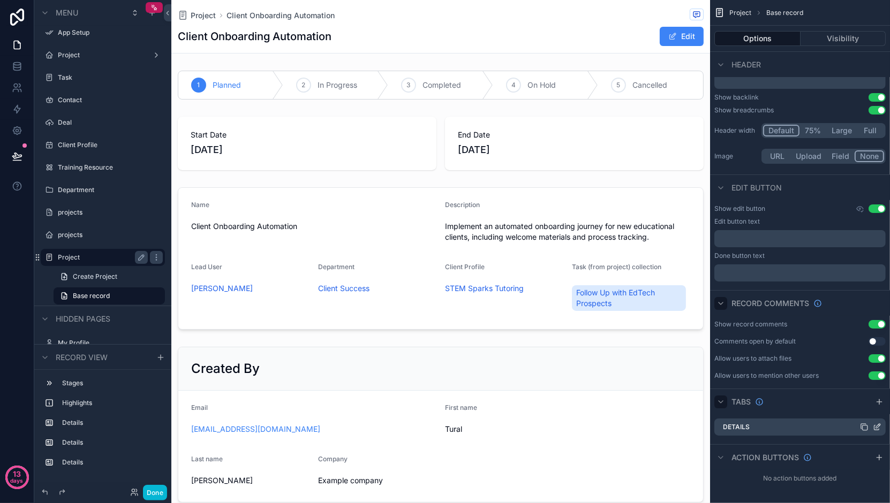
click at [762, 424] on div "Details" at bounding box center [799, 427] width 171 height 17
click at [875, 429] on icon "scrollable content" at bounding box center [876, 428] width 5 height 5
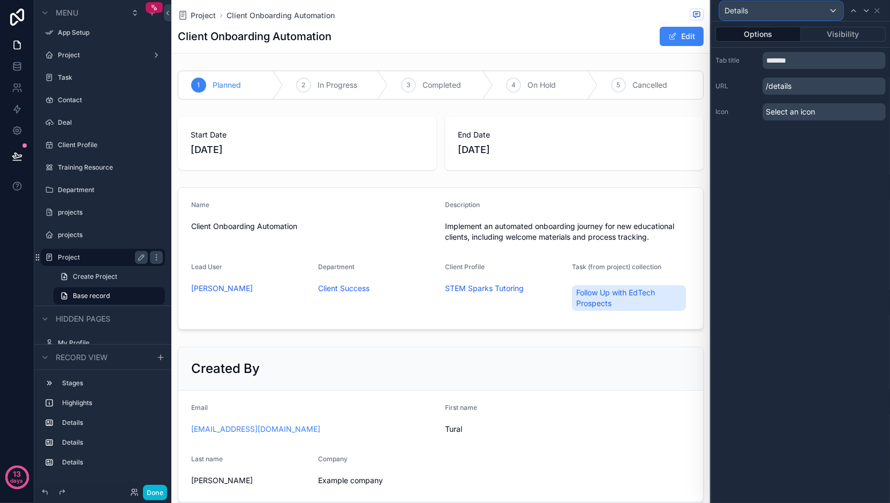
click at [832, 13] on div "Details" at bounding box center [781, 10] width 122 height 17
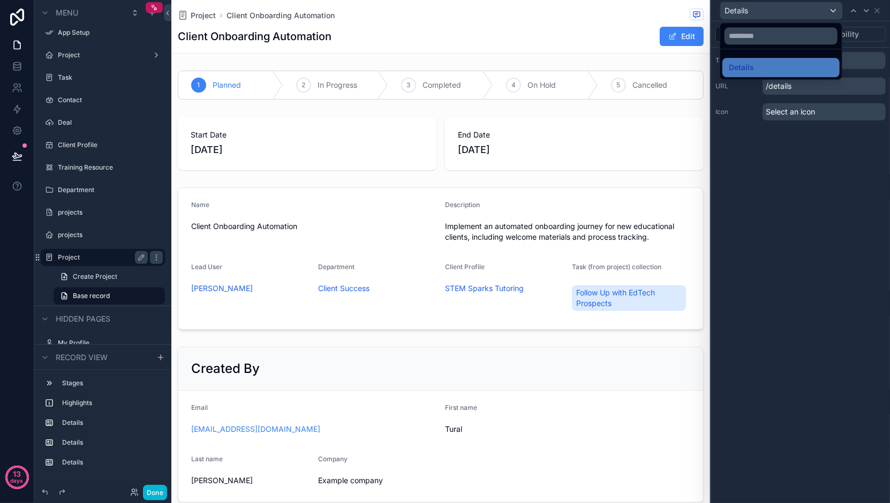
click at [878, 13] on div at bounding box center [800, 251] width 179 height 503
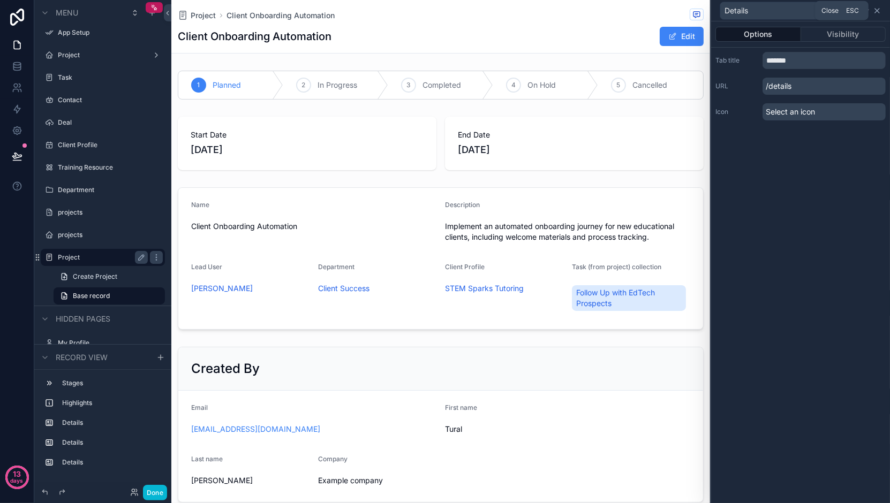
click at [878, 13] on icon at bounding box center [877, 10] width 9 height 9
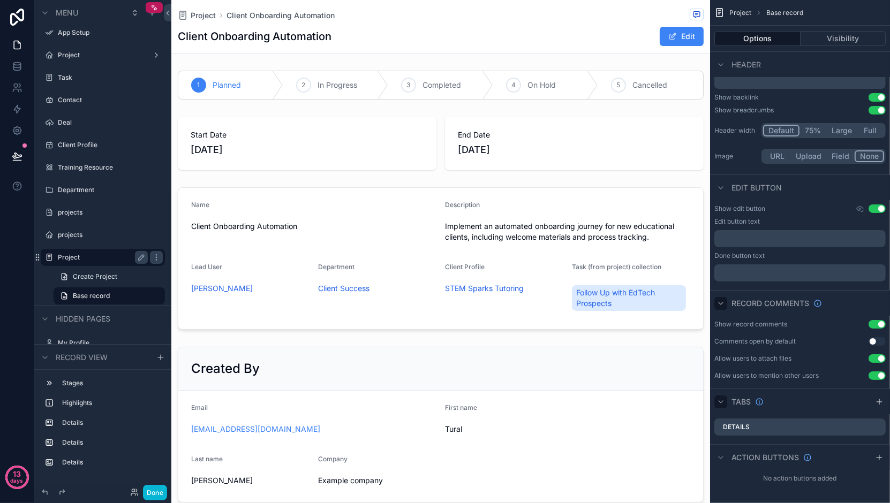
click at [723, 400] on icon "scrollable content" at bounding box center [720, 402] width 9 height 9
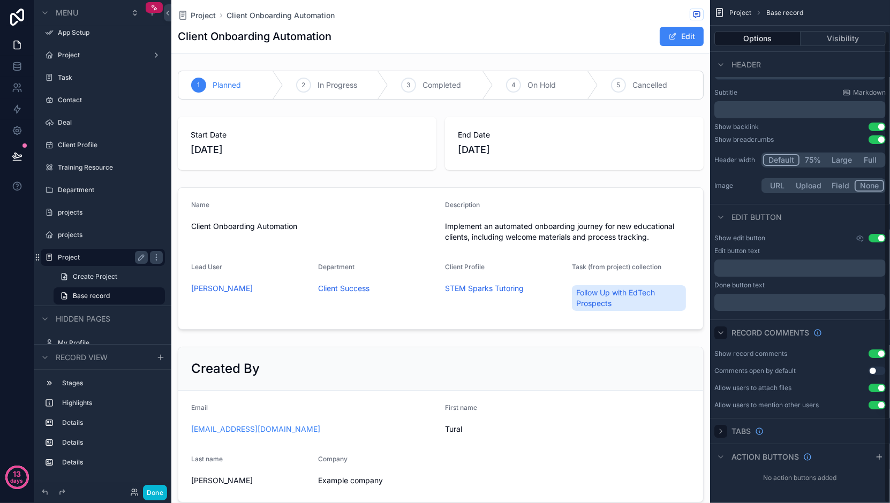
click at [721, 433] on icon "scrollable content" at bounding box center [720, 431] width 9 height 9
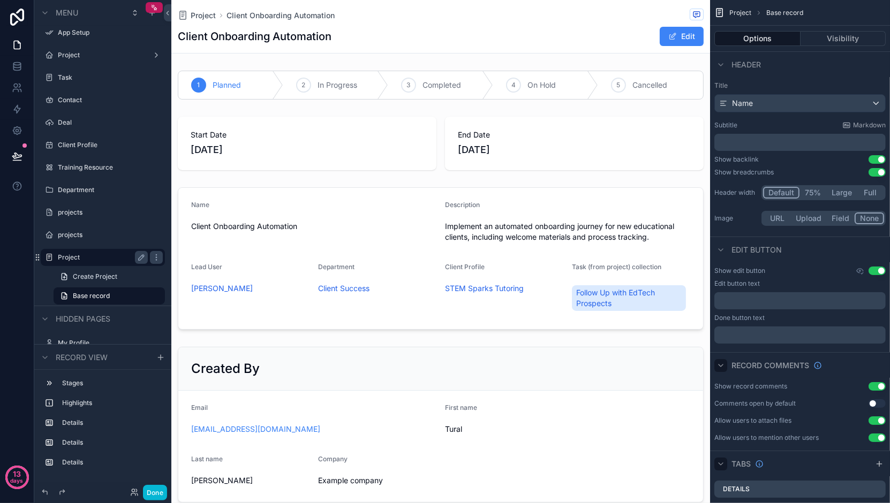
scroll to position [62, 0]
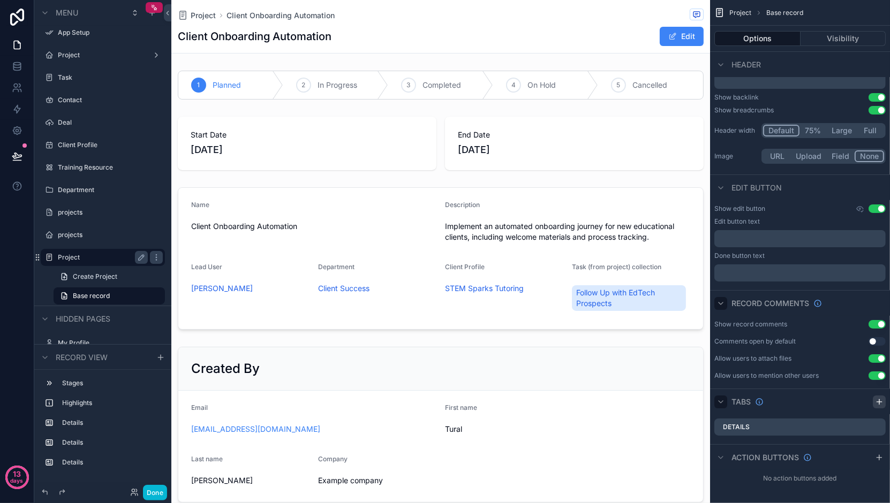
click at [879, 400] on icon "scrollable content" at bounding box center [879, 401] width 0 height 5
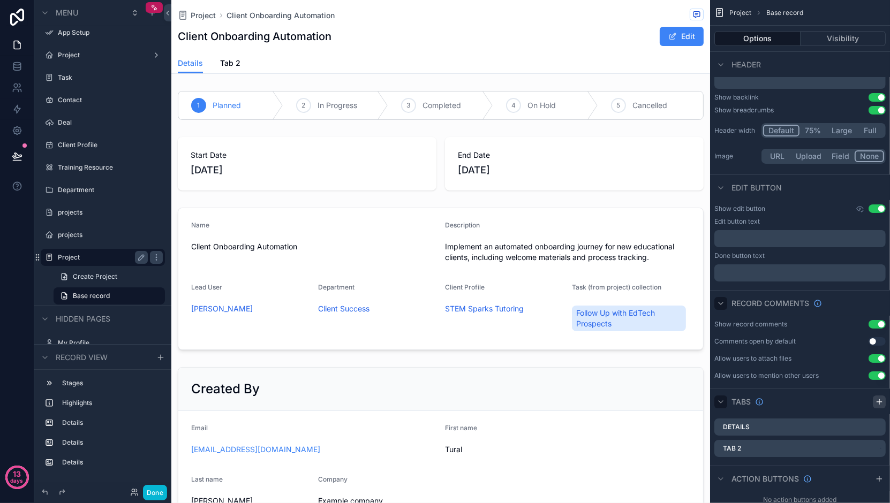
click at [879, 402] on icon "scrollable content" at bounding box center [879, 402] width 9 height 9
click at [222, 59] on span "Tab 2" at bounding box center [230, 63] width 20 height 11
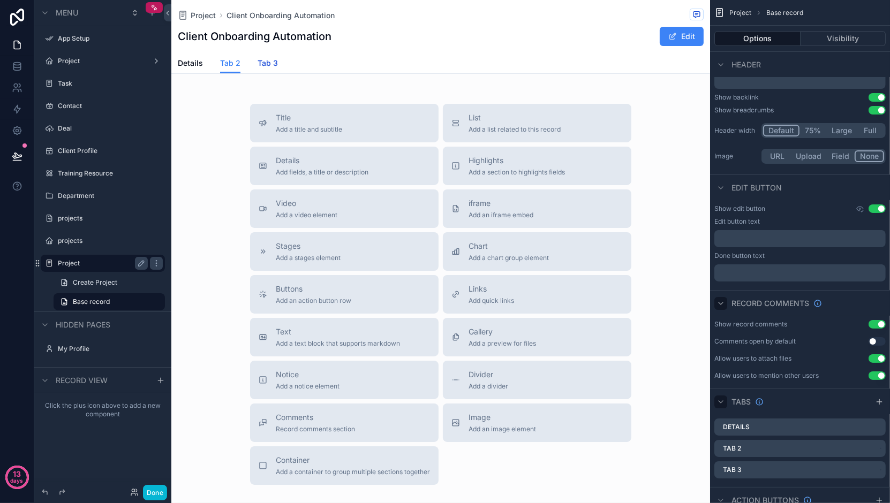
click at [268, 63] on span "Tab 3" at bounding box center [267, 63] width 20 height 11
click at [877, 398] on icon "scrollable content" at bounding box center [879, 402] width 9 height 9
click at [306, 68] on span "Tab 4" at bounding box center [305, 63] width 20 height 11
click at [306, 110] on button "Title Add a title and subtitle" at bounding box center [344, 123] width 188 height 39
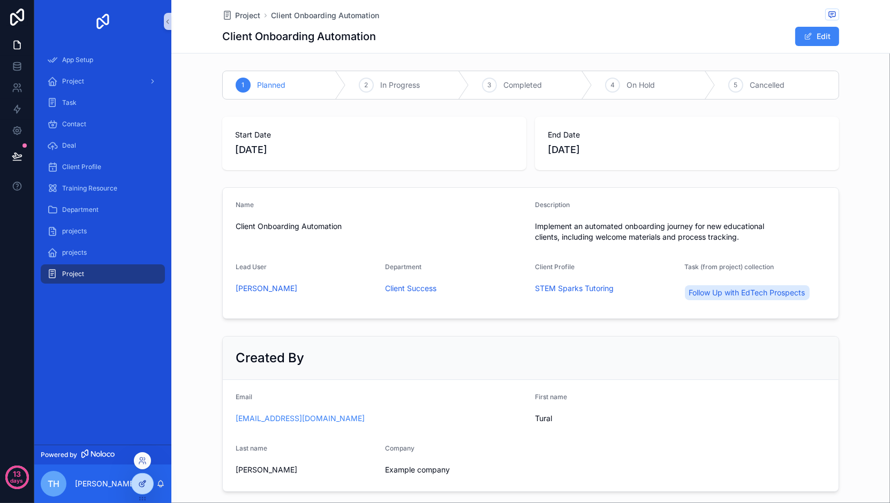
click at [138, 480] on icon at bounding box center [142, 484] width 9 height 9
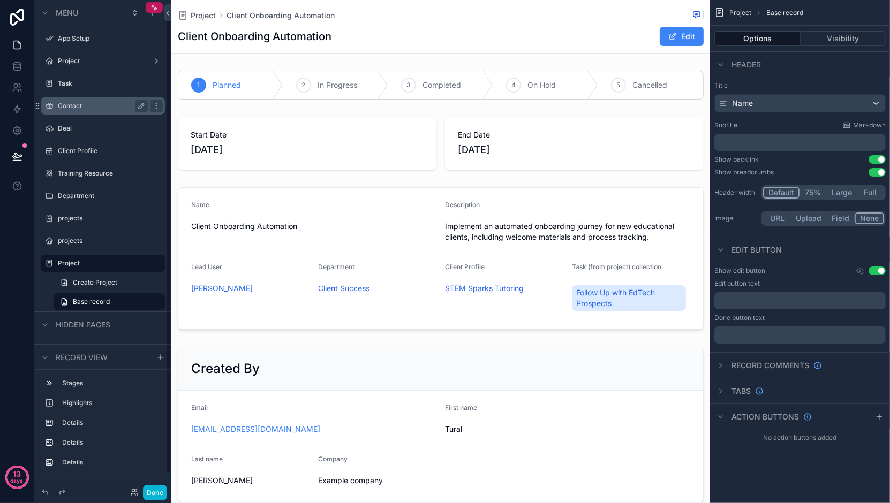
scroll to position [6, 0]
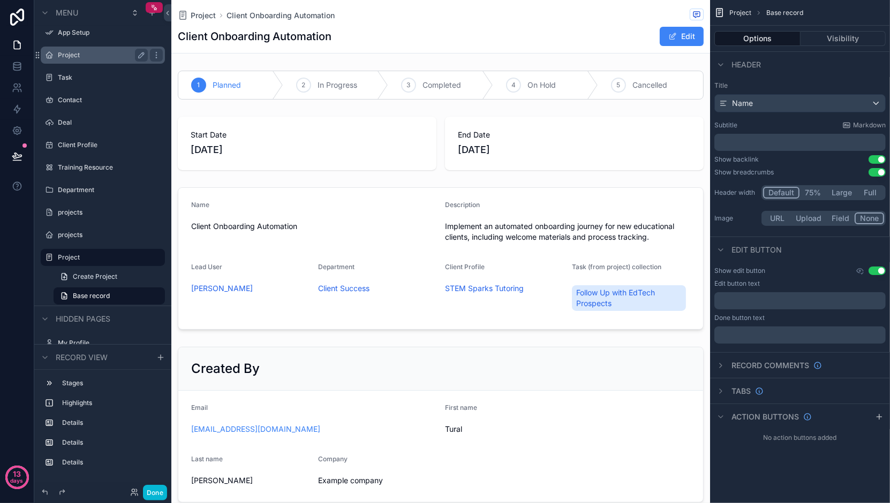
click at [70, 61] on div "Project" at bounding box center [103, 55] width 120 height 17
click at [71, 54] on label "Project" at bounding box center [101, 55] width 86 height 9
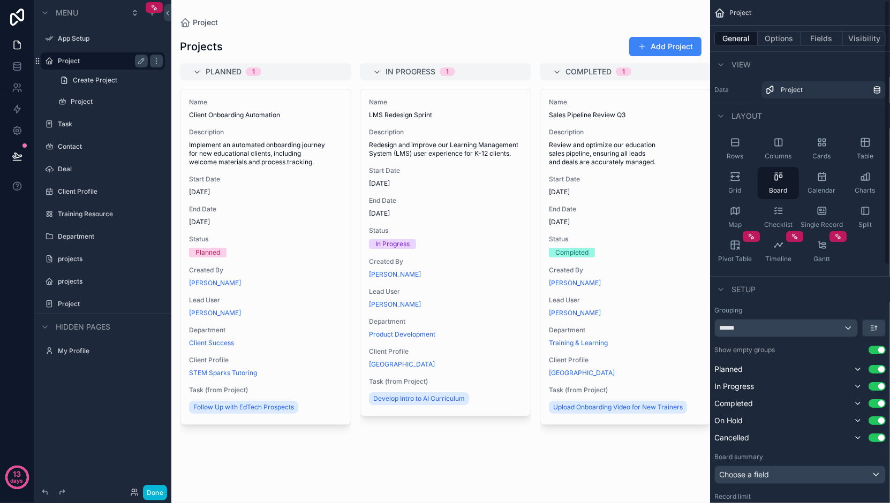
click at [295, 204] on div "scrollable content" at bounding box center [440, 251] width 539 height 503
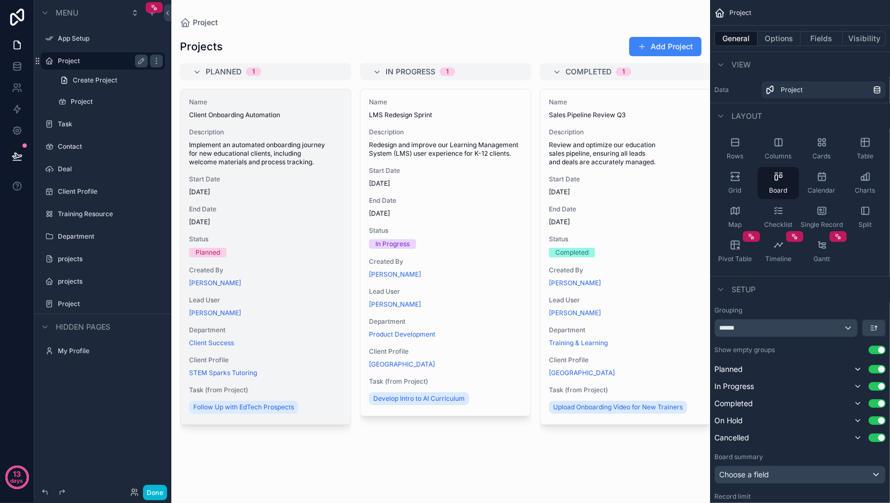
click at [280, 191] on span "[DATE]" at bounding box center [265, 192] width 153 height 9
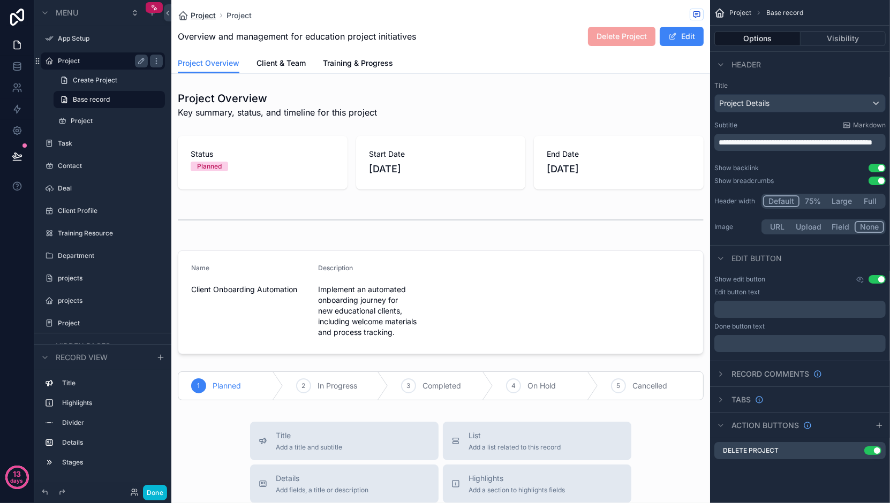
click at [210, 18] on span "Project" at bounding box center [203, 15] width 25 height 11
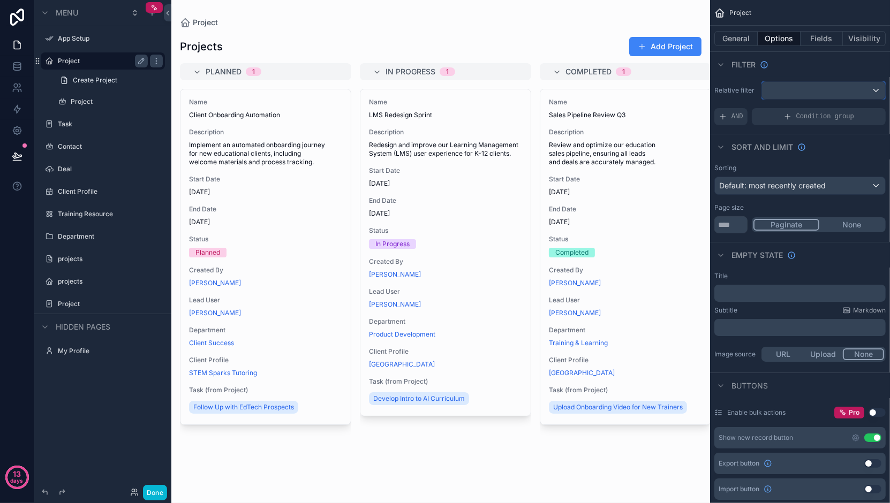
click at [779, 97] on div "scrollable content" at bounding box center [823, 90] width 123 height 17
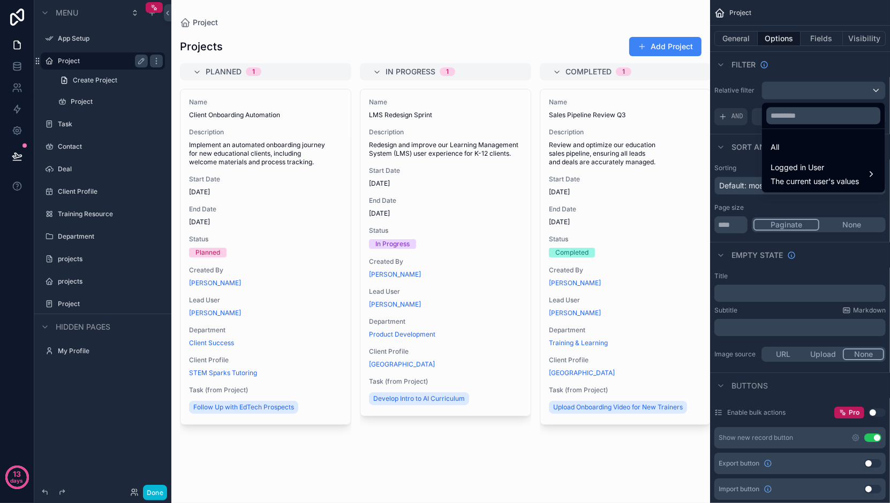
click at [779, 93] on div "scrollable content" at bounding box center [445, 251] width 890 height 503
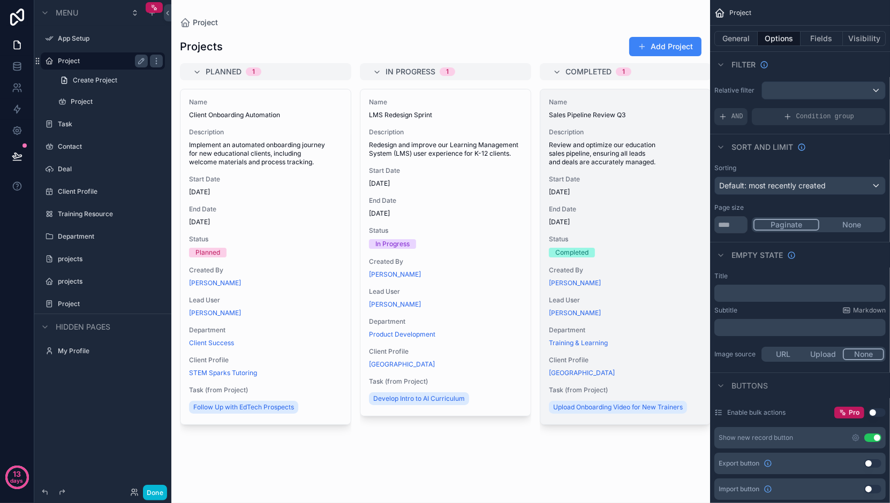
click at [621, 155] on span "Review and optimize our education sales pipeline, ensuring all leads and deals …" at bounding box center [625, 154] width 153 height 26
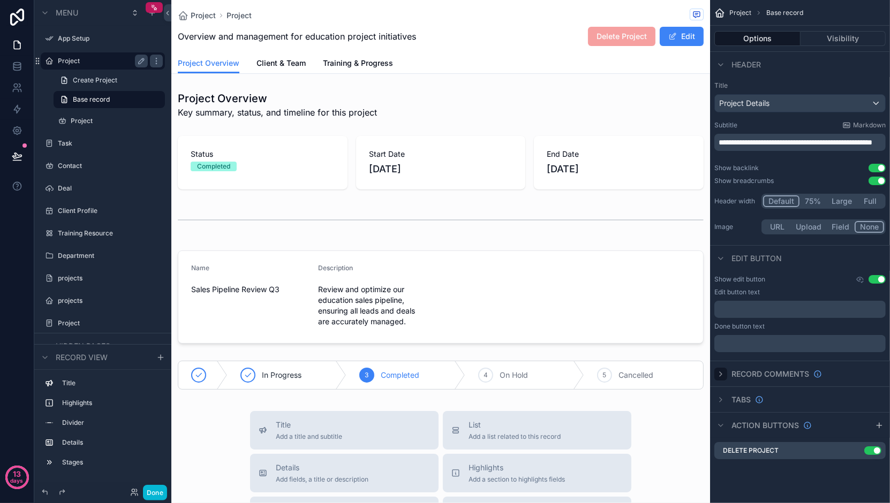
click at [721, 374] on icon "scrollable content" at bounding box center [720, 374] width 2 height 4
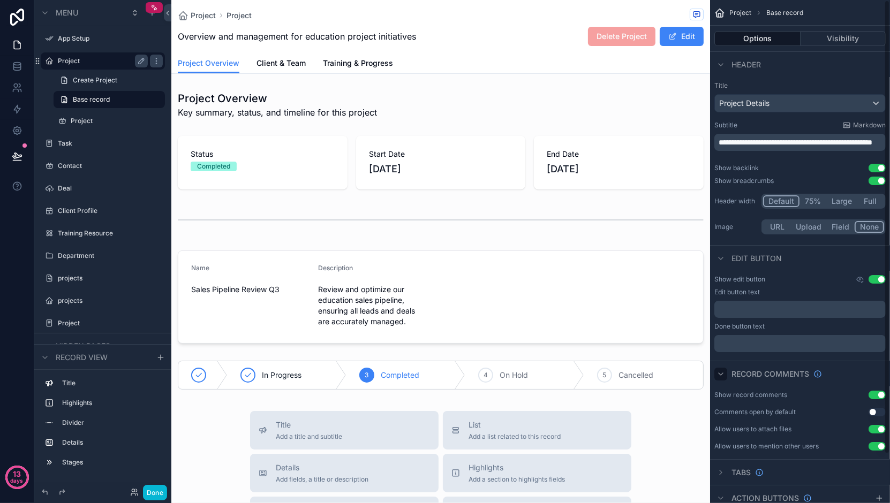
click at [721, 374] on icon "scrollable content" at bounding box center [720, 374] width 4 height 2
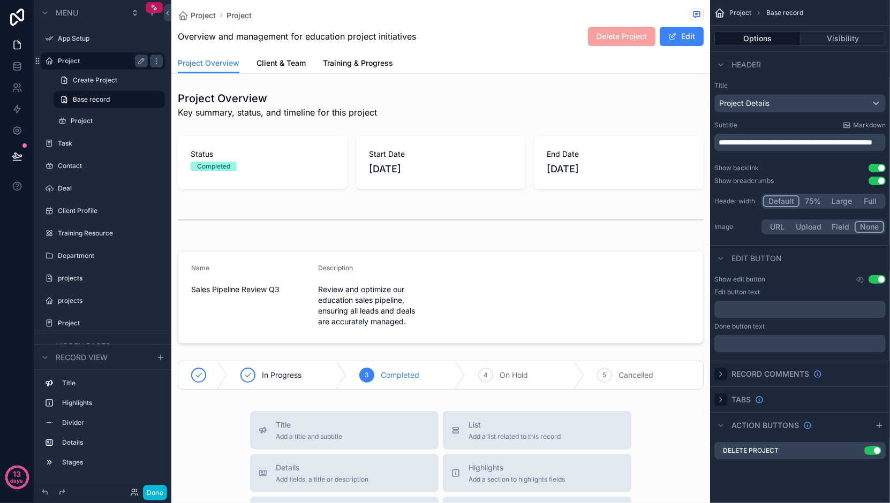
click at [721, 399] on icon "scrollable content" at bounding box center [720, 400] width 2 height 4
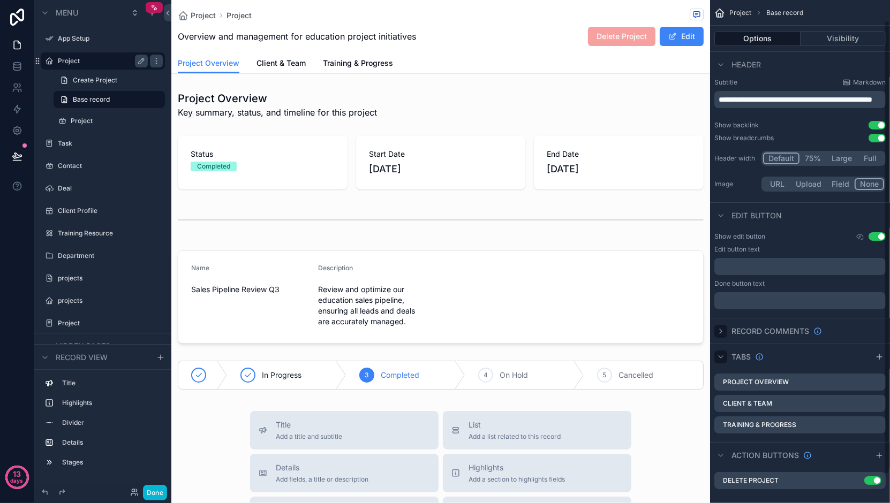
scroll to position [54, 0]
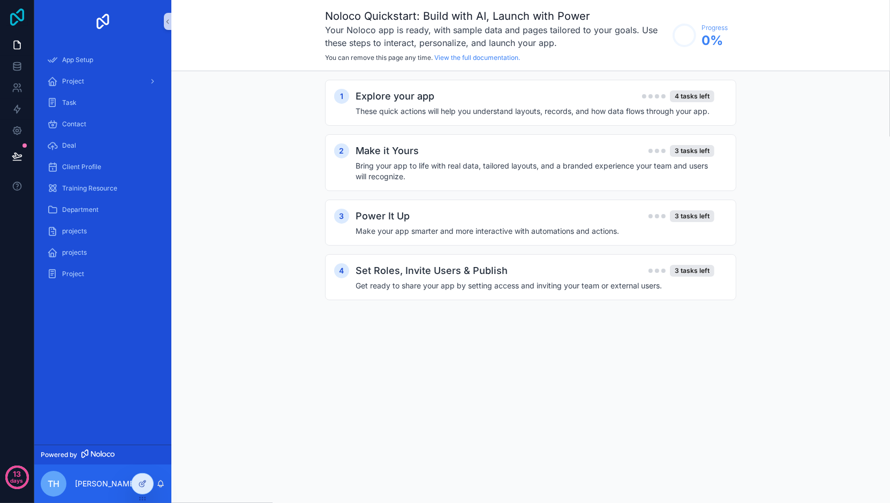
click at [21, 21] on icon at bounding box center [16, 17] width 21 height 17
